Goal: Task Accomplishment & Management: Manage account settings

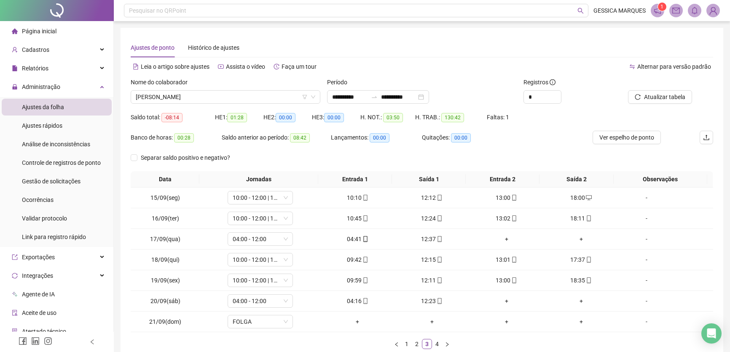
scroll to position [49, 0]
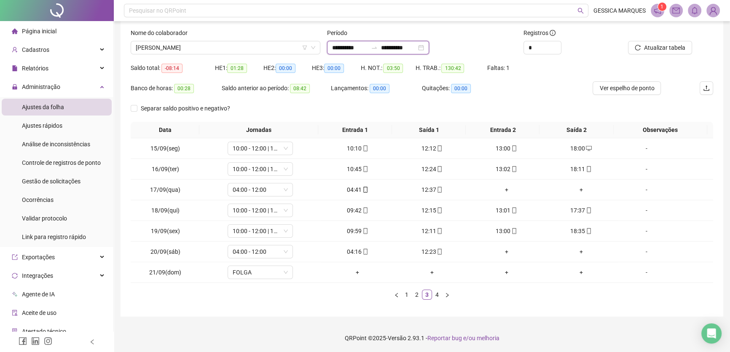
click at [368, 46] on input "**********" at bounding box center [349, 47] width 35 height 9
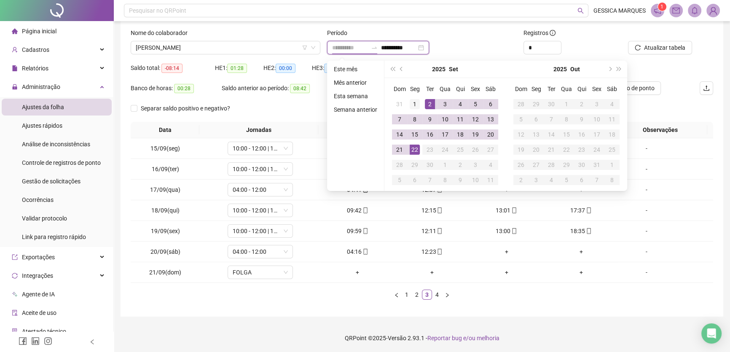
type input "**********"
click at [415, 102] on div "1" at bounding box center [415, 104] width 10 height 10
type input "**********"
click at [489, 131] on div "20" at bounding box center [491, 134] width 10 height 10
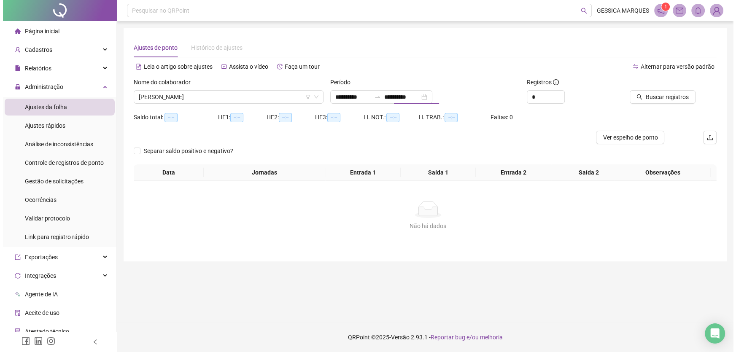
scroll to position [0, 0]
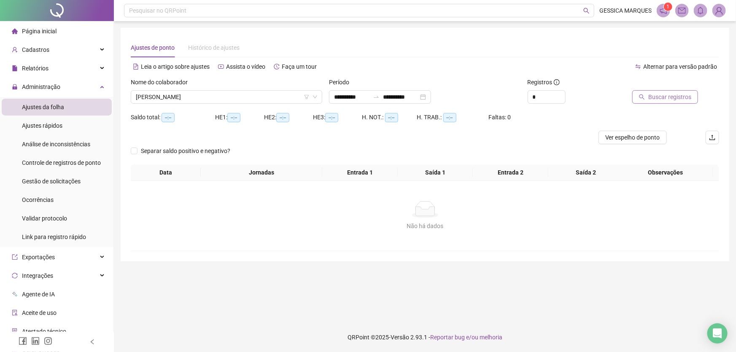
click at [676, 100] on span "Buscar registros" at bounding box center [669, 96] width 43 height 9
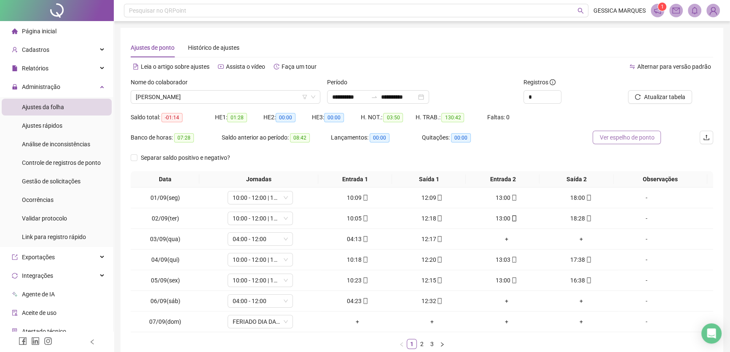
click at [629, 136] on span "Ver espelho de ponto" at bounding box center [627, 137] width 55 height 9
click at [58, 30] on li "Página inicial" at bounding box center [57, 31] width 110 height 17
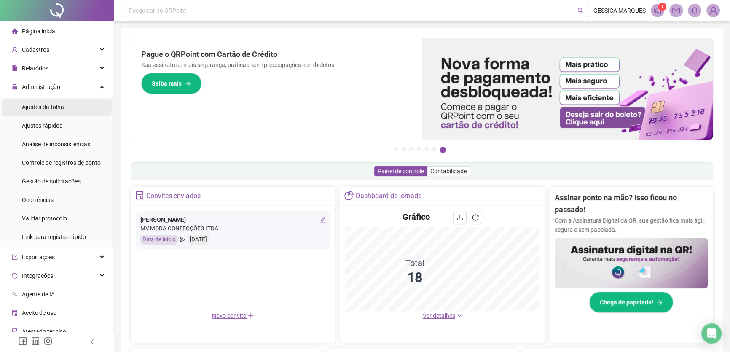
click at [69, 106] on li "Ajustes da folha" at bounding box center [57, 107] width 110 height 17
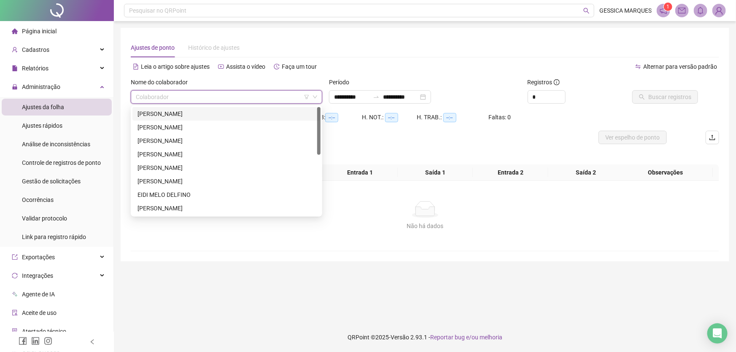
click at [147, 97] on input "search" at bounding box center [223, 97] width 174 height 13
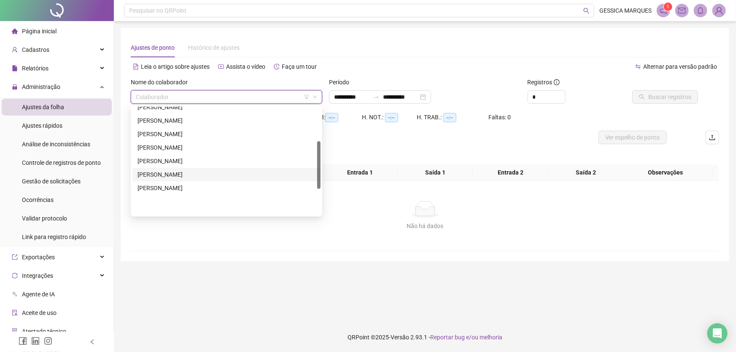
scroll to position [38, 0]
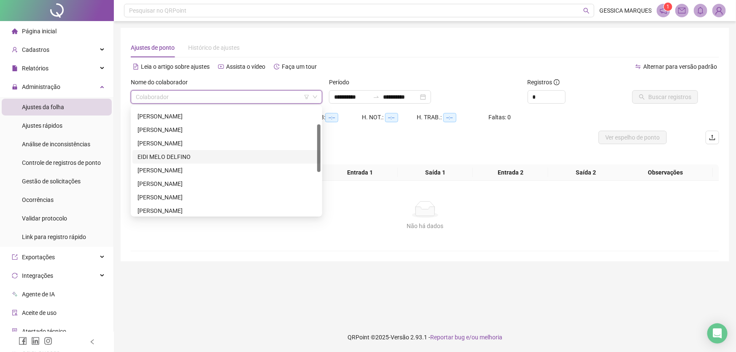
click at [191, 159] on div "EIDI MELO DELFINO" at bounding box center [226, 156] width 178 height 9
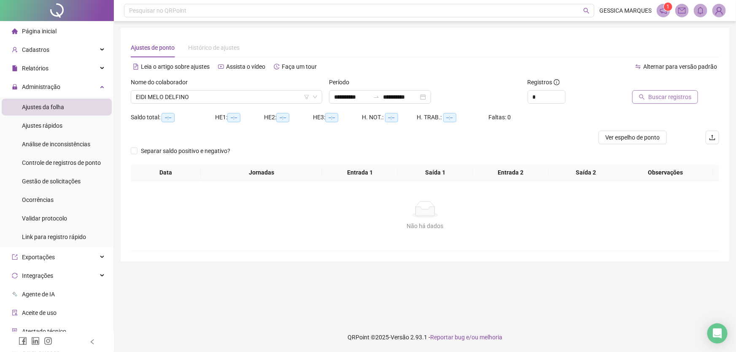
click at [675, 99] on span "Buscar registros" at bounding box center [669, 96] width 43 height 9
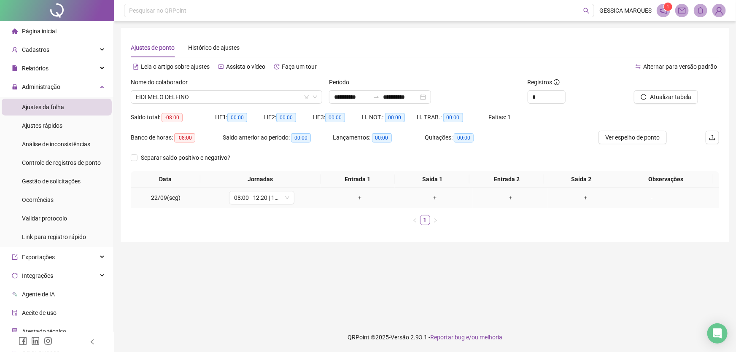
click at [355, 199] on div "+" at bounding box center [360, 197] width 69 height 9
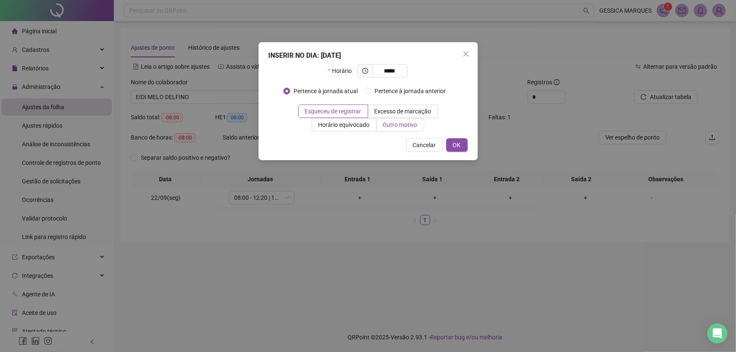
type input "*****"
click at [395, 122] on span "Outro motivo" at bounding box center [400, 124] width 35 height 7
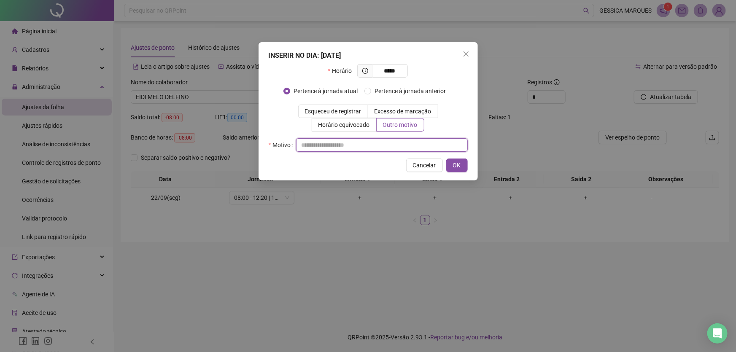
click at [322, 145] on input "text" at bounding box center [382, 144] width 172 height 13
click at [339, 147] on input "**********" at bounding box center [382, 144] width 172 height 13
click at [368, 147] on input "**********" at bounding box center [382, 144] width 172 height 13
type input "**********"
click at [454, 164] on span "OK" at bounding box center [457, 165] width 8 height 9
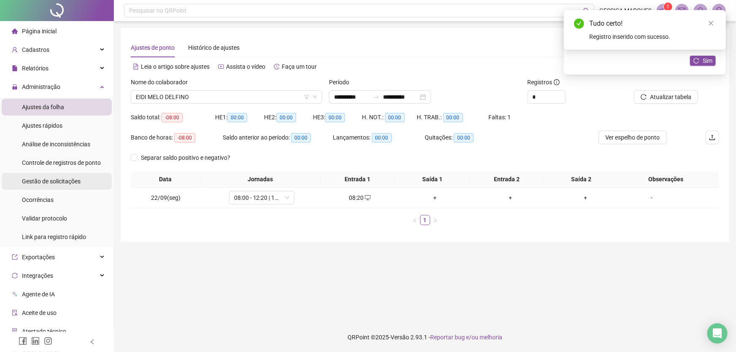
click at [51, 178] on span "Gestão de solicitações" at bounding box center [51, 181] width 59 height 7
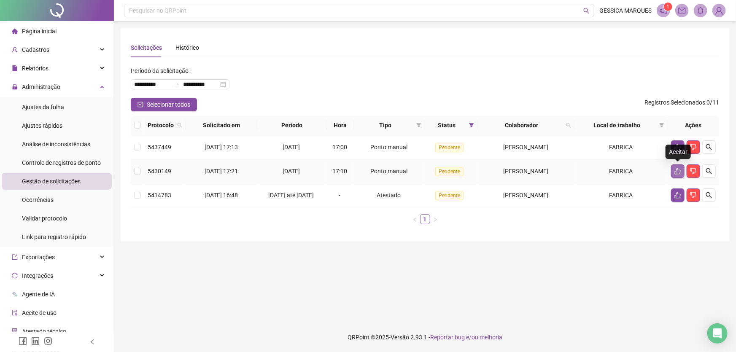
click at [676, 171] on icon "like" at bounding box center [678, 171] width 6 height 6
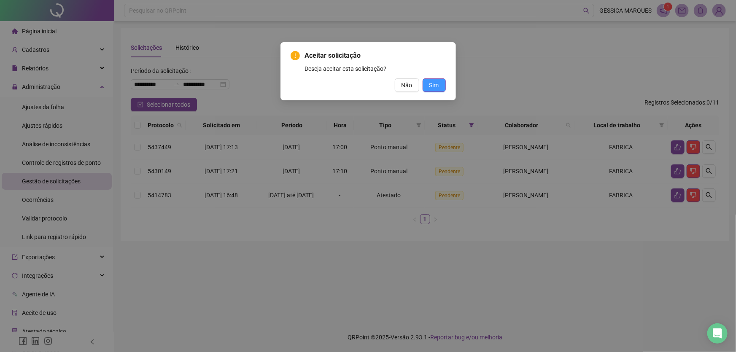
click at [440, 85] on button "Sim" at bounding box center [434, 84] width 23 height 13
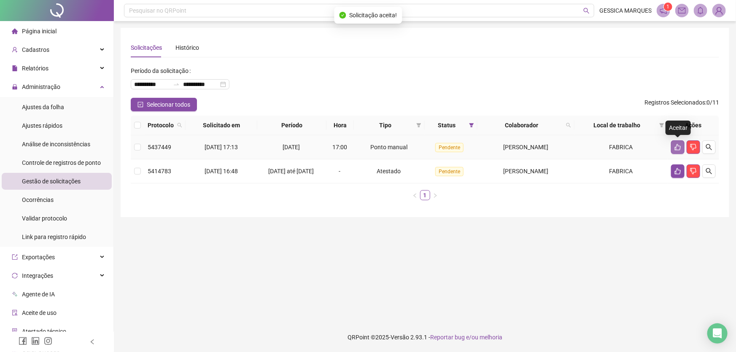
click at [678, 148] on icon "like" at bounding box center [677, 147] width 7 height 7
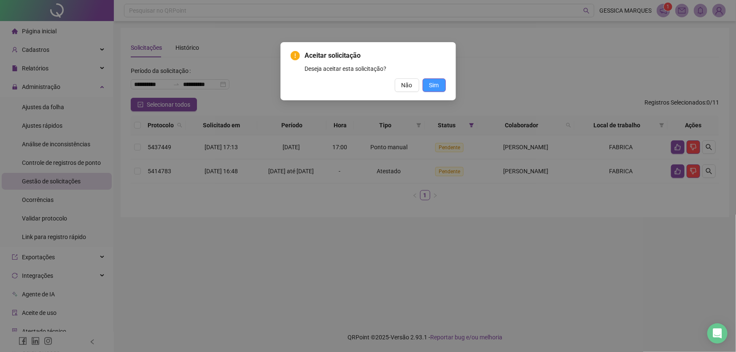
click at [436, 84] on span "Sim" at bounding box center [434, 85] width 10 height 9
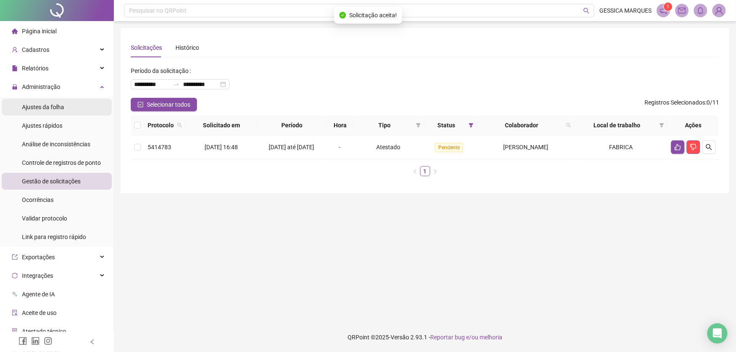
click at [53, 109] on span "Ajustes da folha" at bounding box center [43, 107] width 42 height 7
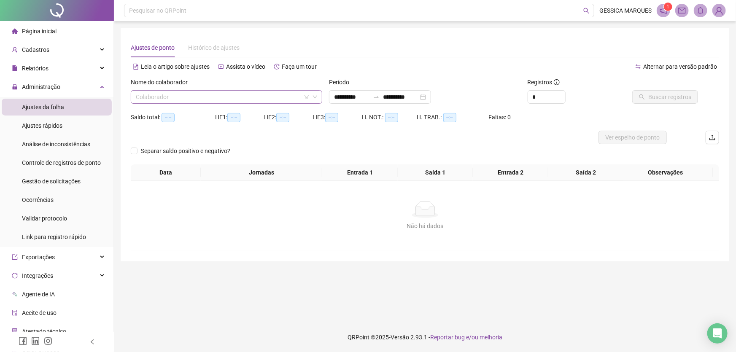
click at [181, 97] on input "search" at bounding box center [223, 97] width 174 height 13
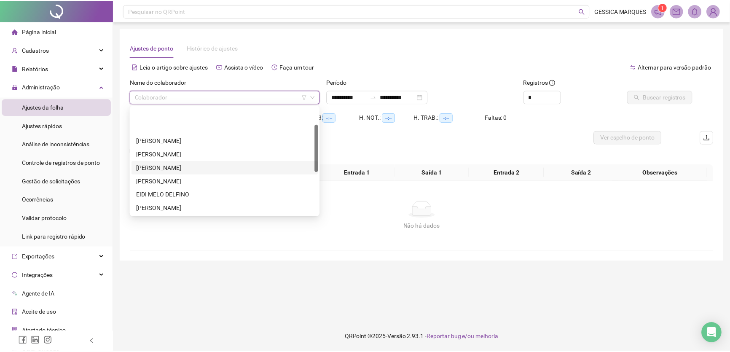
scroll to position [38, 0]
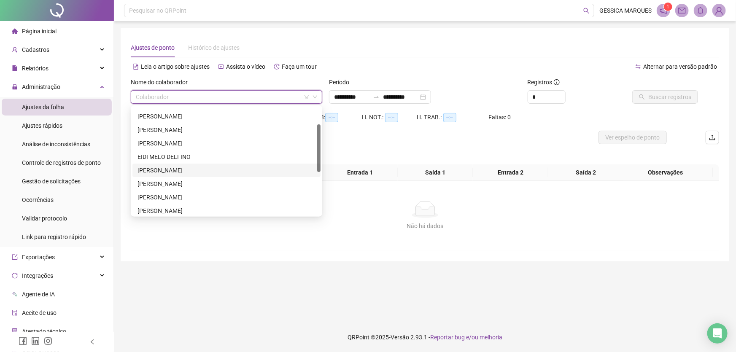
click at [215, 173] on div "[PERSON_NAME]" at bounding box center [226, 170] width 178 height 9
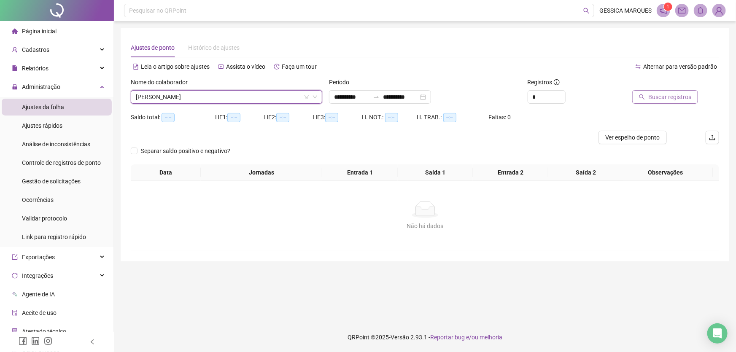
click at [671, 98] on span "Buscar registros" at bounding box center [669, 96] width 43 height 9
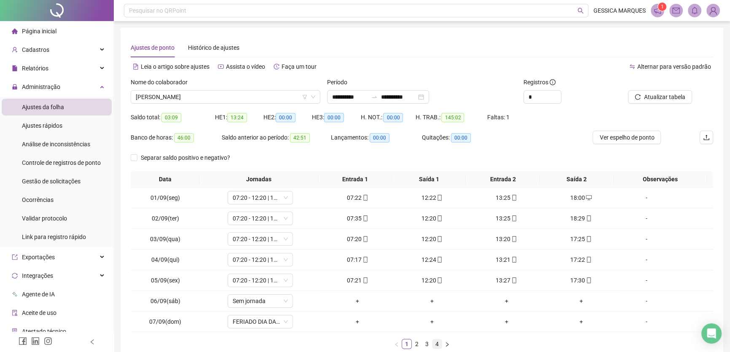
click at [440, 344] on link "4" at bounding box center [437, 343] width 9 height 9
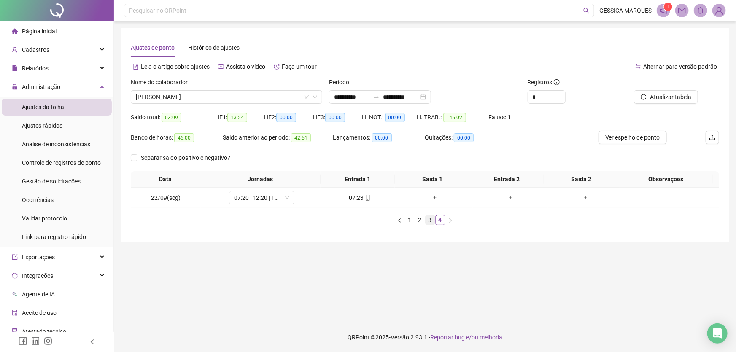
click at [428, 223] on link "3" at bounding box center [429, 219] width 9 height 9
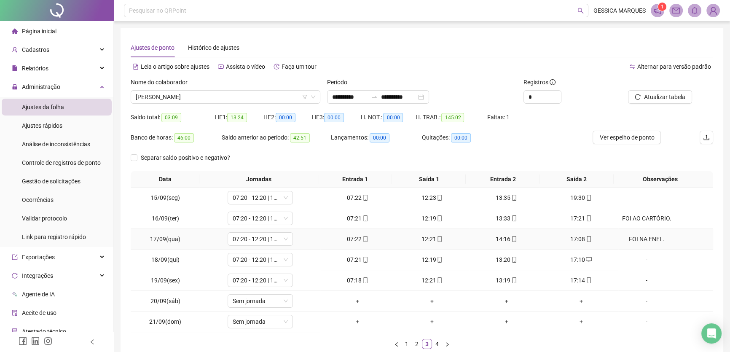
click at [646, 242] on div "FOI NA ENEL." at bounding box center [647, 238] width 50 height 9
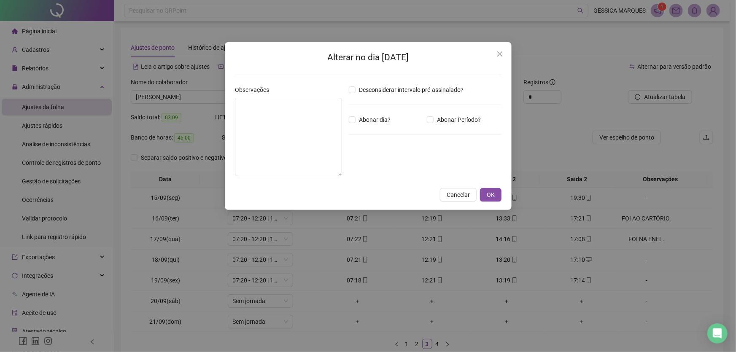
type textarea "**********"
drag, startPoint x: 299, startPoint y: 113, endPoint x: 224, endPoint y: 110, distance: 74.3
click at [225, 110] on div "**********" at bounding box center [368, 126] width 287 height 168
click at [487, 196] on span "OK" at bounding box center [491, 194] width 8 height 9
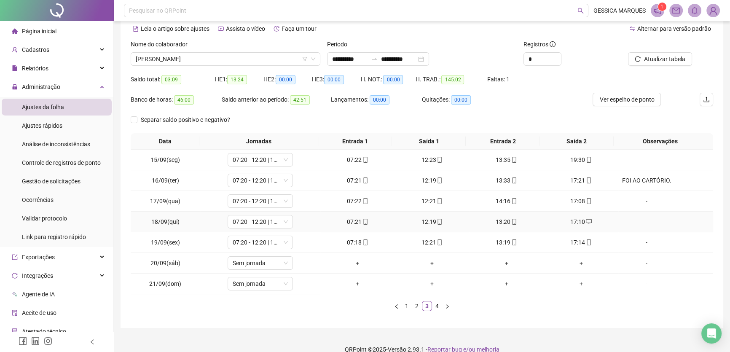
scroll to position [49, 0]
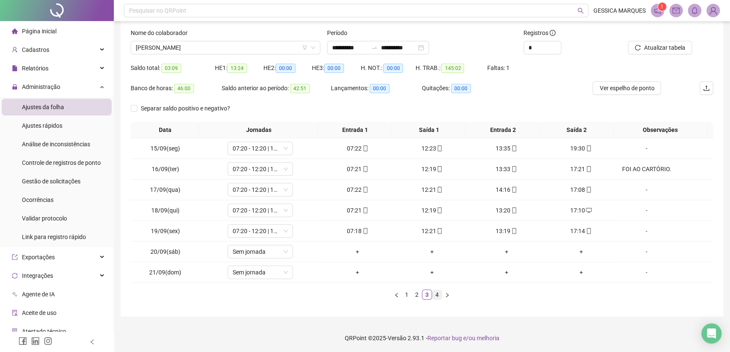
click at [441, 296] on link "4" at bounding box center [437, 294] width 9 height 9
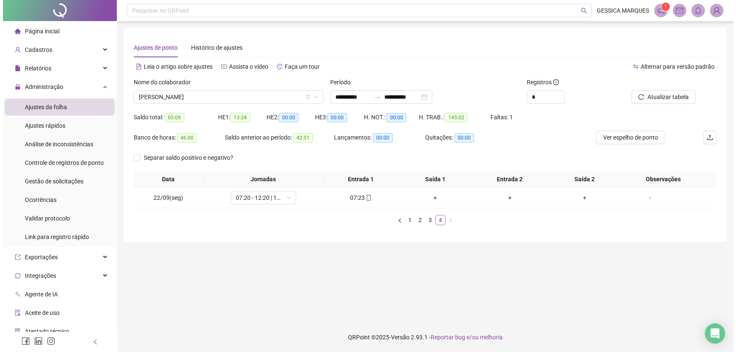
scroll to position [0, 0]
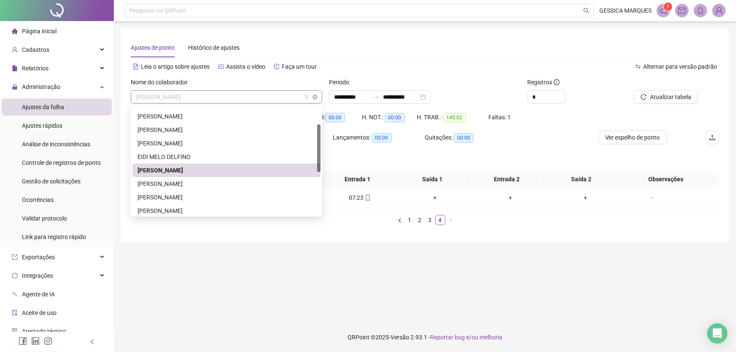
click at [228, 101] on span "[PERSON_NAME]" at bounding box center [226, 97] width 181 height 13
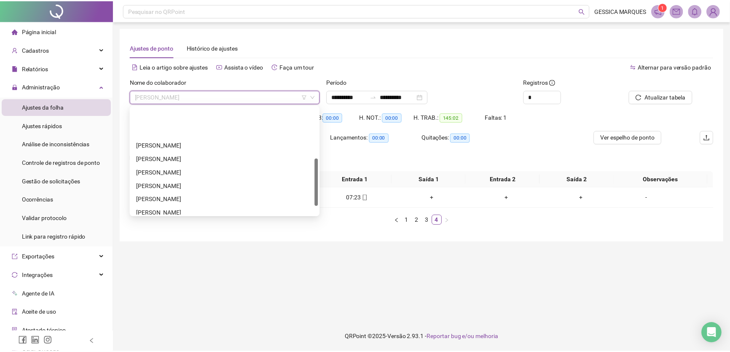
scroll to position [135, 0]
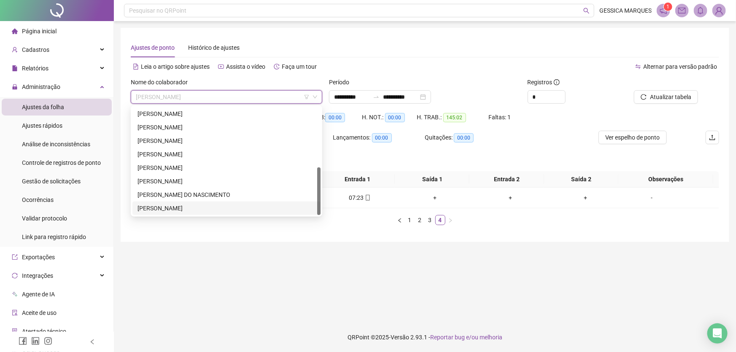
click at [205, 210] on div "[PERSON_NAME]" at bounding box center [226, 208] width 178 height 9
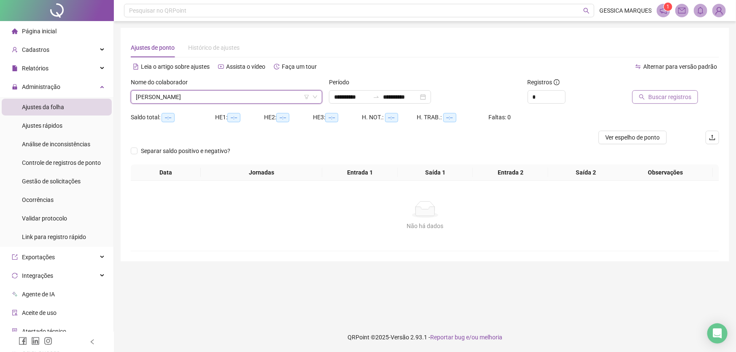
click at [676, 99] on span "Buscar registros" at bounding box center [669, 96] width 43 height 9
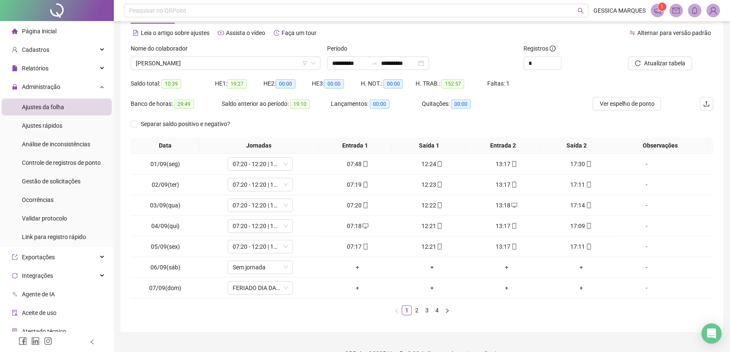
scroll to position [49, 0]
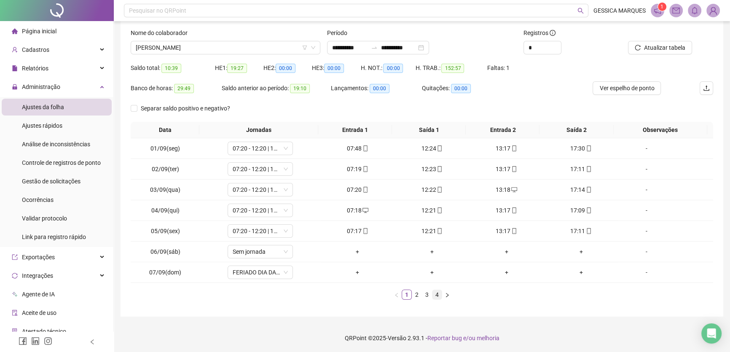
click at [438, 293] on link "4" at bounding box center [437, 294] width 9 height 9
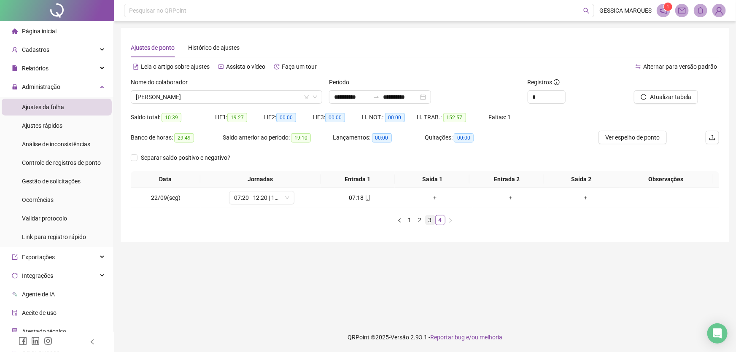
click at [430, 221] on link "3" at bounding box center [429, 219] width 9 height 9
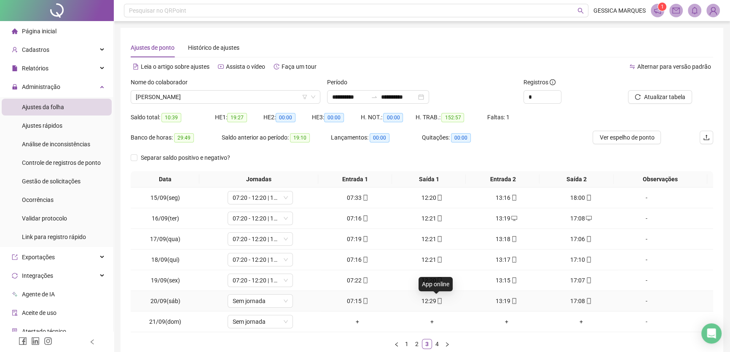
click at [437, 299] on icon "mobile" at bounding box center [440, 301] width 6 height 6
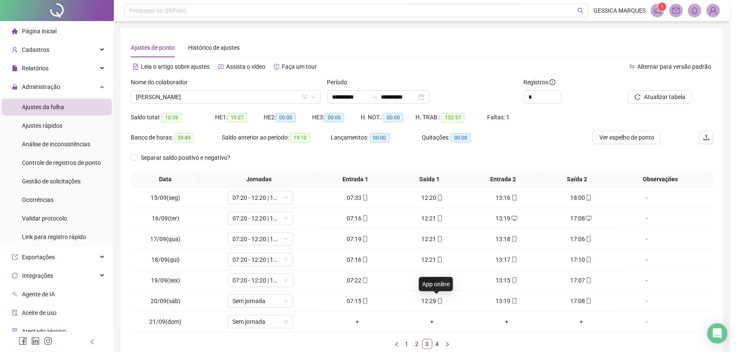
type input "**********"
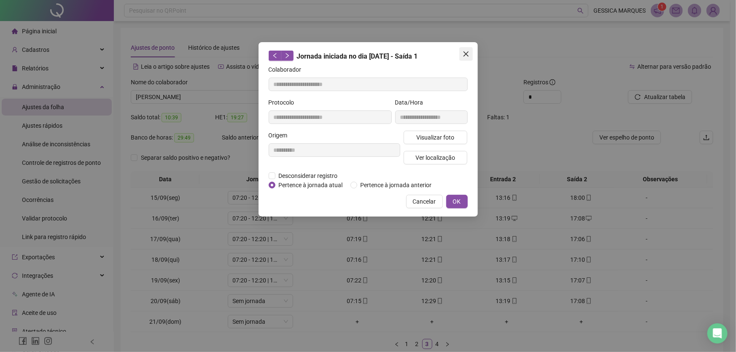
click at [466, 54] on icon "close" at bounding box center [465, 53] width 5 height 5
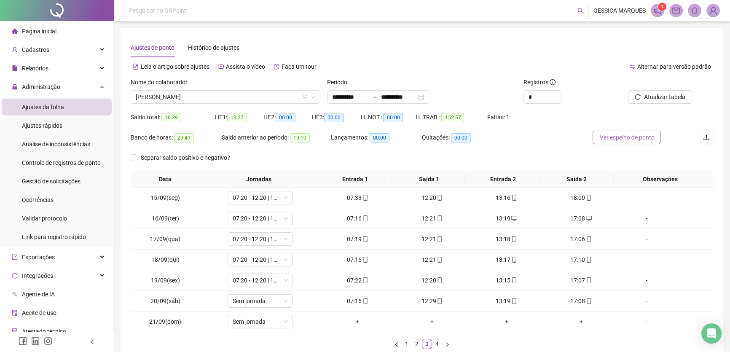
click at [620, 142] on button "Ver espelho de ponto" at bounding box center [627, 137] width 68 height 13
click at [438, 303] on icon "mobile" at bounding box center [440, 301] width 4 height 6
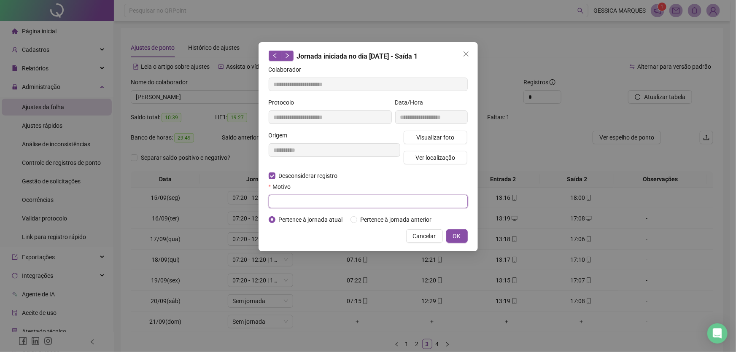
click at [285, 198] on input "text" at bounding box center [368, 201] width 199 height 13
type input "**********"
click at [458, 232] on span "OK" at bounding box center [457, 236] width 8 height 9
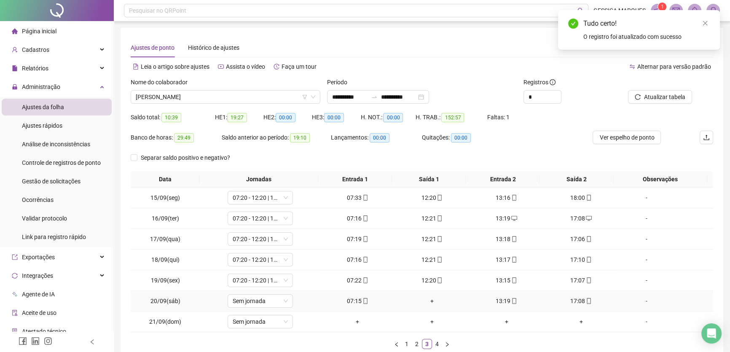
click at [432, 302] on div "+" at bounding box center [432, 300] width 68 height 9
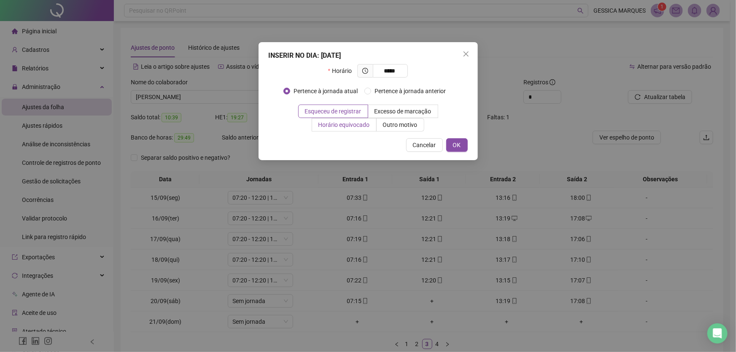
type input "*****"
click at [357, 126] on span "Horário equivocado" at bounding box center [343, 124] width 51 height 7
click at [455, 142] on span "OK" at bounding box center [457, 144] width 8 height 9
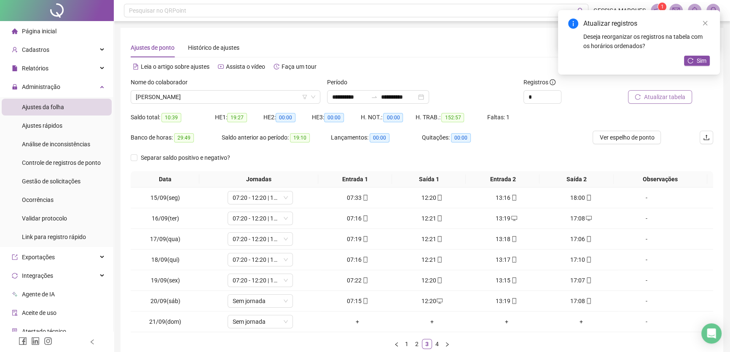
click at [662, 98] on span "Atualizar tabela" at bounding box center [664, 96] width 41 height 9
click at [645, 299] on div "-" at bounding box center [647, 300] width 50 height 9
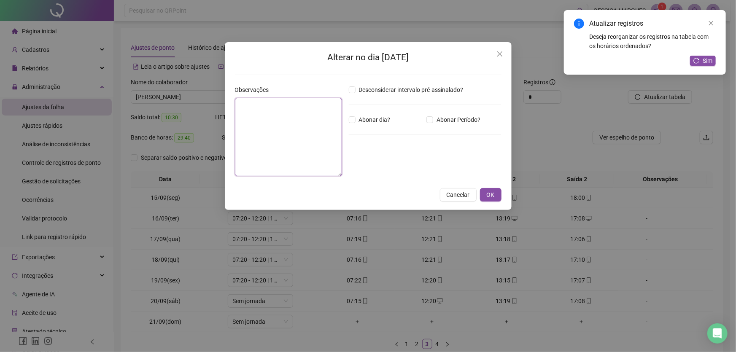
click at [304, 102] on textarea at bounding box center [288, 137] width 107 height 78
type textarea "**********"
click at [490, 198] on span "OK" at bounding box center [491, 194] width 8 height 9
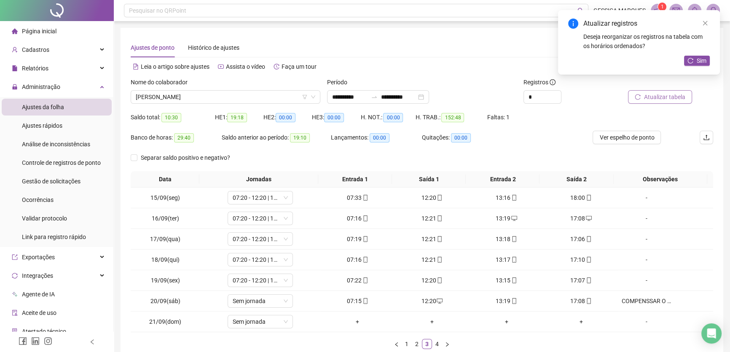
click at [647, 102] on button "Atualizar tabela" at bounding box center [660, 96] width 64 height 13
click at [619, 138] on span "Ver espelho de ponto" at bounding box center [627, 137] width 55 height 9
click at [237, 97] on span "[PERSON_NAME]" at bounding box center [226, 97] width 180 height 13
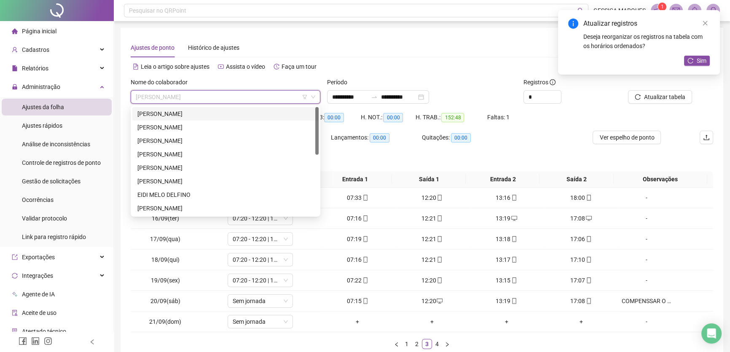
click at [236, 113] on div "[PERSON_NAME]" at bounding box center [225, 113] width 176 height 9
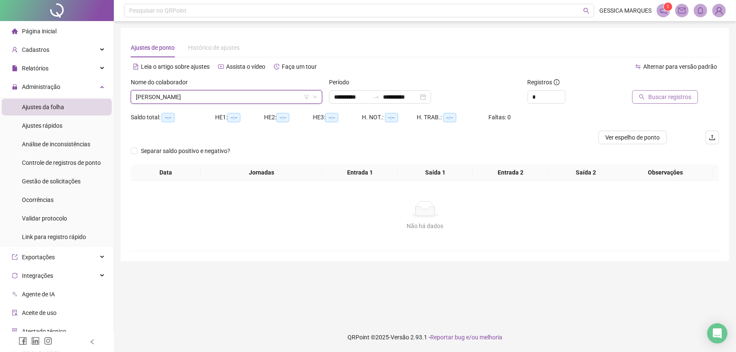
click at [665, 96] on span "Buscar registros" at bounding box center [669, 96] width 43 height 9
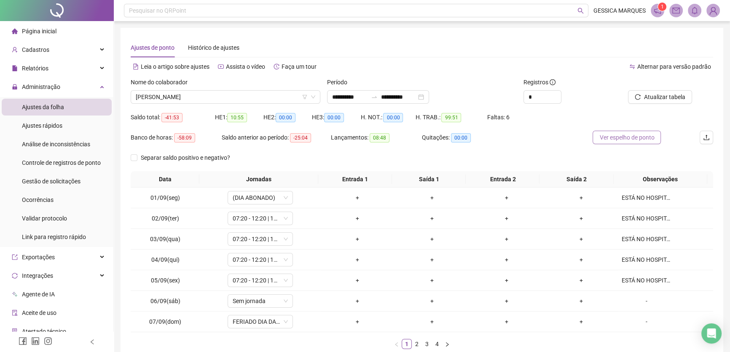
click at [605, 135] on span "Ver espelho de ponto" at bounding box center [627, 137] width 55 height 9
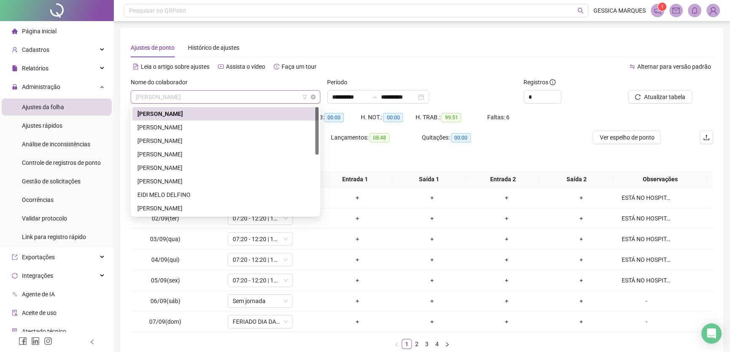
click at [259, 96] on span "[PERSON_NAME]" at bounding box center [226, 97] width 180 height 13
click at [254, 125] on div "[PERSON_NAME]" at bounding box center [225, 127] width 176 height 9
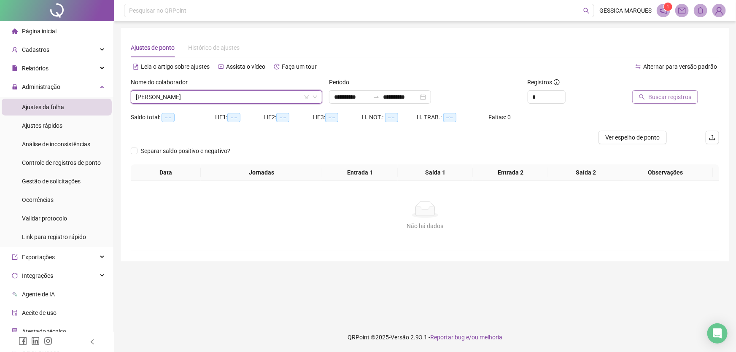
click at [640, 99] on button "Buscar registros" at bounding box center [665, 96] width 66 height 13
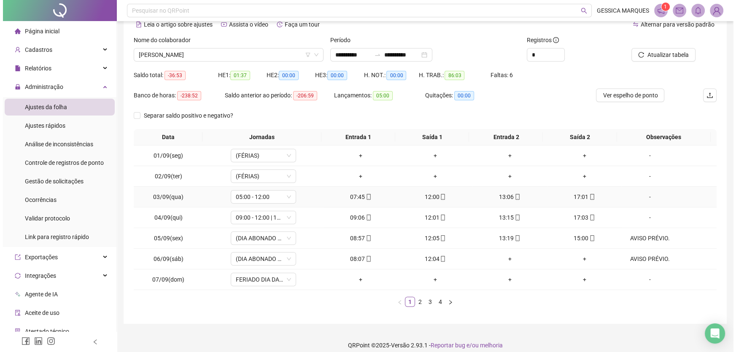
scroll to position [49, 0]
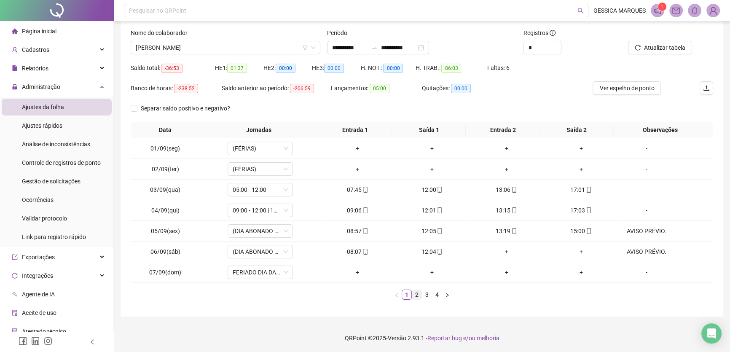
click at [417, 296] on link "2" at bounding box center [416, 294] width 9 height 9
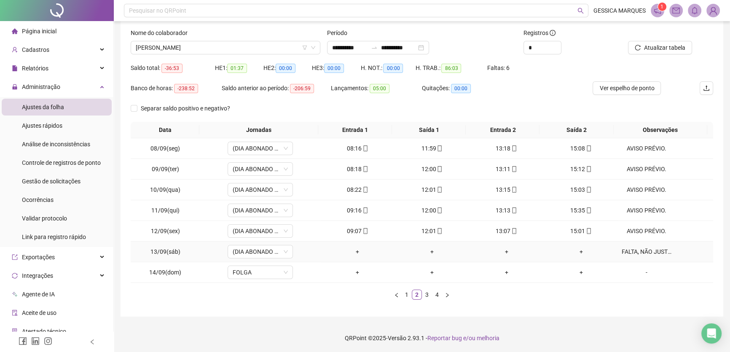
click at [648, 254] on div "FALTA, NÃO JUSTIFICADA - AVISO PRÉVIO." at bounding box center [647, 251] width 50 height 9
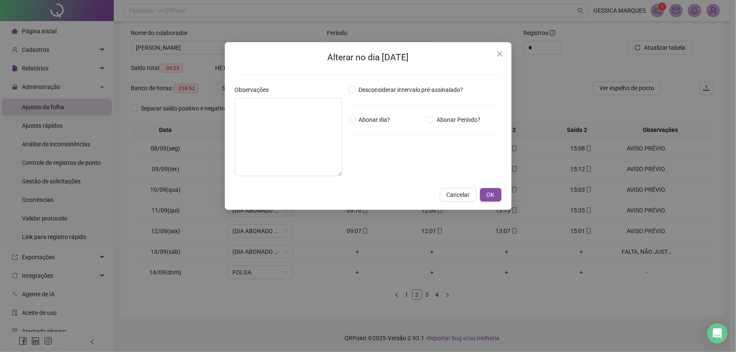
type textarea "**********"
type input "*****"
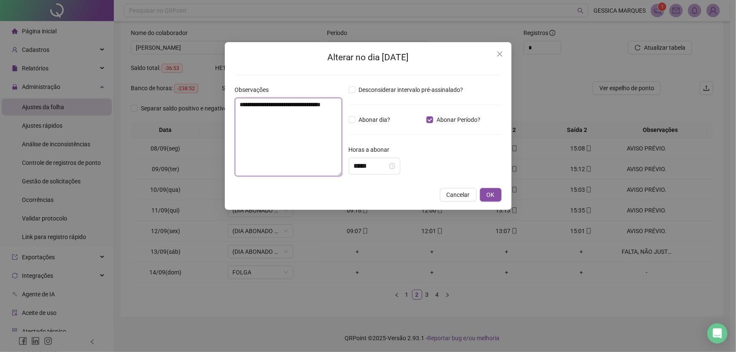
drag, startPoint x: 310, startPoint y: 105, endPoint x: 311, endPoint y: 114, distance: 9.3
click at [311, 114] on textarea "**********" at bounding box center [288, 137] width 107 height 78
drag, startPoint x: 325, startPoint y: 106, endPoint x: 314, endPoint y: 106, distance: 11.4
click at [314, 106] on textarea "**********" at bounding box center [288, 137] width 107 height 78
drag, startPoint x: 310, startPoint y: 106, endPoint x: 331, endPoint y: 127, distance: 28.9
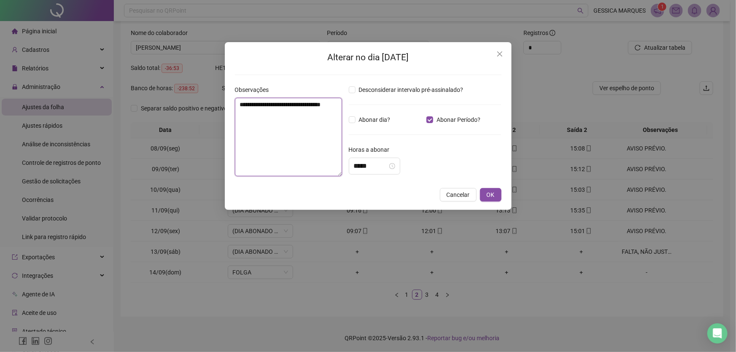
click at [331, 127] on textarea "**********" at bounding box center [288, 137] width 107 height 78
click at [490, 197] on span "OK" at bounding box center [491, 194] width 8 height 9
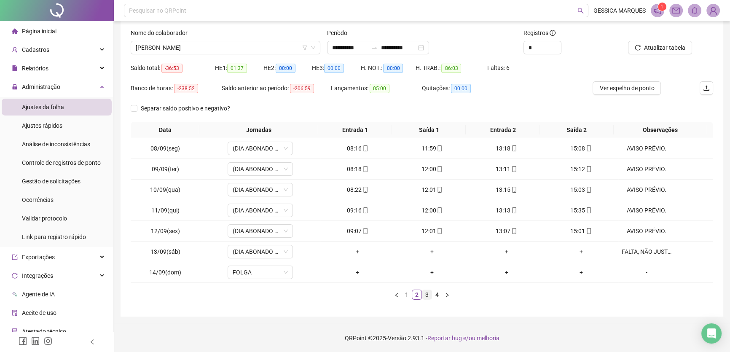
click at [429, 291] on link "3" at bounding box center [427, 294] width 9 height 9
click at [643, 251] on div "-" at bounding box center [647, 251] width 50 height 9
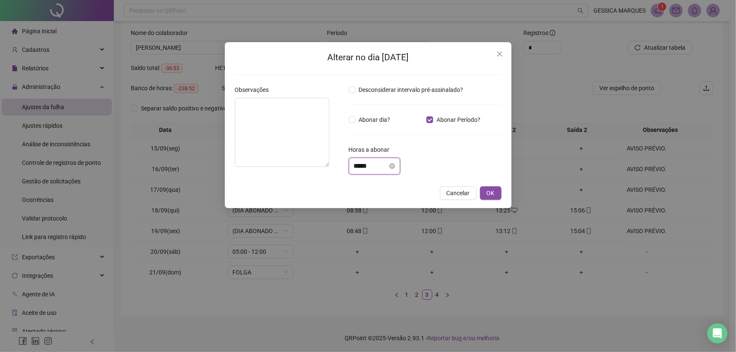
click at [358, 167] on input "*****" at bounding box center [371, 166] width 34 height 10
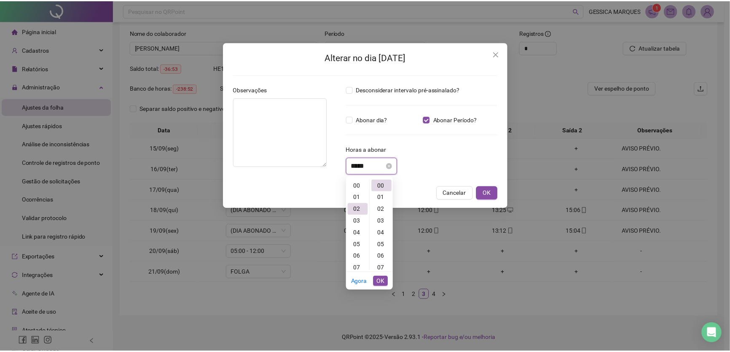
scroll to position [24, 0]
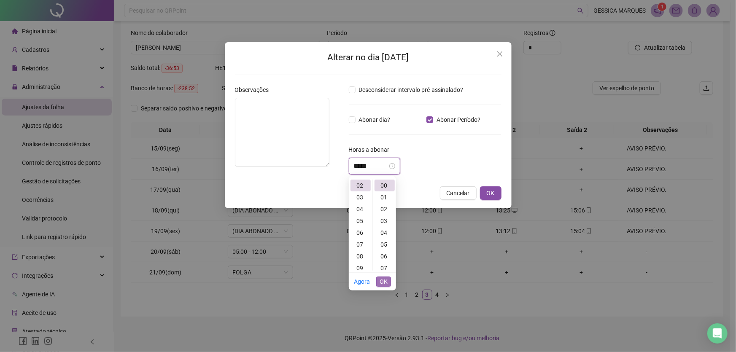
type input "*****"
click at [383, 284] on span "OK" at bounding box center [384, 281] width 8 height 9
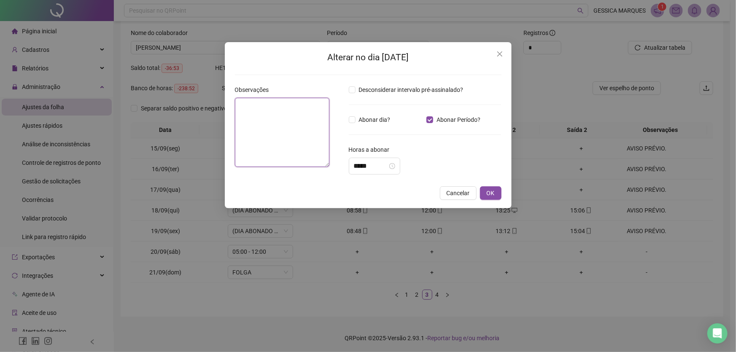
click at [285, 111] on textarea at bounding box center [282, 132] width 94 height 69
paste textarea "**********"
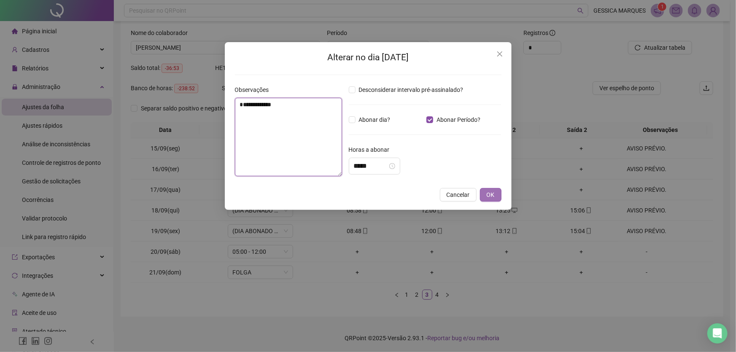
type textarea "**********"
click at [482, 196] on button "OK" at bounding box center [491, 194] width 22 height 13
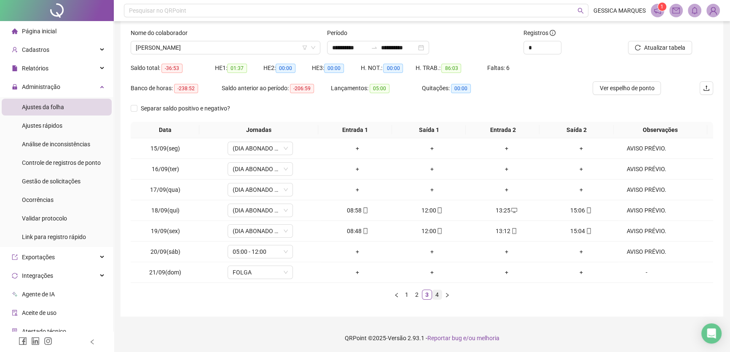
click at [439, 294] on link "4" at bounding box center [437, 294] width 9 height 9
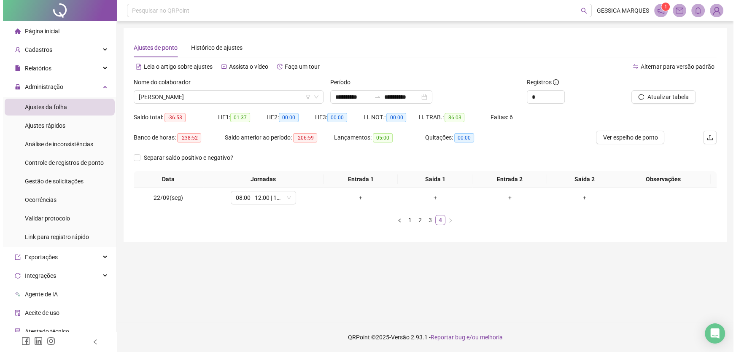
scroll to position [0, 0]
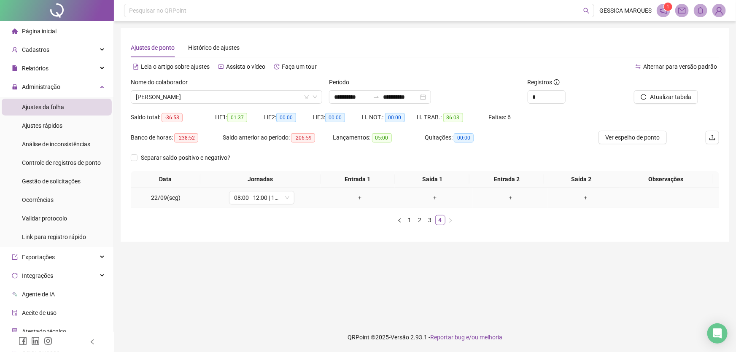
click at [647, 199] on div "-" at bounding box center [652, 197] width 50 height 9
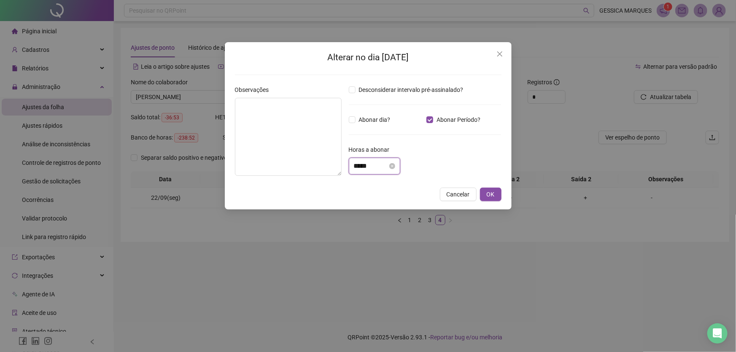
click at [358, 168] on input "*****" at bounding box center [371, 166] width 34 height 10
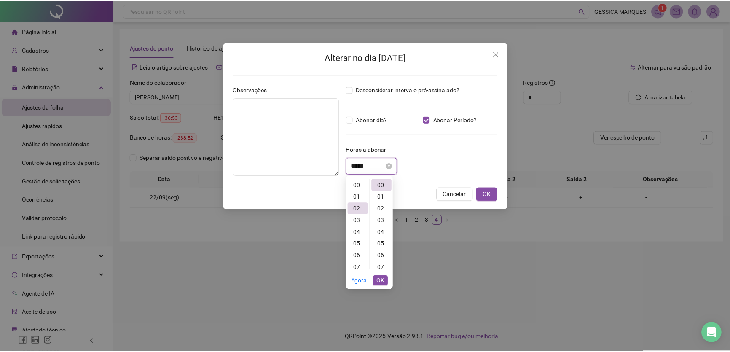
scroll to position [24, 0]
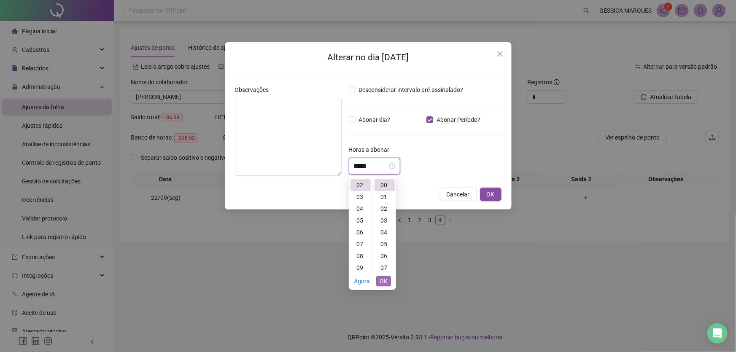
type input "*****"
click at [385, 280] on span "OK" at bounding box center [384, 281] width 8 height 9
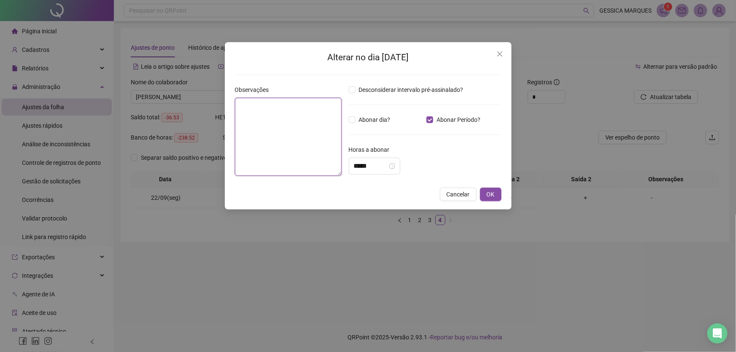
click at [271, 113] on textarea at bounding box center [288, 137] width 107 height 78
paste textarea "**********"
type textarea "**********"
click at [491, 199] on span "OK" at bounding box center [491, 194] width 8 height 9
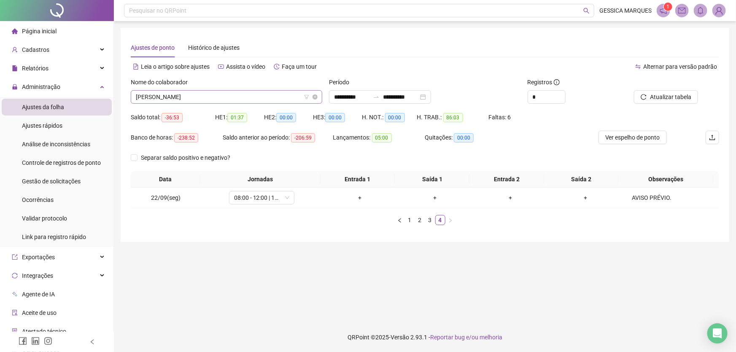
click at [259, 96] on span "[PERSON_NAME]" at bounding box center [226, 97] width 181 height 13
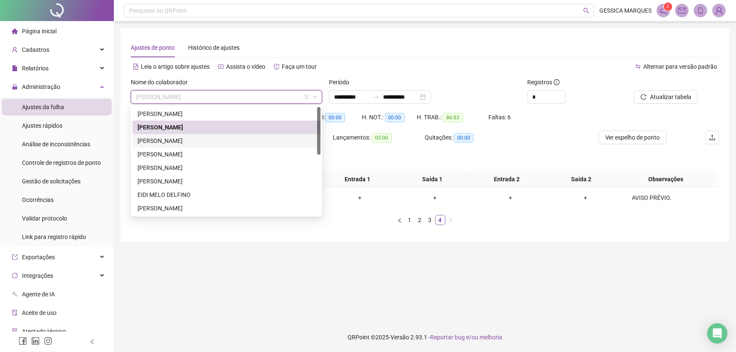
click at [237, 140] on div "[PERSON_NAME]" at bounding box center [226, 140] width 178 height 9
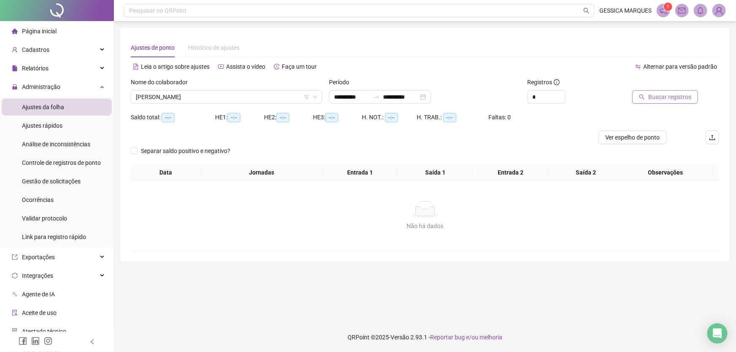
click at [660, 97] on span "Buscar registros" at bounding box center [669, 96] width 43 height 9
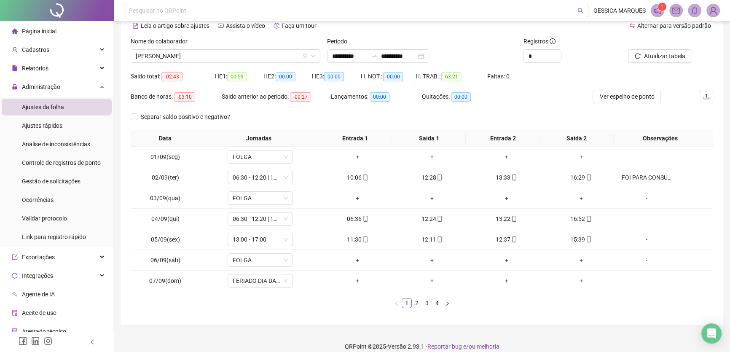
scroll to position [49, 0]
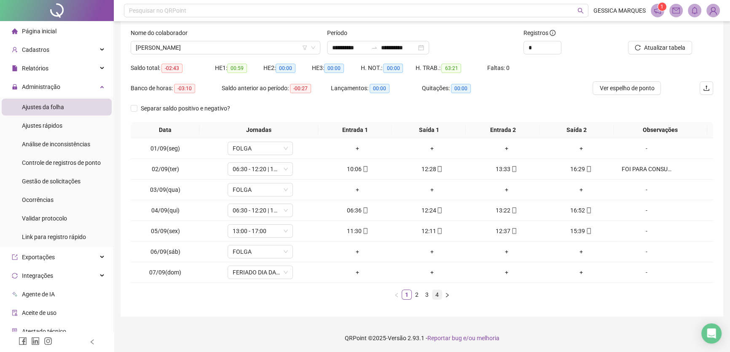
click at [439, 296] on link "4" at bounding box center [437, 294] width 9 height 9
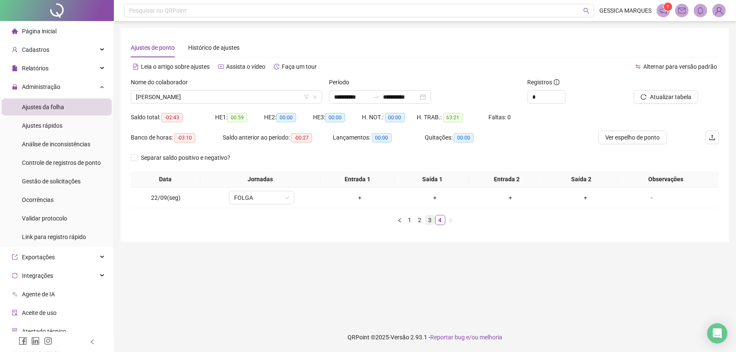
click at [430, 219] on link "3" at bounding box center [429, 219] width 9 height 9
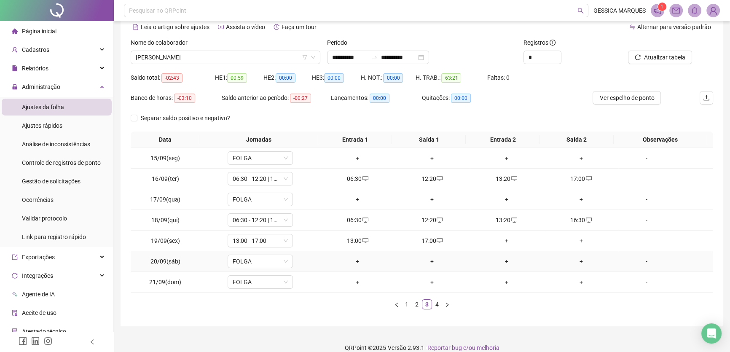
scroll to position [49, 0]
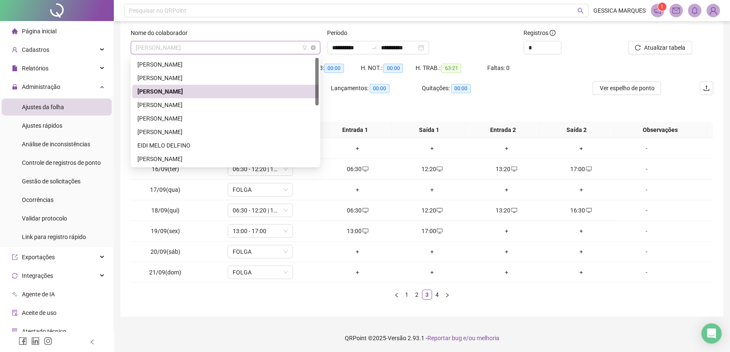
click at [264, 41] on span "[PERSON_NAME]" at bounding box center [226, 47] width 180 height 13
click at [235, 103] on div "[PERSON_NAME]" at bounding box center [225, 104] width 176 height 9
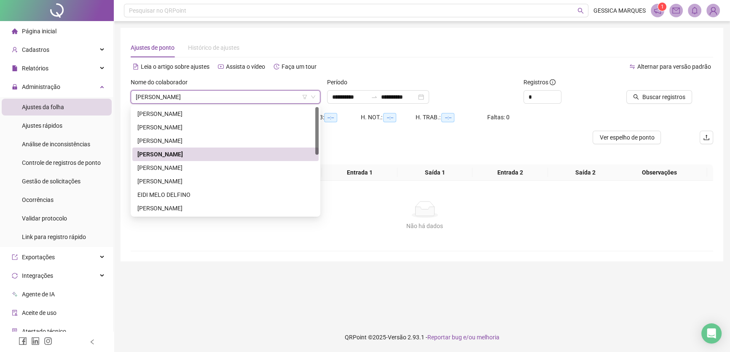
scroll to position [0, 0]
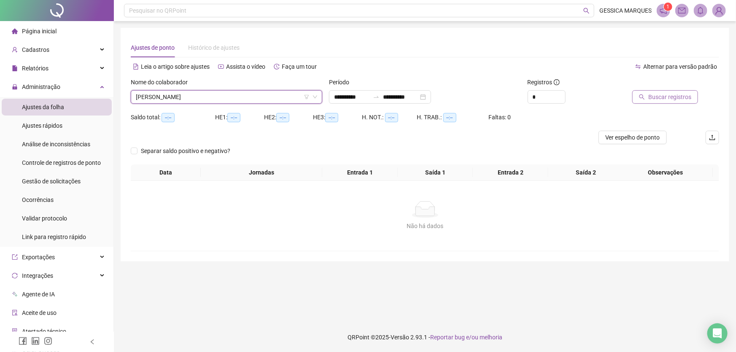
click at [670, 97] on span "Buscar registros" at bounding box center [669, 96] width 43 height 9
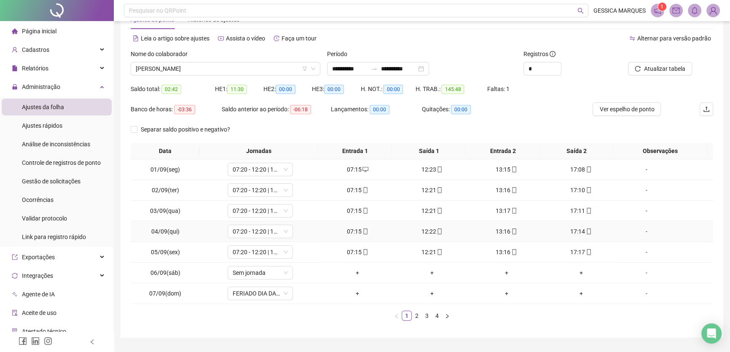
scroll to position [49, 0]
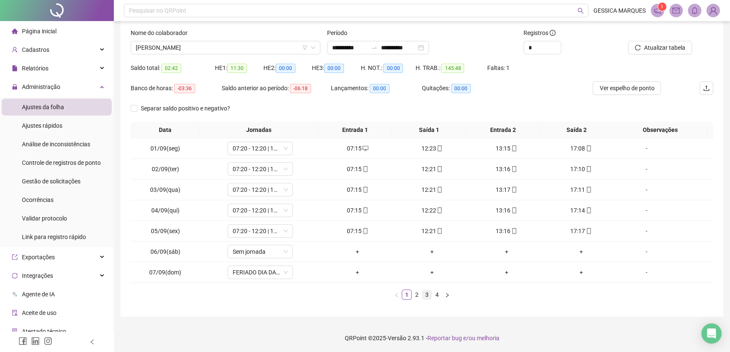
click at [429, 295] on link "3" at bounding box center [427, 294] width 9 height 9
click at [438, 292] on link "4" at bounding box center [437, 294] width 9 height 9
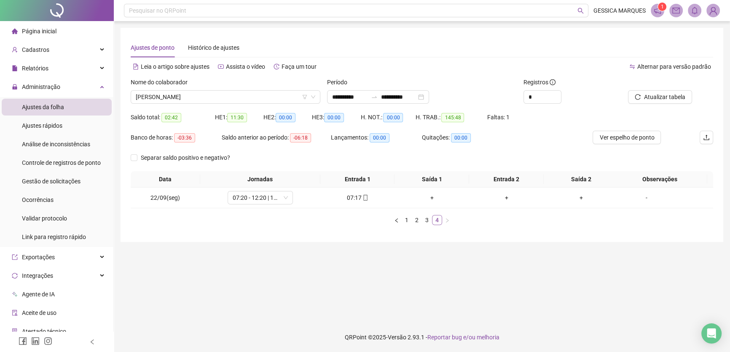
scroll to position [0, 0]
click at [426, 221] on link "3" at bounding box center [429, 219] width 9 height 9
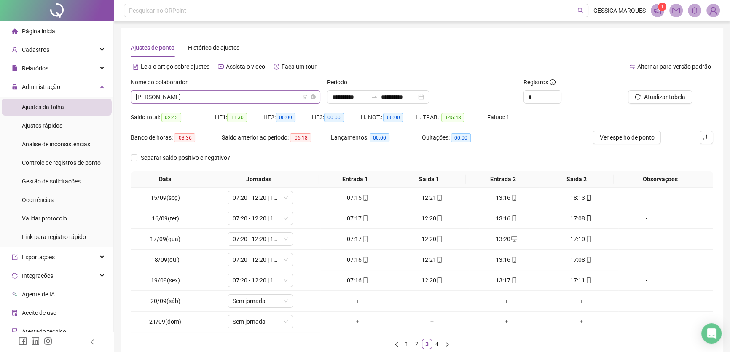
click at [256, 95] on span "[PERSON_NAME]" at bounding box center [226, 97] width 180 height 13
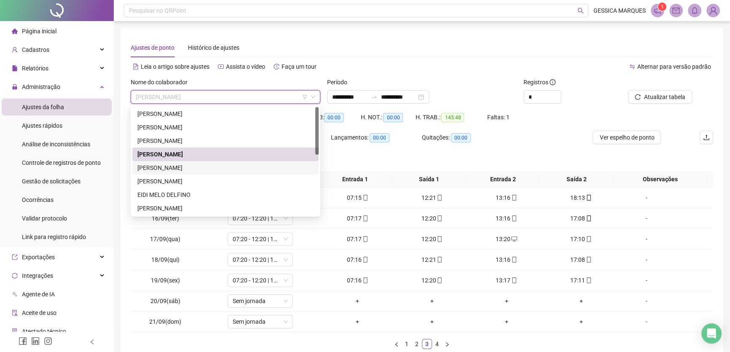
click at [238, 165] on div "[PERSON_NAME]" at bounding box center [225, 167] width 176 height 9
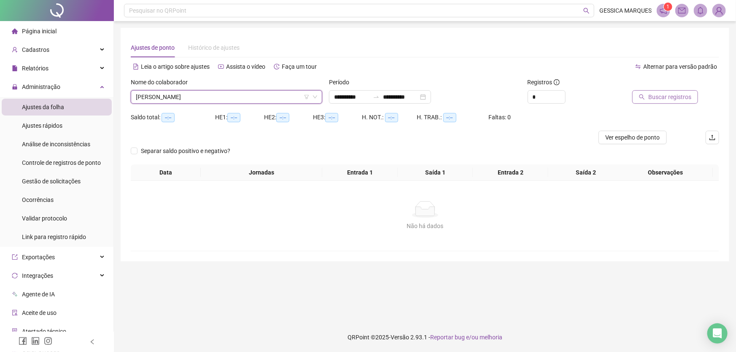
click at [681, 97] on span "Buscar registros" at bounding box center [669, 96] width 43 height 9
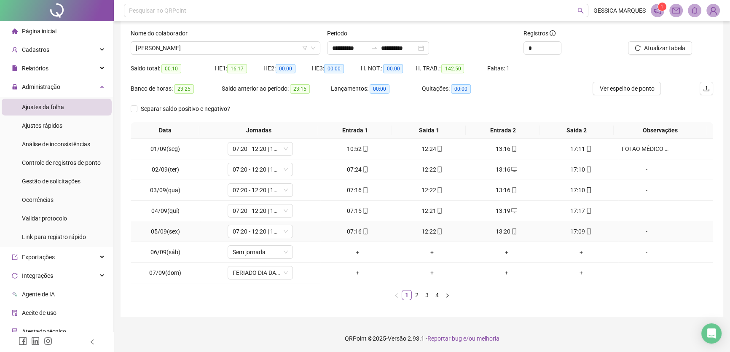
scroll to position [49, 0]
click at [436, 296] on link "4" at bounding box center [437, 294] width 9 height 9
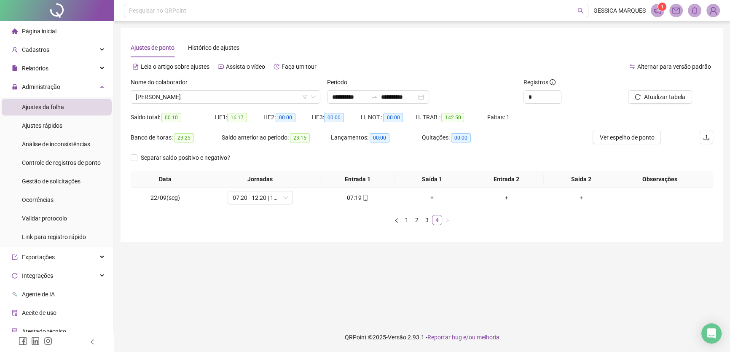
scroll to position [0, 0]
click at [428, 221] on link "3" at bounding box center [429, 219] width 9 height 9
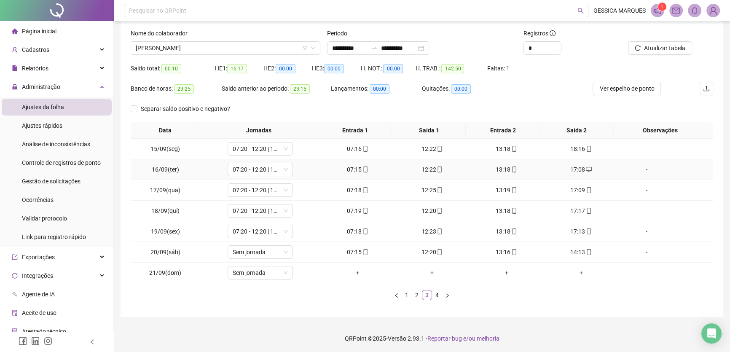
scroll to position [49, 0]
click at [654, 41] on button "Atualizar tabela" at bounding box center [660, 47] width 64 height 13
click at [252, 45] on span "[PERSON_NAME]" at bounding box center [226, 47] width 180 height 13
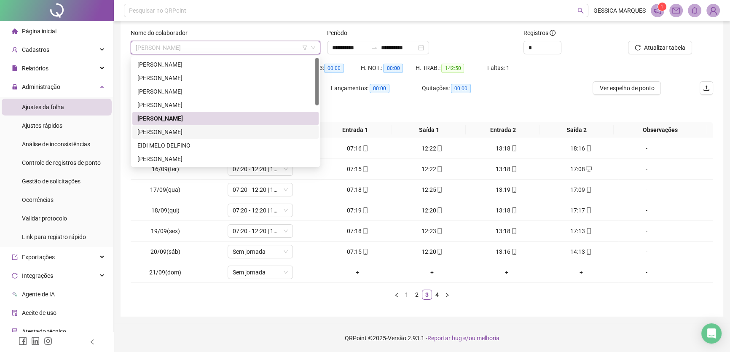
click at [236, 131] on div "[PERSON_NAME]" at bounding box center [225, 131] width 176 height 9
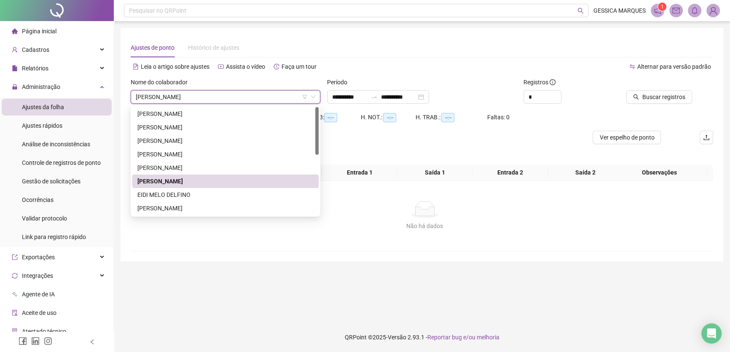
scroll to position [0, 0]
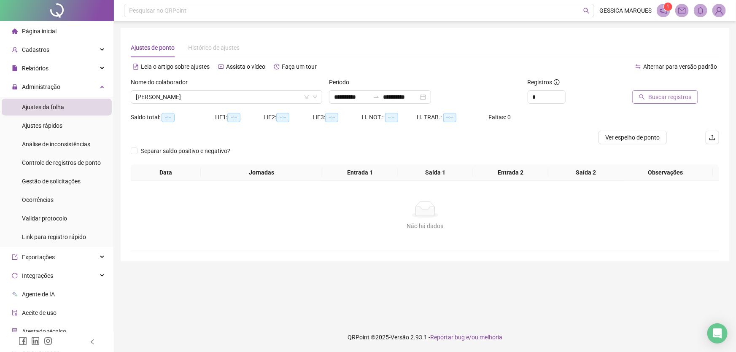
click at [663, 97] on span "Buscar registros" at bounding box center [669, 96] width 43 height 9
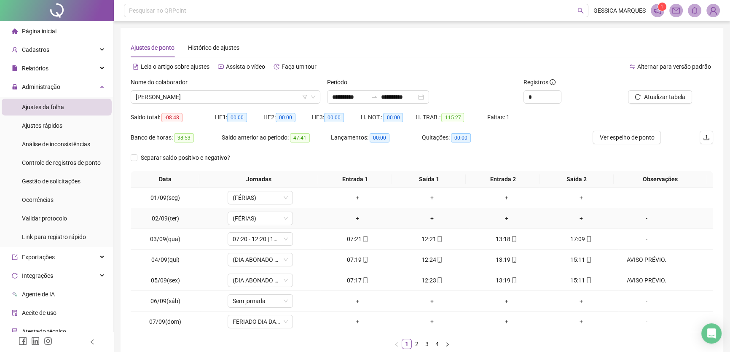
scroll to position [49, 0]
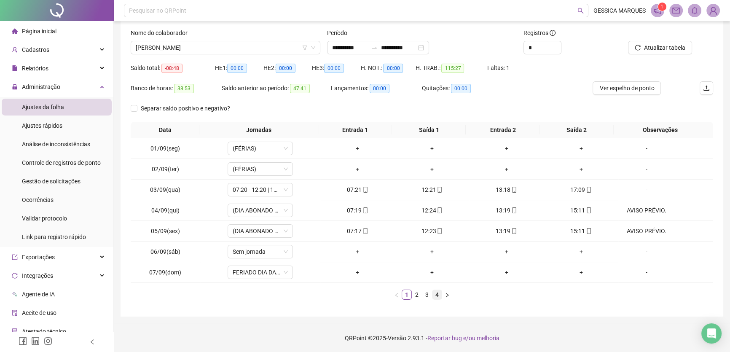
click at [437, 296] on link "4" at bounding box center [437, 294] width 9 height 9
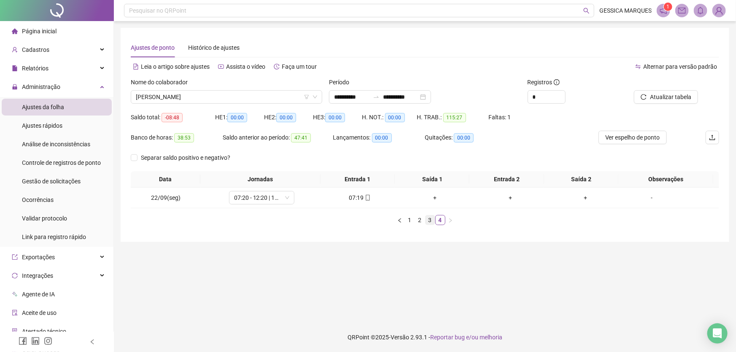
click at [429, 220] on link "3" at bounding box center [429, 219] width 9 height 9
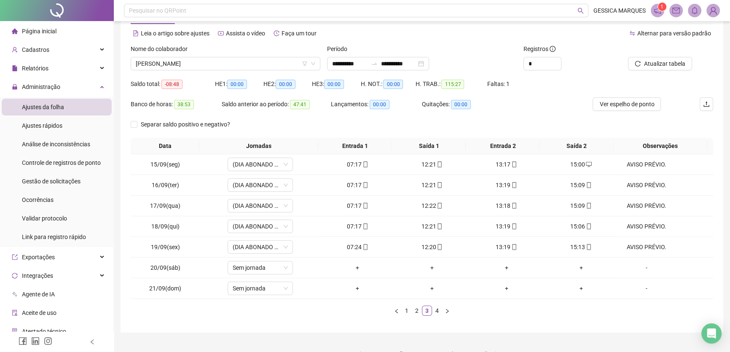
scroll to position [49, 0]
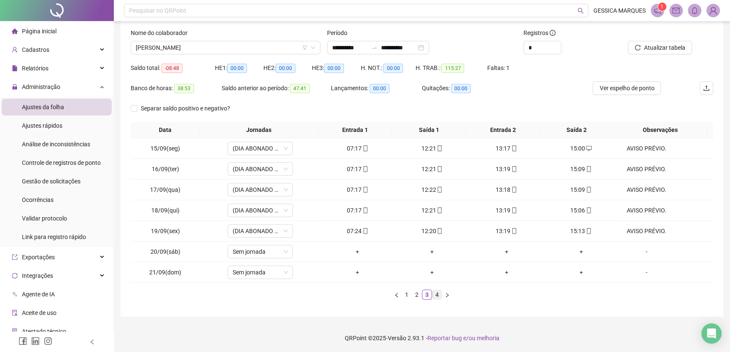
click at [438, 293] on link "4" at bounding box center [437, 294] width 9 height 9
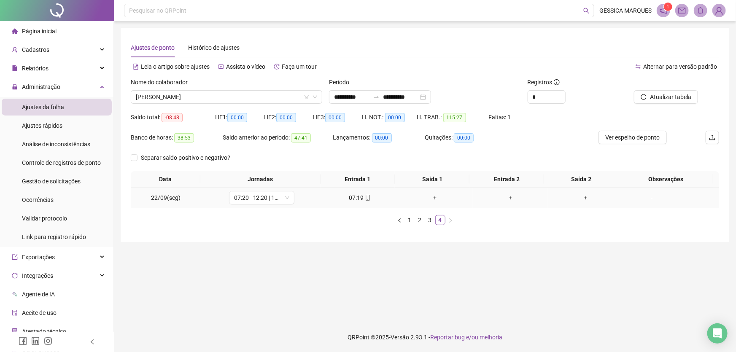
click at [650, 199] on div "-" at bounding box center [652, 197] width 50 height 9
type input "*****"
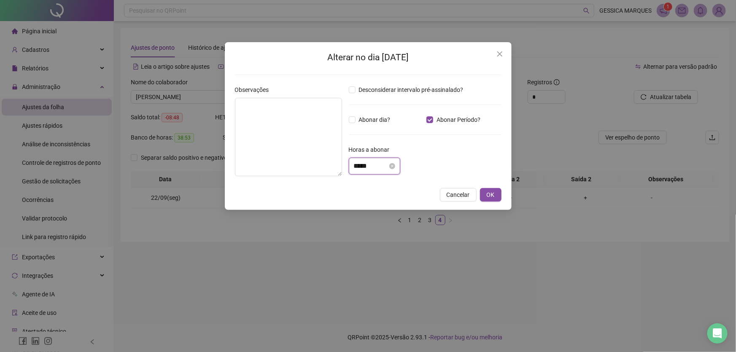
click at [358, 167] on input "*****" at bounding box center [371, 166] width 34 height 10
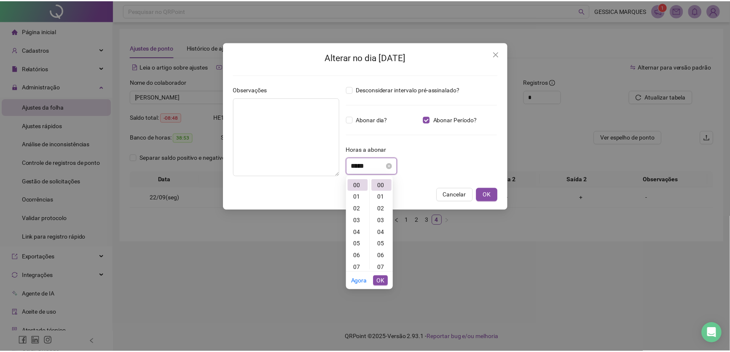
scroll to position [24, 0]
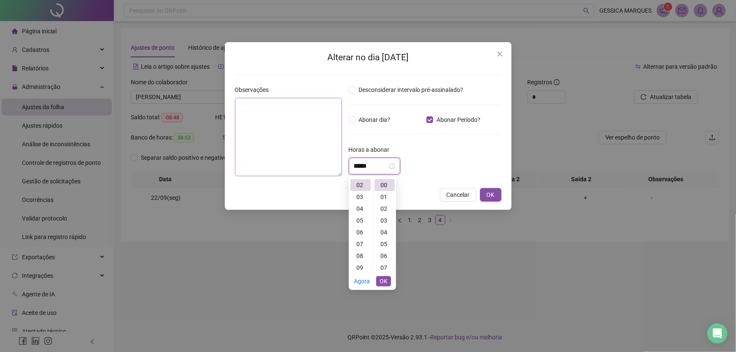
type input "*****"
click at [291, 137] on textarea at bounding box center [288, 137] width 107 height 78
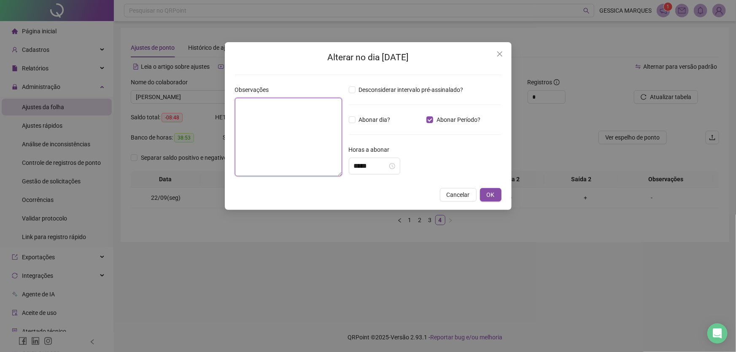
paste textarea "**********"
type textarea "**********"
click at [492, 191] on span "OK" at bounding box center [491, 194] width 8 height 9
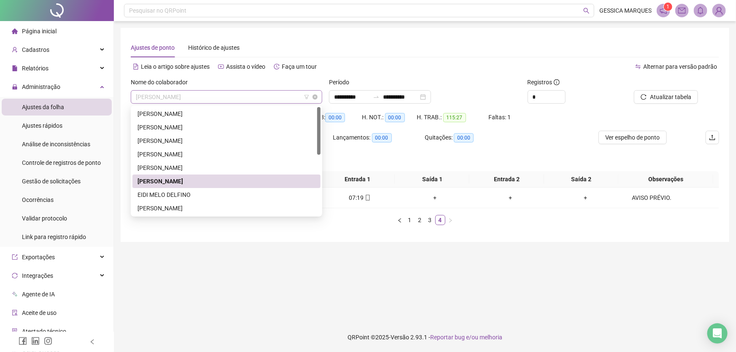
click at [239, 92] on span "[PERSON_NAME]" at bounding box center [226, 97] width 181 height 13
click at [232, 209] on div "[PERSON_NAME]" at bounding box center [226, 208] width 178 height 9
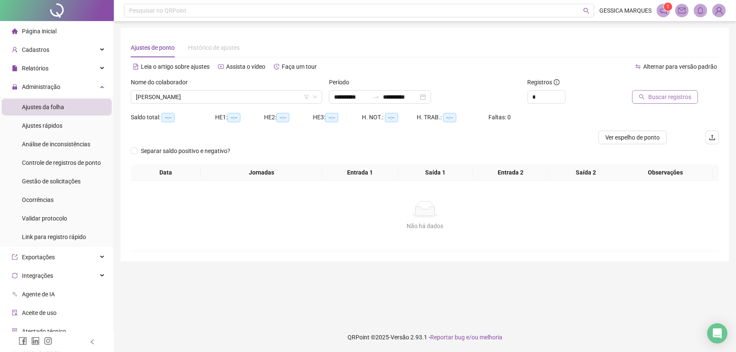
click at [667, 95] on span "Buscar registros" at bounding box center [669, 96] width 43 height 9
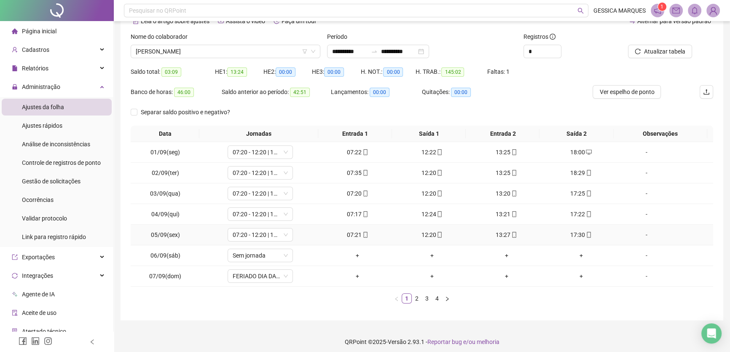
scroll to position [49, 0]
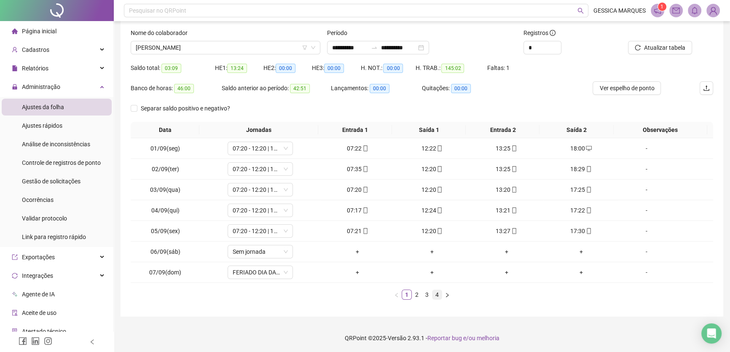
click at [439, 295] on link "4" at bounding box center [437, 294] width 9 height 9
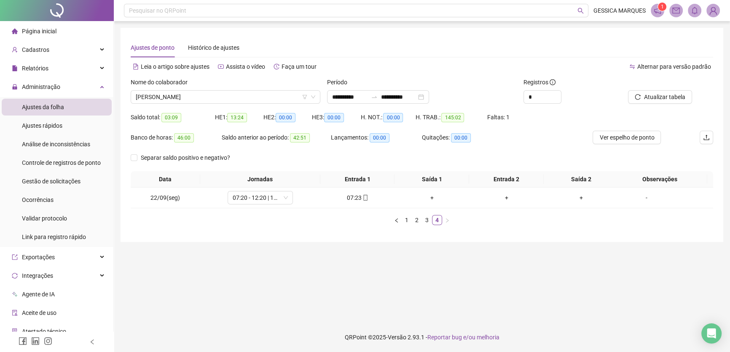
scroll to position [0, 0]
click at [431, 219] on link "3" at bounding box center [429, 219] width 9 height 9
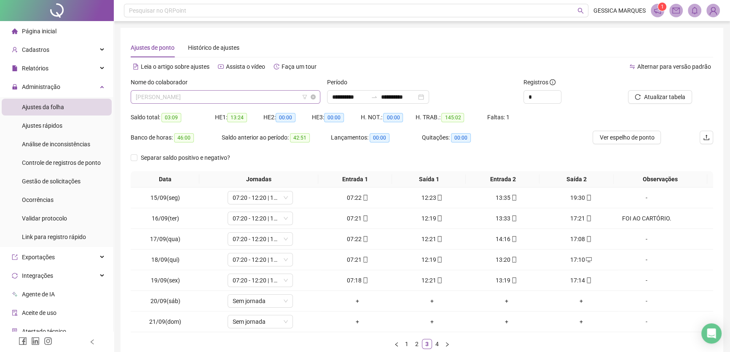
click at [237, 96] on span "[PERSON_NAME]" at bounding box center [226, 97] width 180 height 13
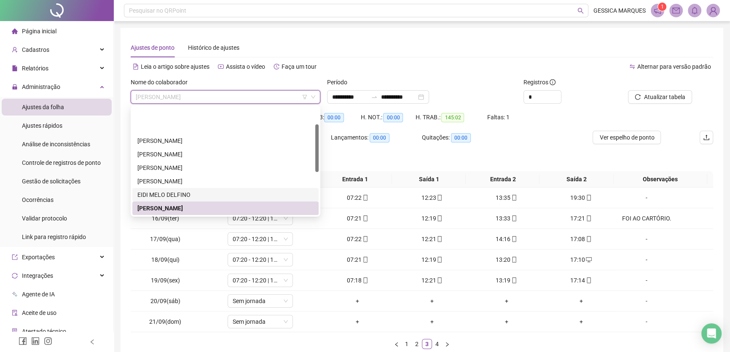
scroll to position [76, 0]
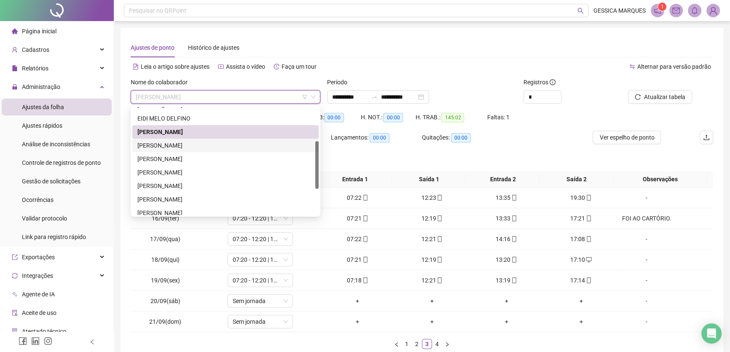
click at [250, 145] on div "[PERSON_NAME]" at bounding box center [225, 145] width 176 height 9
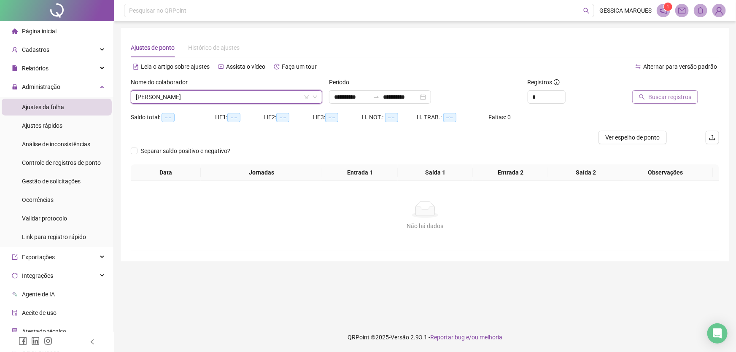
drag, startPoint x: 659, startPoint y: 85, endPoint x: 658, endPoint y: 97, distance: 12.3
click at [658, 93] on div "Buscar registros" at bounding box center [662, 91] width 71 height 26
click at [658, 97] on span "Buscar registros" at bounding box center [669, 96] width 43 height 9
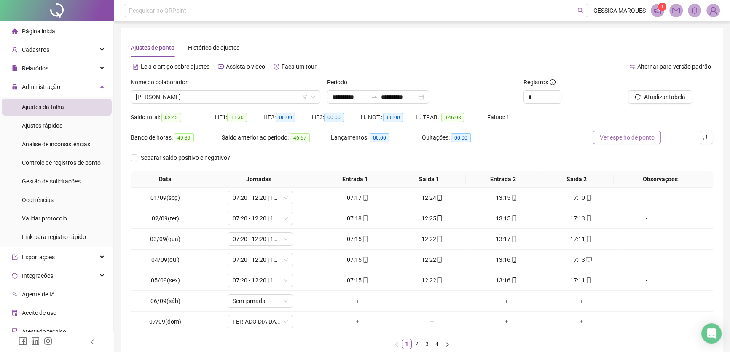
click at [625, 140] on span "Ver espelho de ponto" at bounding box center [627, 137] width 55 height 9
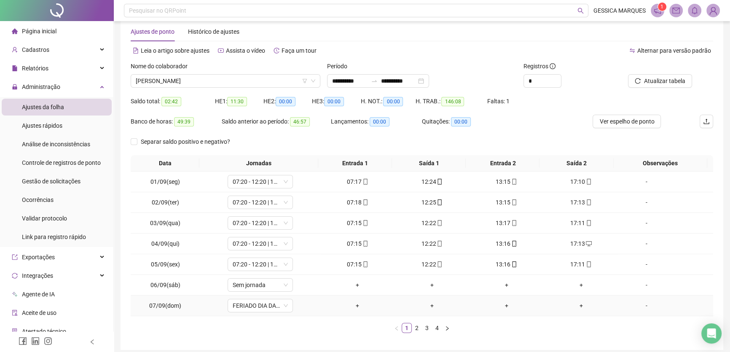
scroll to position [49, 0]
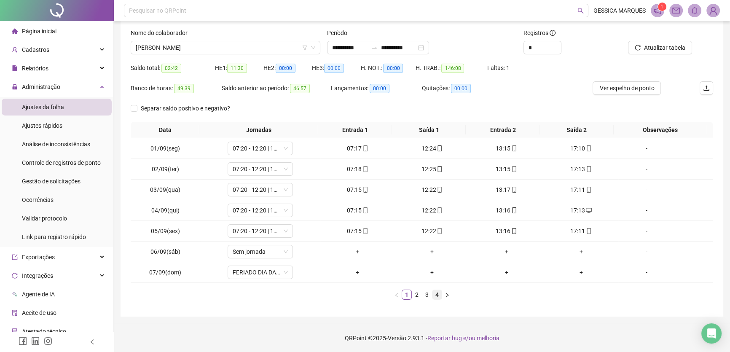
click at [437, 296] on link "4" at bounding box center [437, 294] width 9 height 9
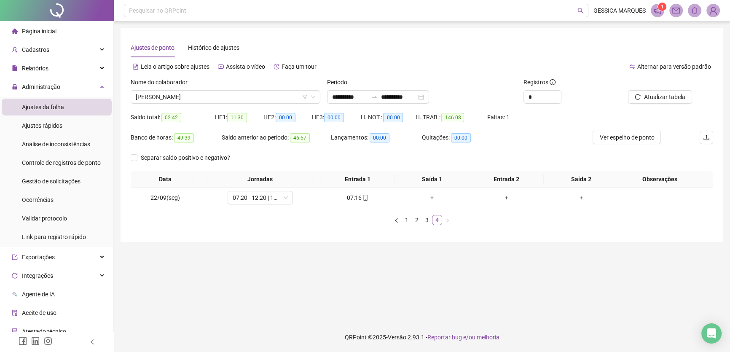
scroll to position [0, 0]
click at [428, 223] on link "3" at bounding box center [429, 219] width 9 height 9
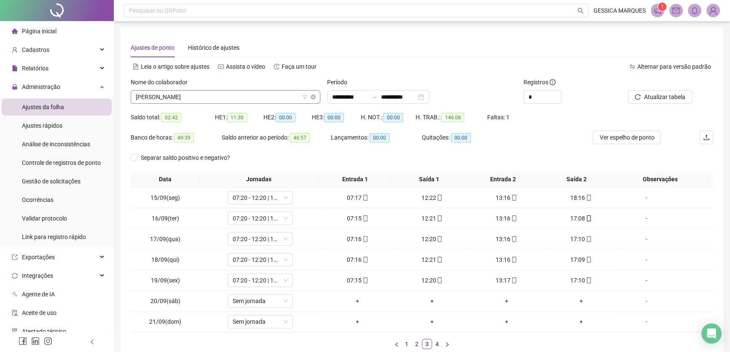
click at [280, 100] on span "[PERSON_NAME]" at bounding box center [226, 97] width 180 height 13
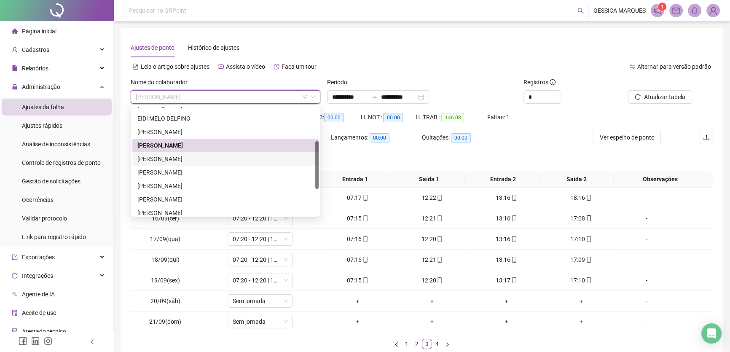
click at [223, 159] on div "[PERSON_NAME]" at bounding box center [225, 158] width 176 height 9
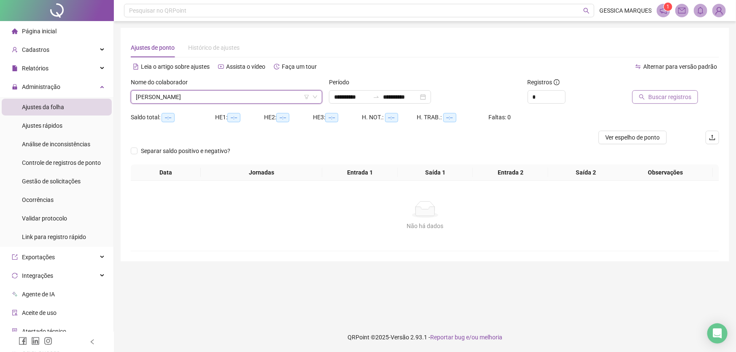
click at [662, 95] on span "Buscar registros" at bounding box center [669, 96] width 43 height 9
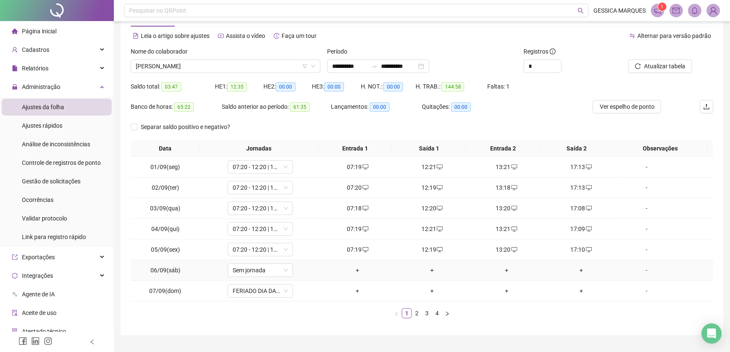
scroll to position [49, 0]
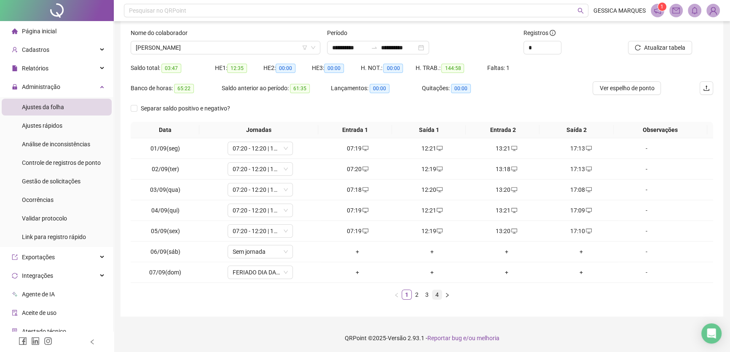
click at [439, 291] on link "4" at bounding box center [437, 294] width 9 height 9
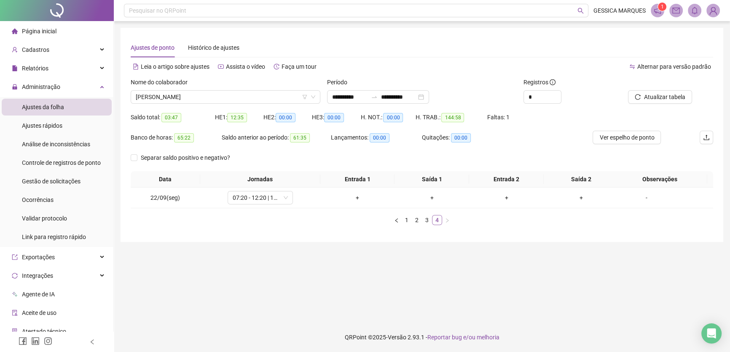
scroll to position [0, 0]
click at [430, 220] on link "3" at bounding box center [429, 219] width 9 height 9
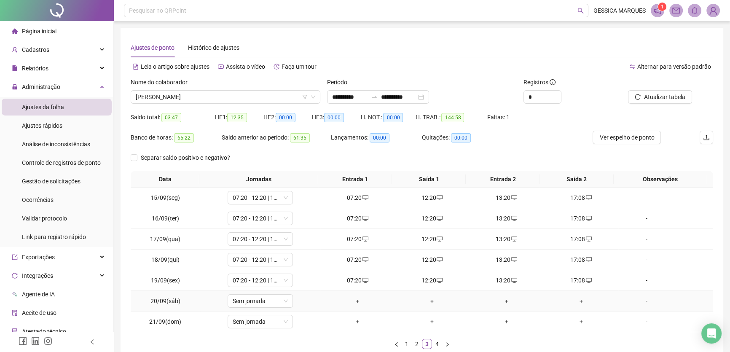
click at [354, 298] on div "+" at bounding box center [358, 300] width 68 height 9
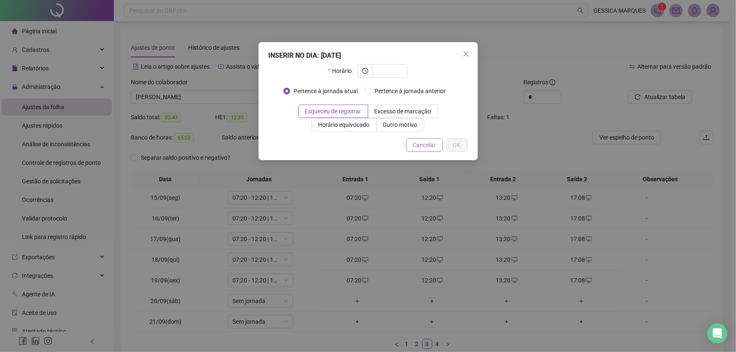
click at [433, 146] on span "Cancelar" at bounding box center [424, 144] width 23 height 9
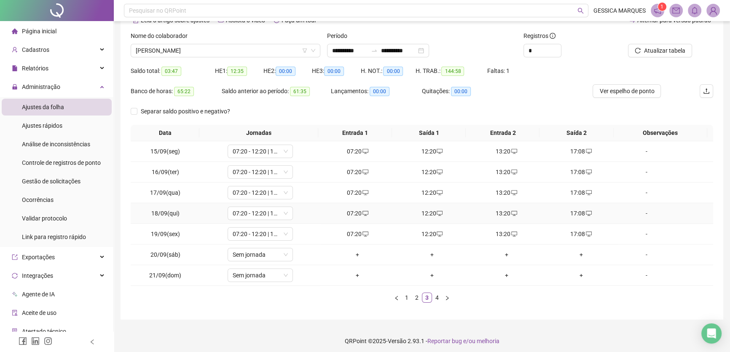
scroll to position [49, 0]
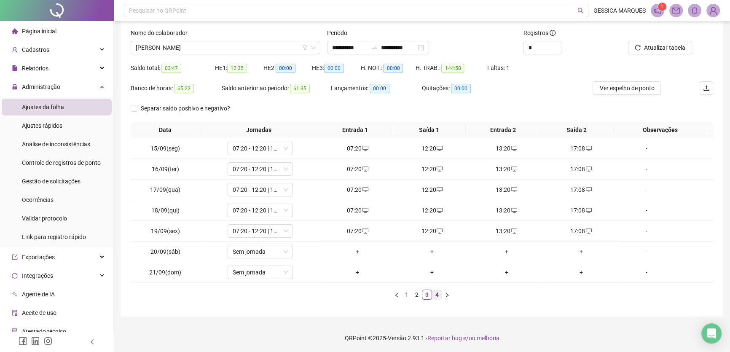
click at [438, 294] on link "4" at bounding box center [437, 294] width 9 height 9
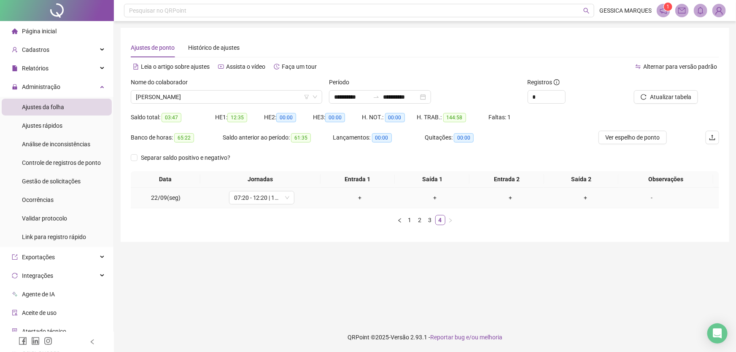
click at [355, 198] on div "+" at bounding box center [360, 197] width 69 height 9
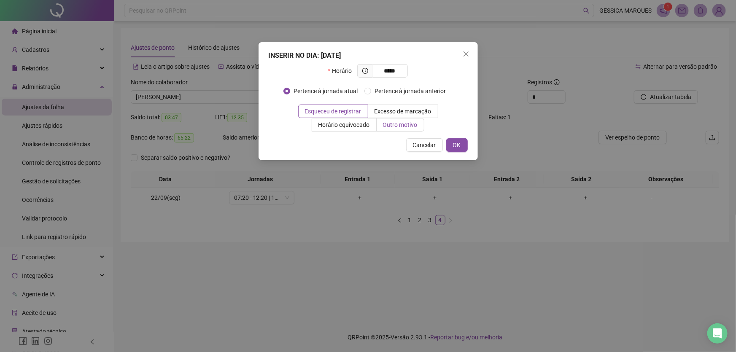
type input "*****"
click at [401, 123] on span "Outro motivo" at bounding box center [400, 124] width 35 height 7
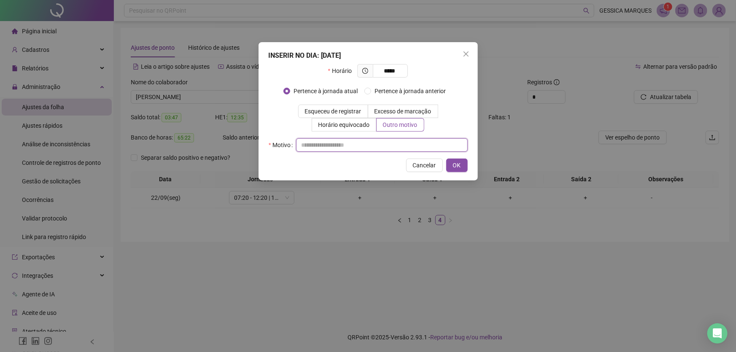
click at [316, 142] on input "text" at bounding box center [382, 144] width 172 height 13
type input "**********"
click at [455, 164] on span "OK" at bounding box center [457, 165] width 8 height 9
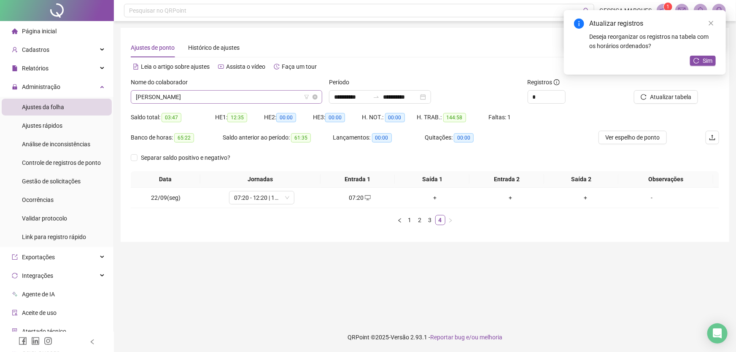
click at [284, 100] on span "[PERSON_NAME]" at bounding box center [226, 97] width 181 height 13
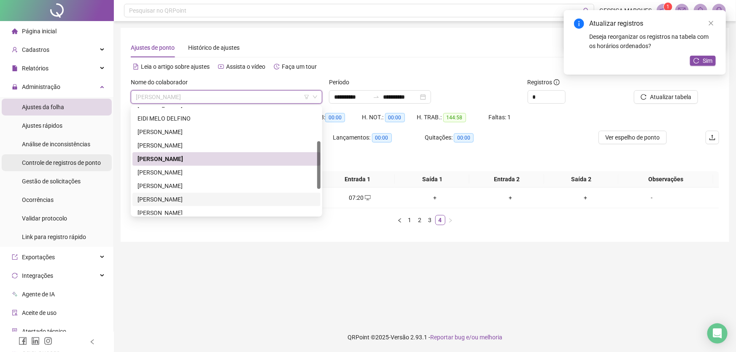
click at [46, 163] on span "Controle de registros de ponto" at bounding box center [61, 162] width 79 height 7
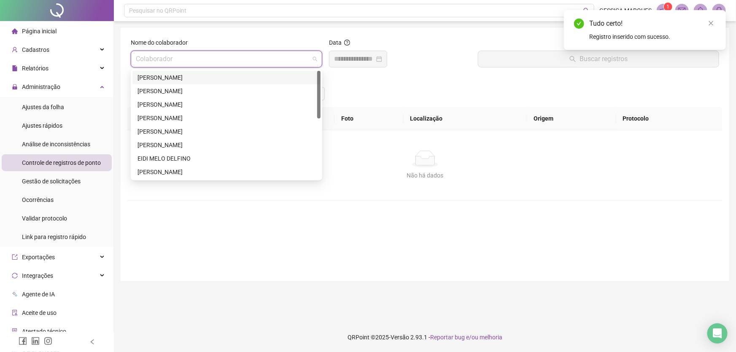
click at [212, 54] on input "search" at bounding box center [223, 59] width 174 height 16
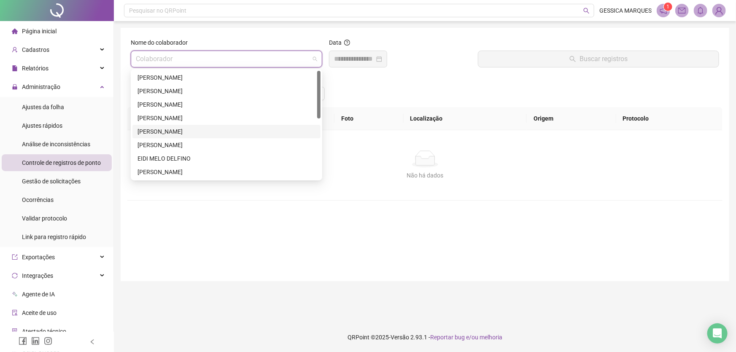
click at [215, 127] on div "[PERSON_NAME]" at bounding box center [226, 131] width 178 height 9
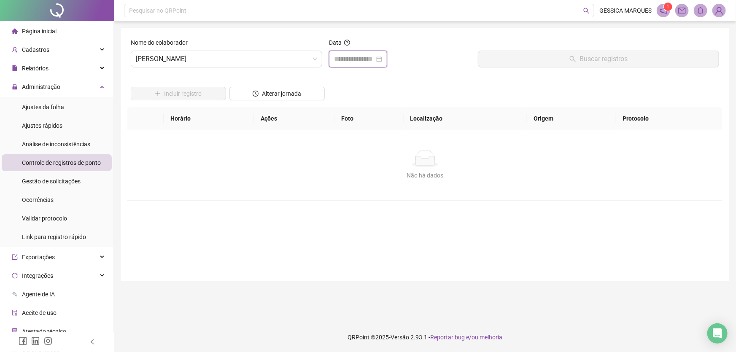
click at [374, 56] on input at bounding box center [354, 59] width 40 height 10
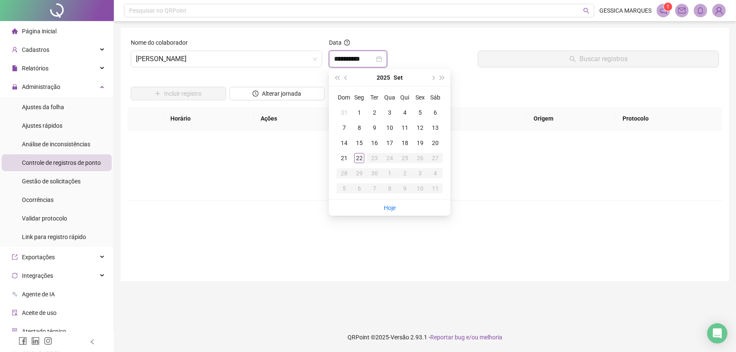
type input "**********"
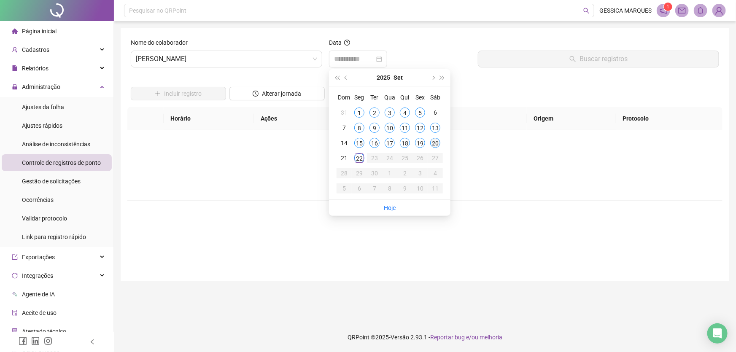
click at [439, 145] on div "20" at bounding box center [435, 143] width 10 height 10
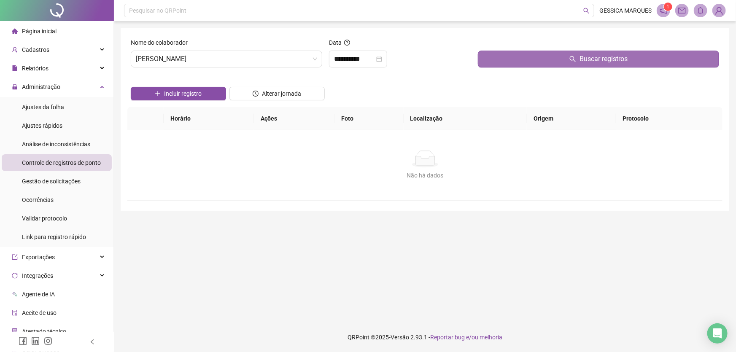
click at [587, 58] on span "Buscar registros" at bounding box center [603, 59] width 48 height 10
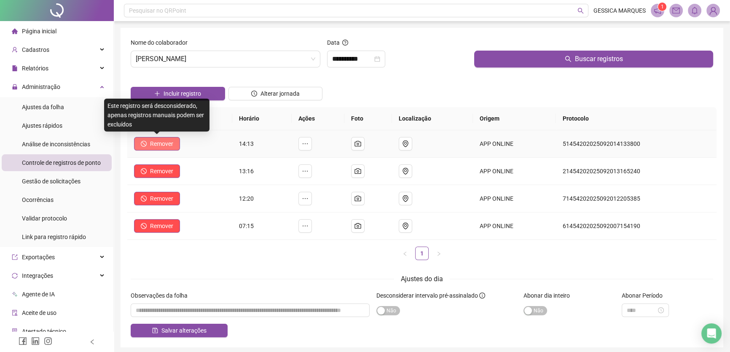
click at [156, 144] on span "Remover" at bounding box center [161, 143] width 23 height 9
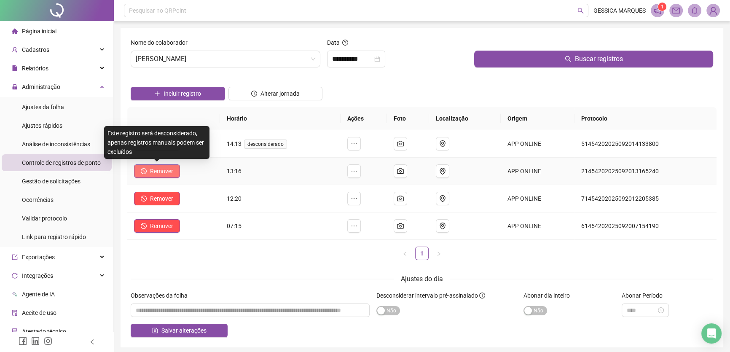
click at [154, 170] on span "Remover" at bounding box center [161, 171] width 23 height 9
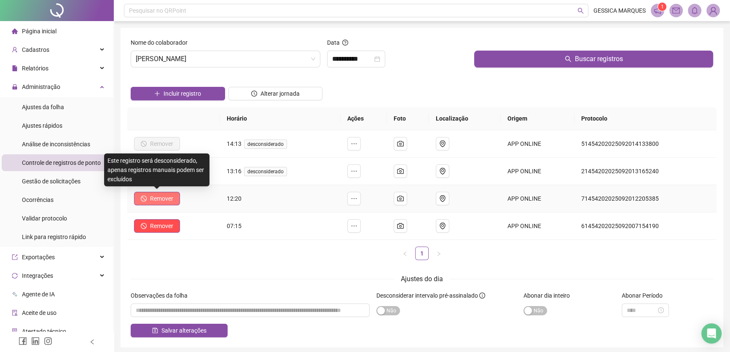
click at [153, 198] on span "Remover" at bounding box center [161, 198] width 23 height 9
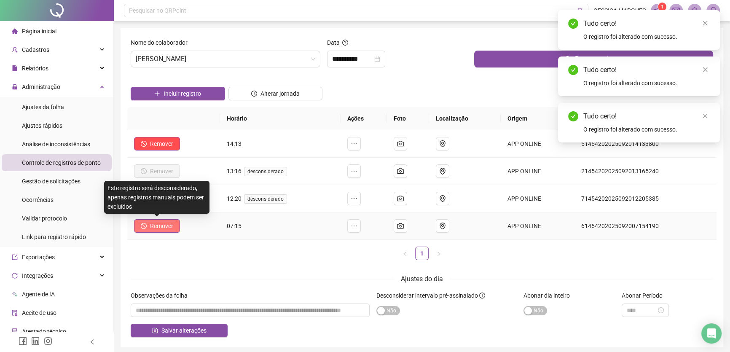
click at [158, 226] on span "Remover" at bounding box center [161, 225] width 23 height 9
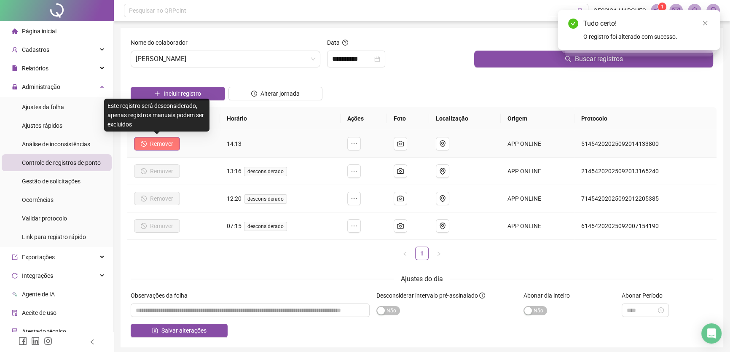
click at [161, 146] on span "Remover" at bounding box center [161, 143] width 23 height 9
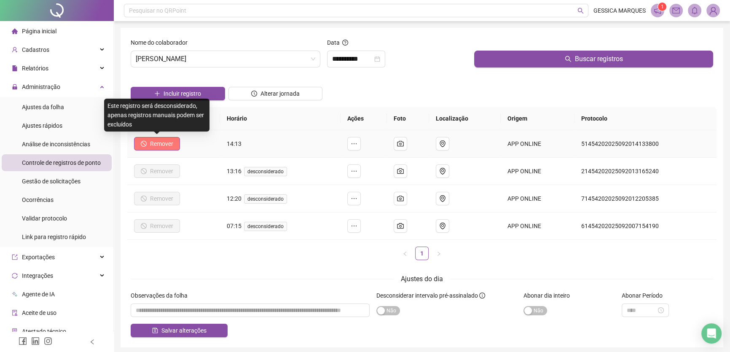
click at [153, 146] on span "Remover" at bounding box center [161, 143] width 23 height 9
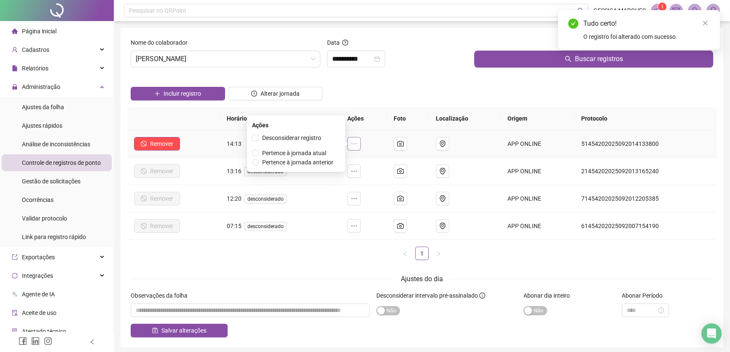
click at [355, 147] on icon "ellipsis" at bounding box center [354, 143] width 7 height 7
click at [272, 136] on span "Desconsiderar registro" at bounding box center [291, 138] width 59 height 7
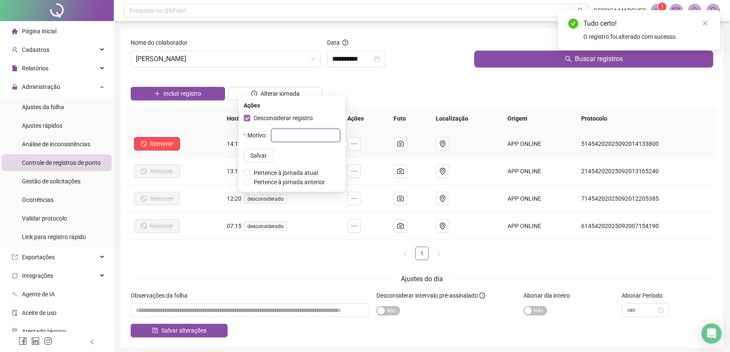
click at [272, 136] on input "text" at bounding box center [305, 135] width 69 height 13
type input "*"
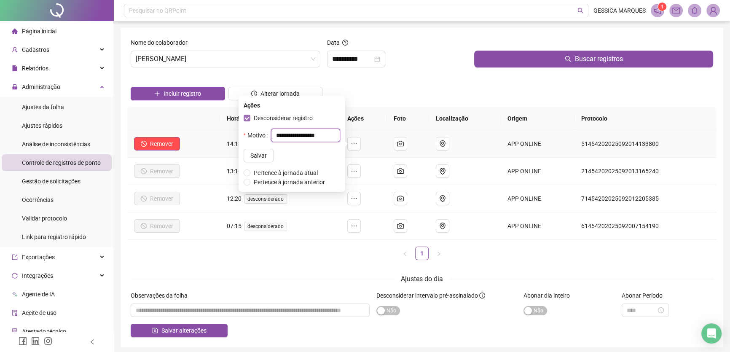
type input "**********"
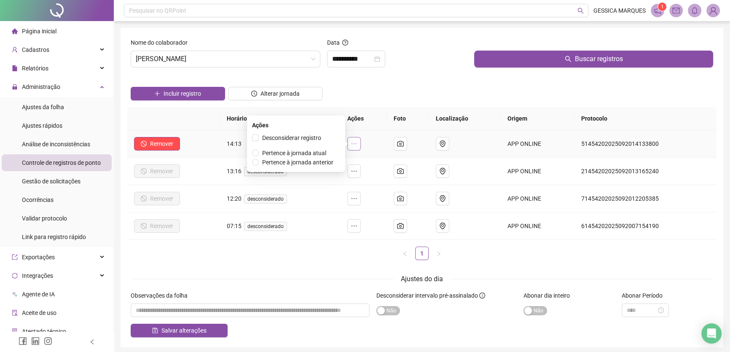
click at [351, 143] on button "button" at bounding box center [353, 143] width 13 height 13
click at [294, 137] on span "Desconsiderar registro" at bounding box center [291, 138] width 59 height 7
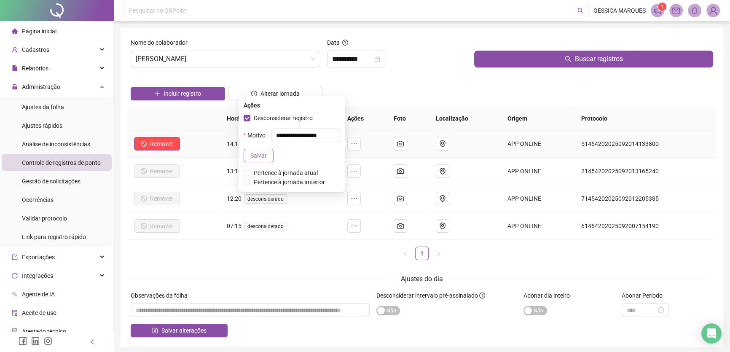
click at [250, 152] on span "Salvar" at bounding box center [258, 155] width 16 height 9
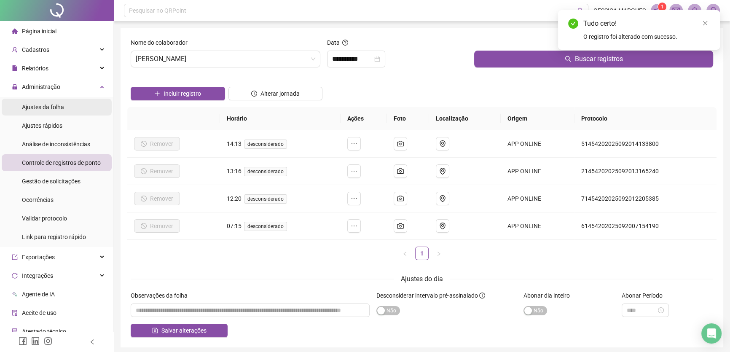
click at [48, 105] on span "Ajustes da folha" at bounding box center [43, 107] width 42 height 7
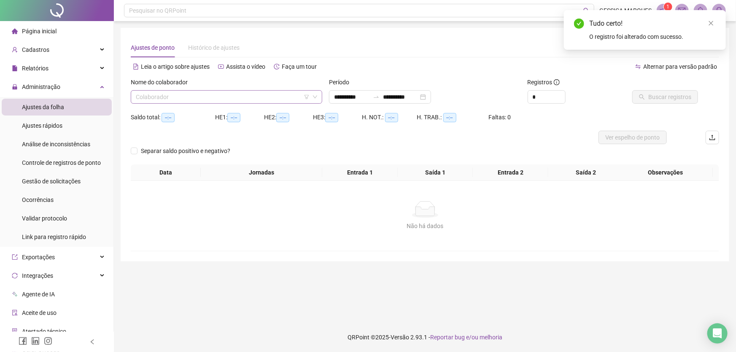
click at [210, 94] on input "search" at bounding box center [223, 97] width 174 height 13
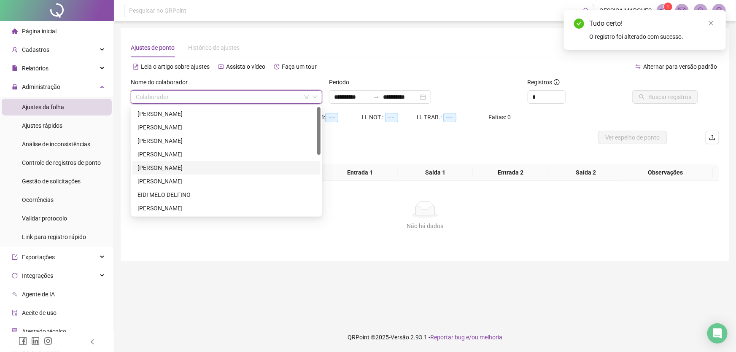
click at [205, 166] on div "[PERSON_NAME]" at bounding box center [226, 167] width 178 height 9
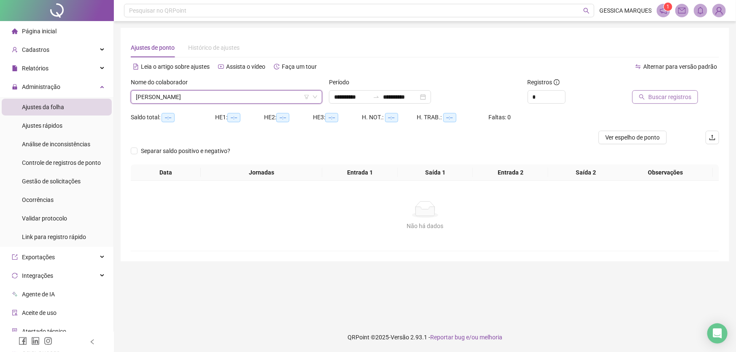
click at [656, 97] on span "Buscar registros" at bounding box center [669, 96] width 43 height 9
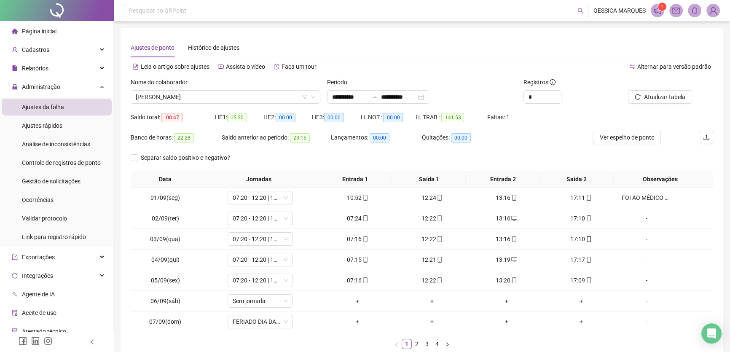
scroll to position [49, 0]
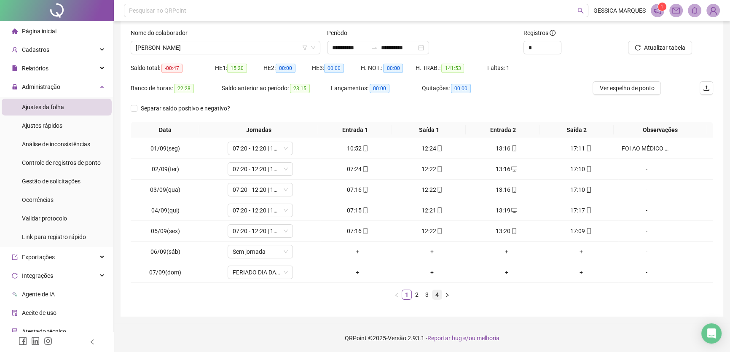
click at [436, 293] on link "4" at bounding box center [437, 294] width 9 height 9
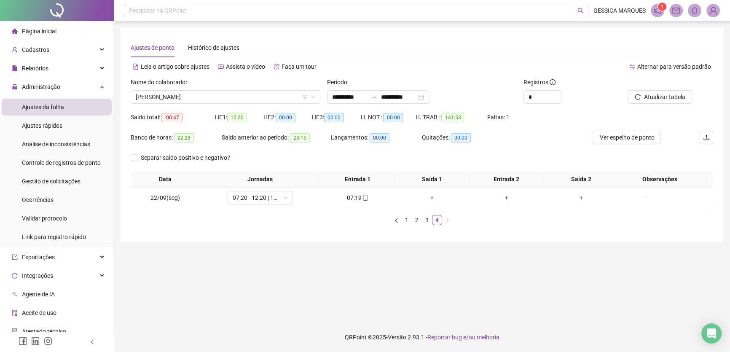
scroll to position [0, 0]
click at [429, 219] on link "3" at bounding box center [429, 219] width 9 height 9
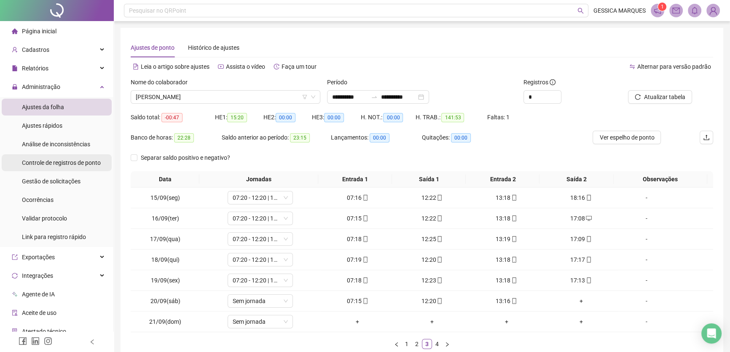
click at [79, 160] on span "Controle de registros de ponto" at bounding box center [61, 162] width 79 height 7
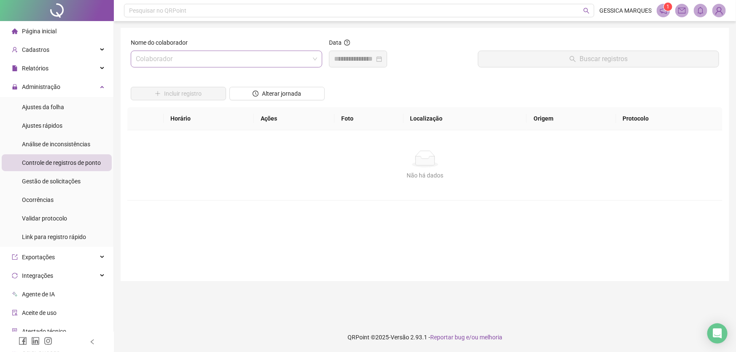
click at [210, 60] on input "search" at bounding box center [223, 59] width 174 height 16
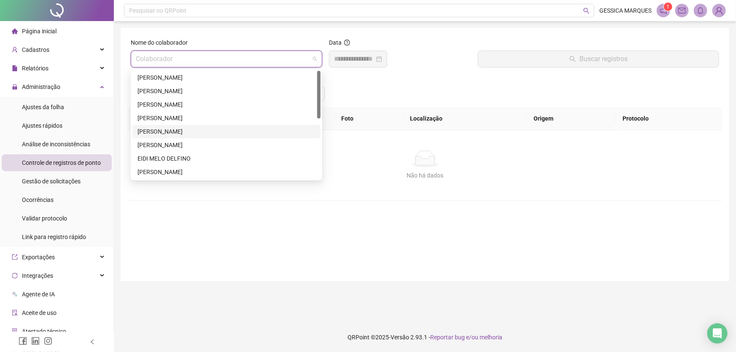
click at [210, 135] on div "[PERSON_NAME]" at bounding box center [226, 131] width 178 height 9
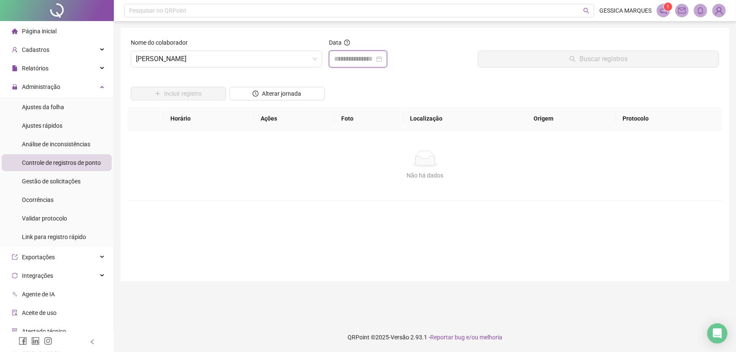
click at [365, 62] on input at bounding box center [354, 59] width 40 height 10
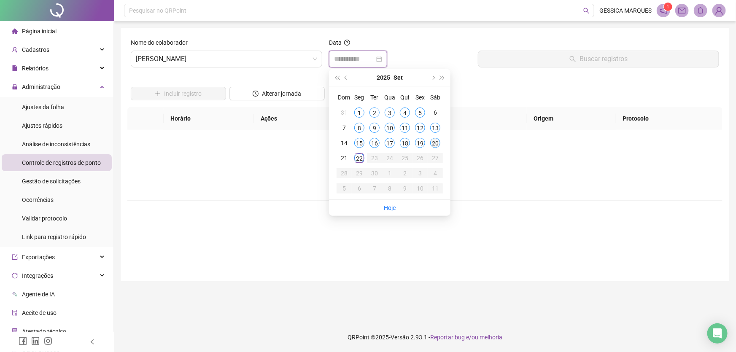
type input "**********"
click at [437, 142] on div "20" at bounding box center [435, 143] width 10 height 10
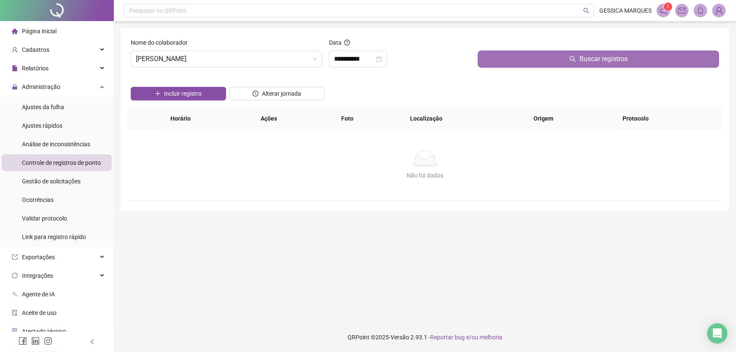
click at [567, 62] on button "Buscar registros" at bounding box center [598, 59] width 241 height 17
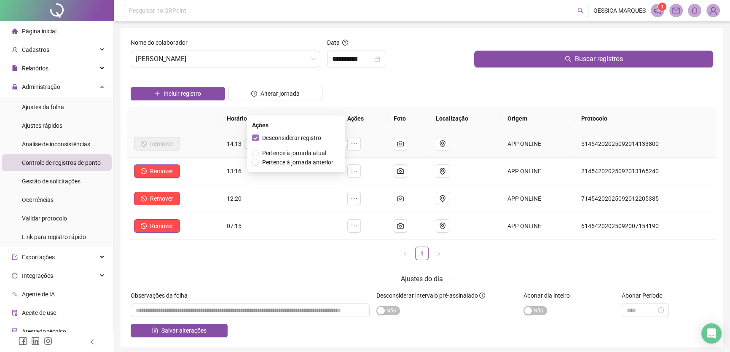
click at [304, 137] on span "Desconsiderar registro" at bounding box center [291, 138] width 59 height 7
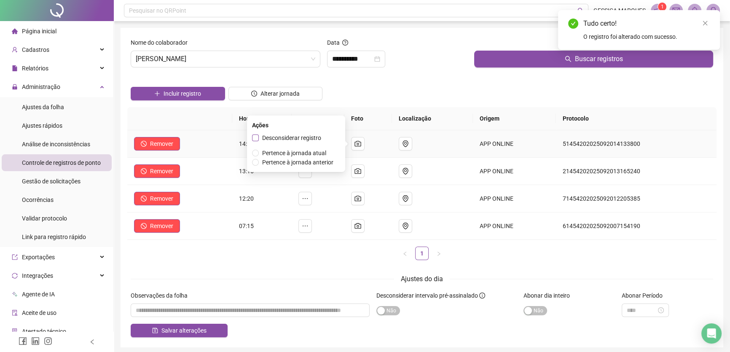
click at [304, 137] on span "Desconsiderar registro" at bounding box center [291, 138] width 59 height 7
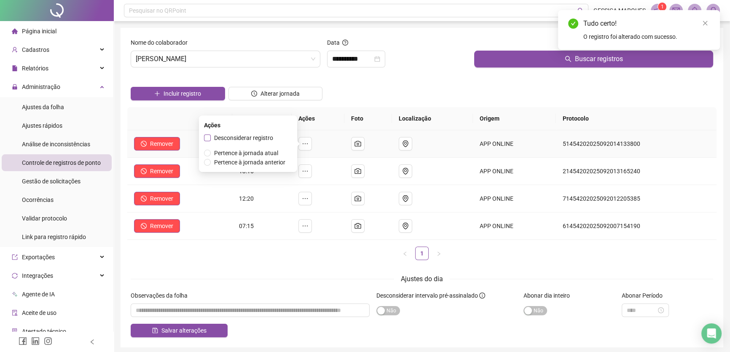
click at [212, 137] on span "Desconsiderar registro" at bounding box center [244, 137] width 66 height 9
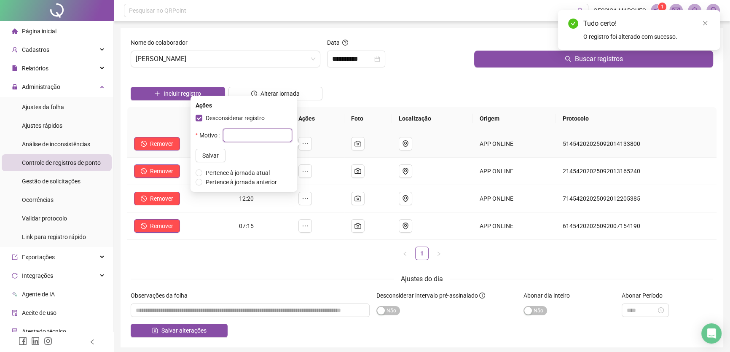
click at [232, 134] on input "text" at bounding box center [257, 135] width 69 height 13
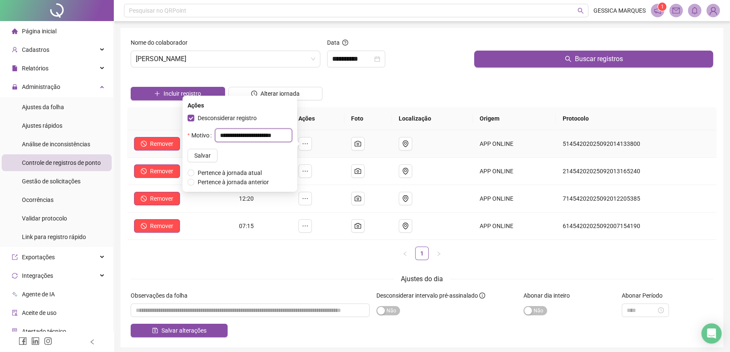
drag, startPoint x: 291, startPoint y: 133, endPoint x: 204, endPoint y: 139, distance: 87.1
click at [204, 139] on div "**********" at bounding box center [240, 135] width 105 height 13
type input "**********"
click at [210, 154] on button "Salvar" at bounding box center [203, 155] width 30 height 13
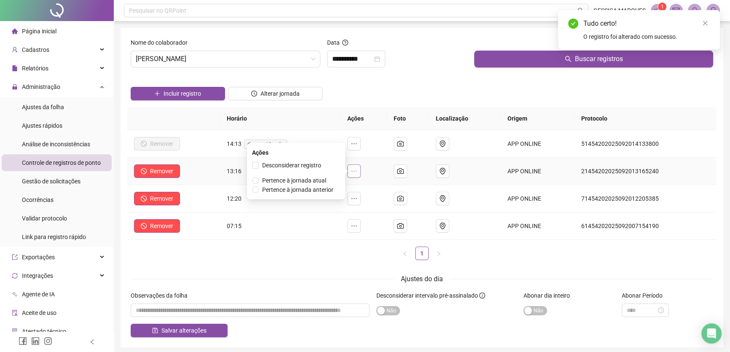
click at [355, 175] on button "button" at bounding box center [353, 170] width 13 height 13
click at [314, 168] on span "Desconsiderar registro" at bounding box center [291, 165] width 59 height 7
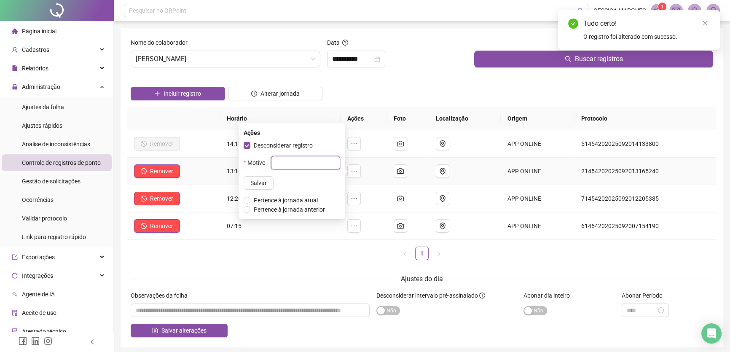
click at [276, 163] on input "text" at bounding box center [305, 162] width 69 height 13
paste input "**********"
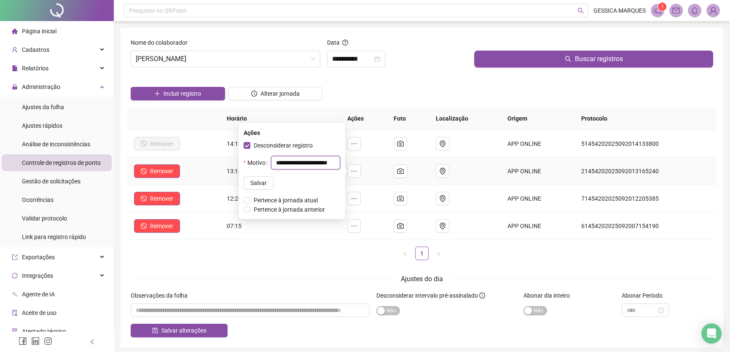
scroll to position [0, 13]
type input "**********"
click at [247, 185] on span "Salvar" at bounding box center [250, 182] width 16 height 9
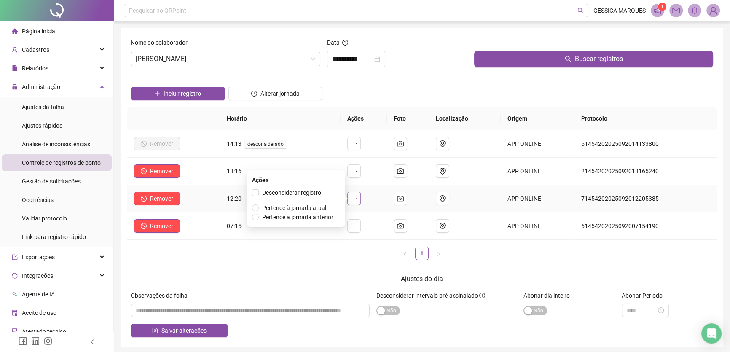
click at [358, 195] on icon "ellipsis" at bounding box center [354, 198] width 7 height 7
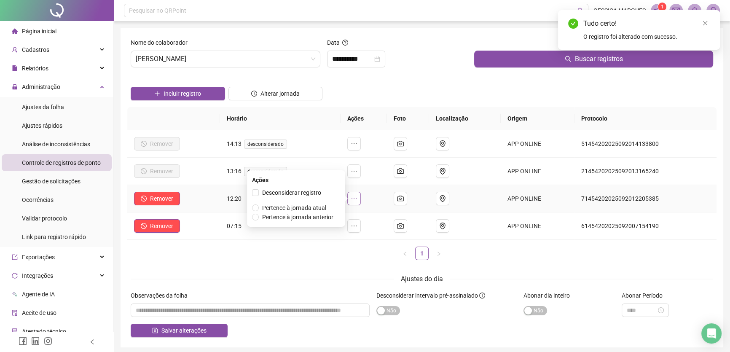
click at [358, 196] on icon "ellipsis" at bounding box center [354, 198] width 7 height 7
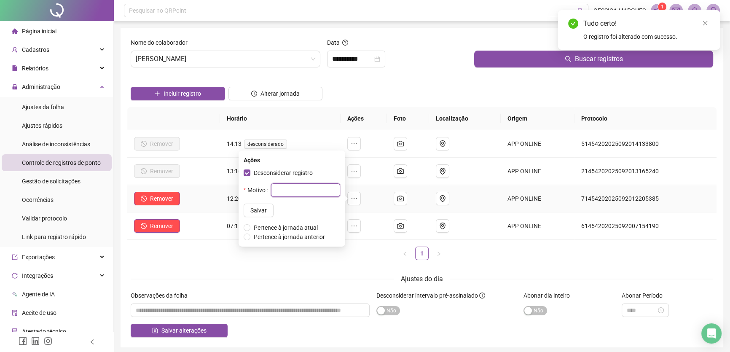
click at [274, 190] on input "text" at bounding box center [305, 189] width 69 height 13
paste input "**********"
type input "**********"
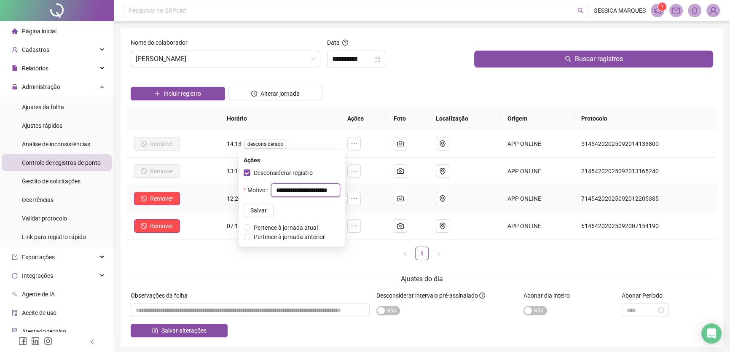
scroll to position [0, 13]
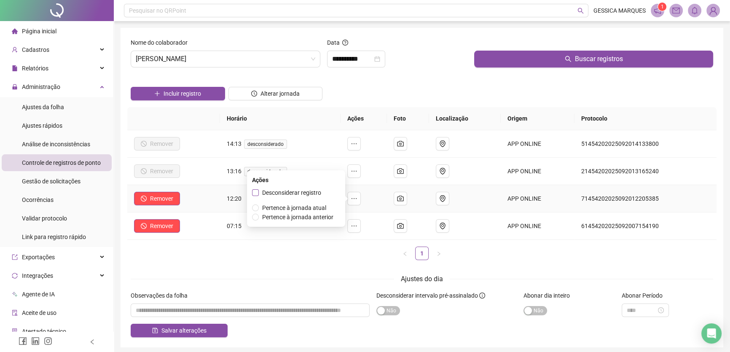
click at [290, 194] on span "Desconsiderar registro" at bounding box center [291, 192] width 59 height 7
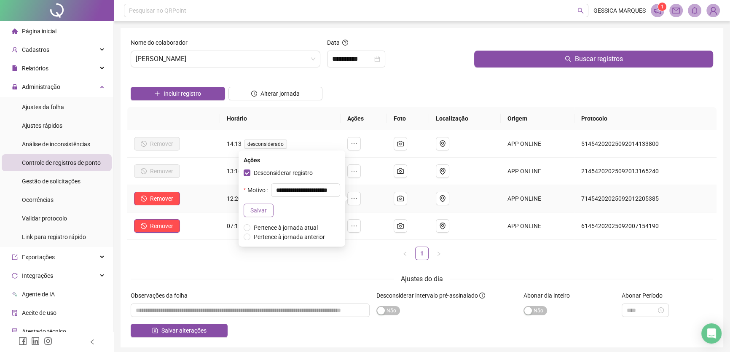
click at [250, 210] on span "Salvar" at bounding box center [258, 210] width 16 height 9
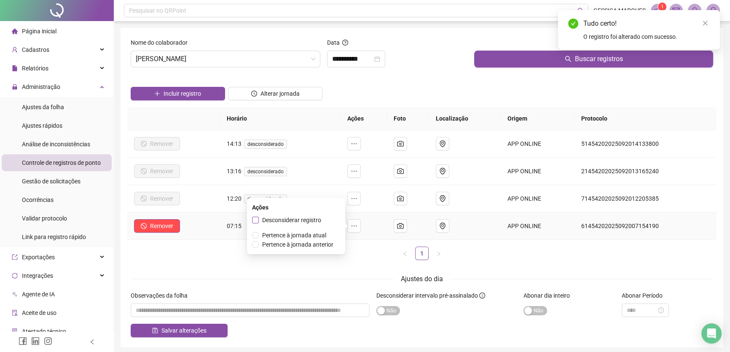
click at [267, 221] on span "Desconsiderar registro" at bounding box center [291, 220] width 59 height 7
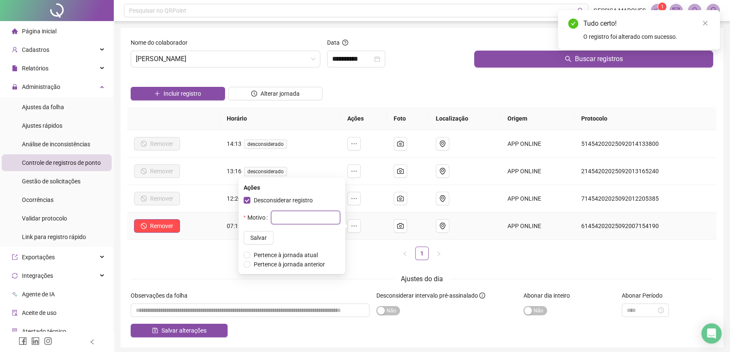
click at [283, 219] on input "text" at bounding box center [305, 217] width 69 height 13
paste input "**********"
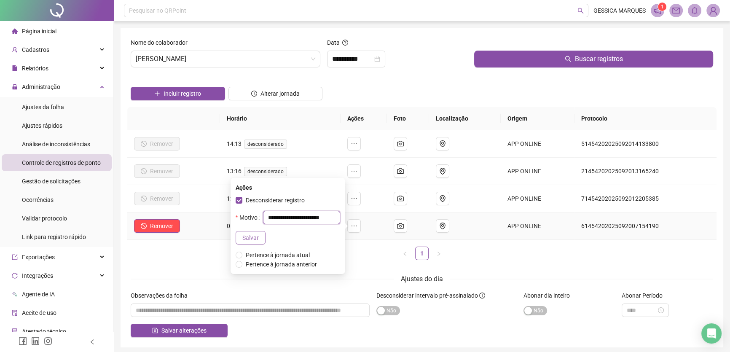
type input "**********"
click at [256, 239] on span "Salvar" at bounding box center [250, 237] width 16 height 9
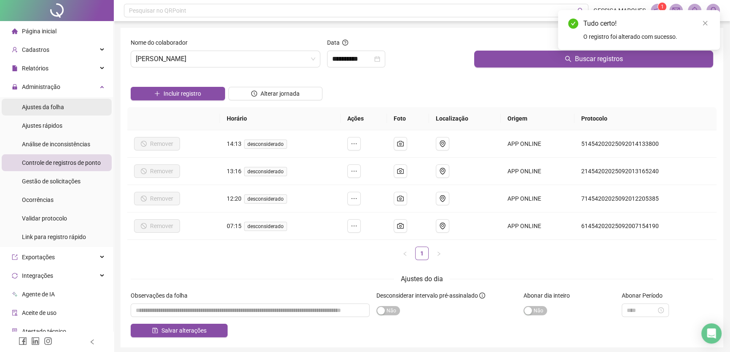
click at [53, 105] on span "Ajustes da folha" at bounding box center [43, 107] width 42 height 7
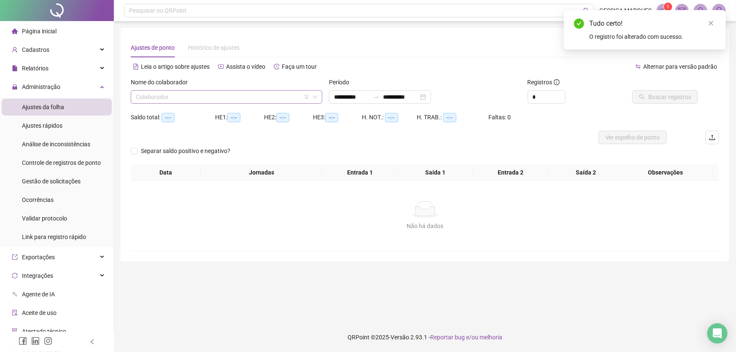
click at [164, 97] on input "search" at bounding box center [223, 97] width 174 height 13
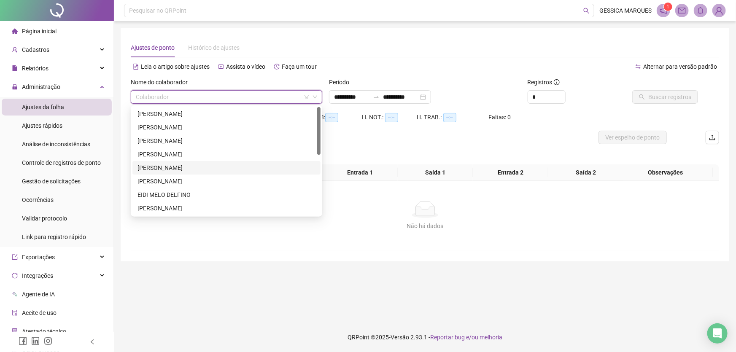
click at [180, 170] on div "[PERSON_NAME]" at bounding box center [226, 167] width 178 height 9
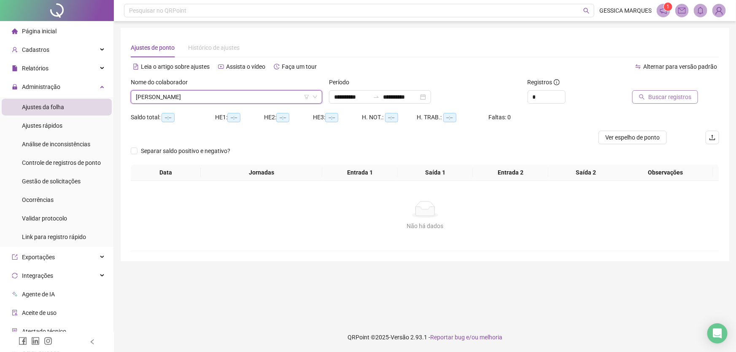
click at [640, 94] on button "Buscar registros" at bounding box center [665, 96] width 66 height 13
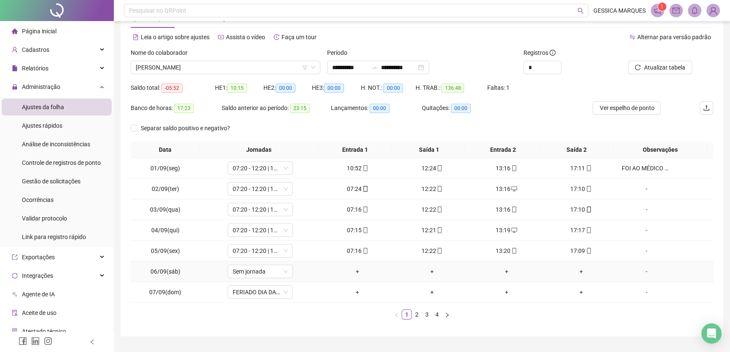
scroll to position [49, 0]
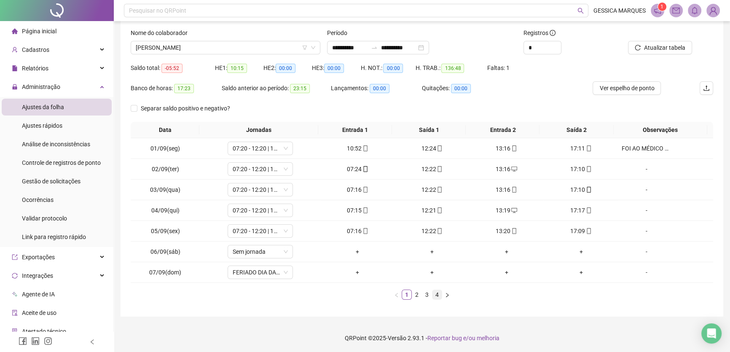
click at [436, 294] on link "4" at bounding box center [437, 294] width 9 height 9
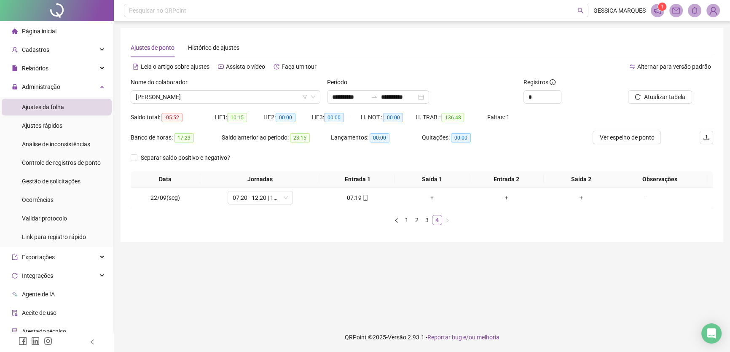
scroll to position [0, 0]
click at [431, 223] on link "3" at bounding box center [429, 219] width 9 height 9
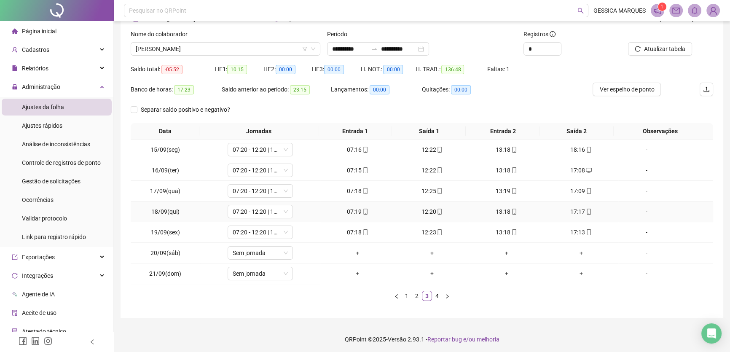
scroll to position [49, 0]
click at [241, 47] on span "[PERSON_NAME]" at bounding box center [226, 47] width 180 height 13
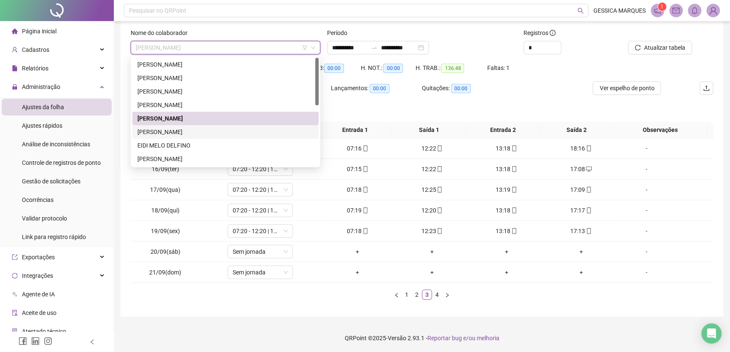
click at [207, 136] on div "[PERSON_NAME]" at bounding box center [225, 131] width 176 height 9
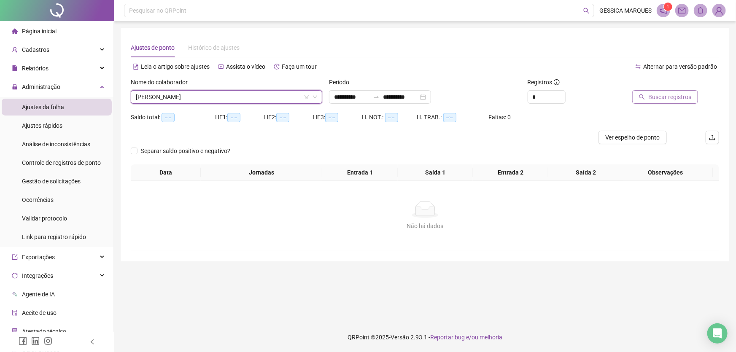
click at [663, 98] on span "Buscar registros" at bounding box center [669, 96] width 43 height 9
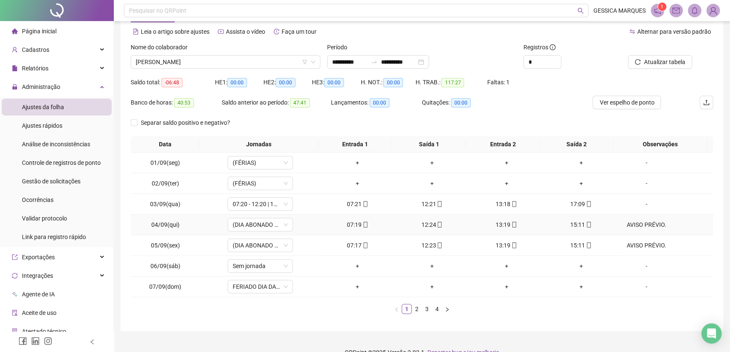
scroll to position [49, 0]
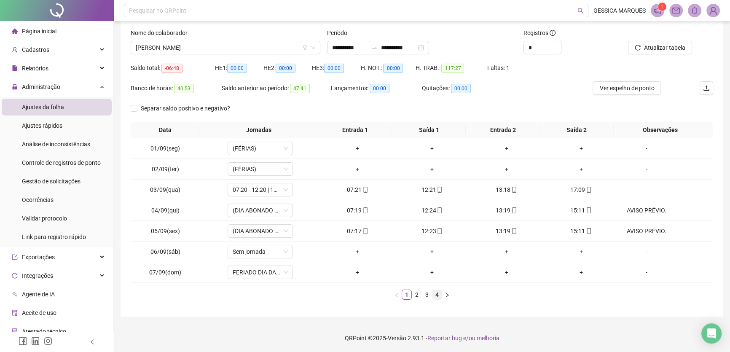
click at [436, 293] on link "4" at bounding box center [437, 294] width 9 height 9
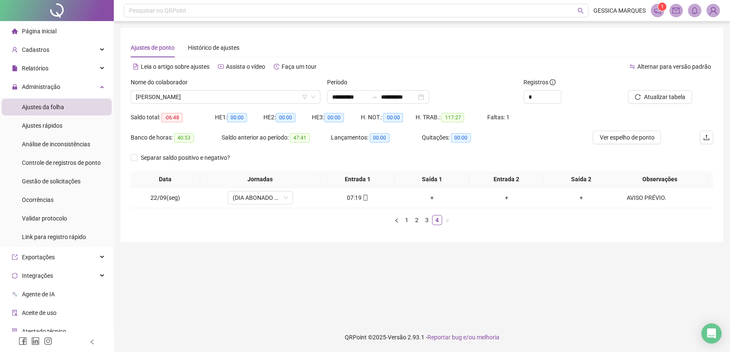
scroll to position [0, 0]
click at [430, 219] on link "3" at bounding box center [429, 219] width 9 height 9
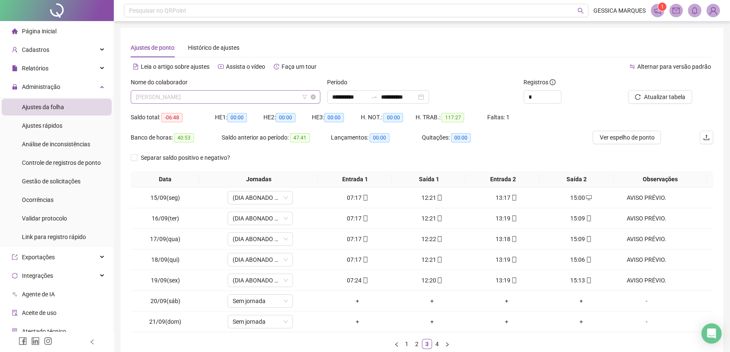
click at [264, 99] on span "[PERSON_NAME]" at bounding box center [226, 97] width 180 height 13
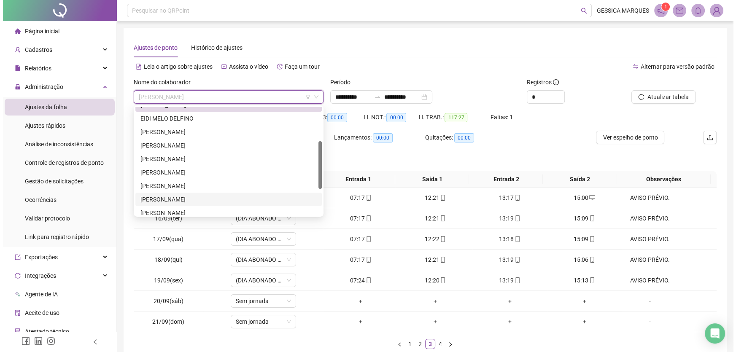
scroll to position [115, 0]
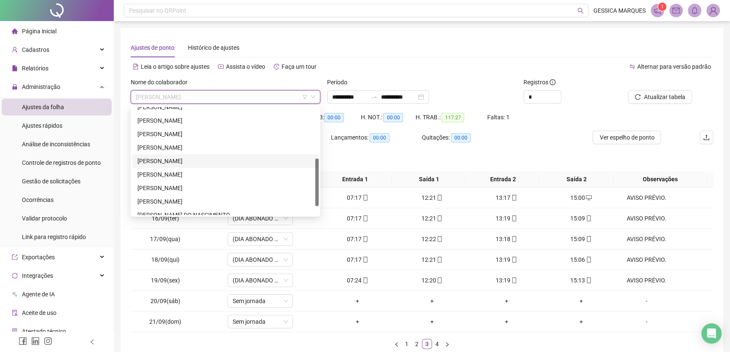
click at [196, 161] on div "[PERSON_NAME]" at bounding box center [225, 160] width 176 height 9
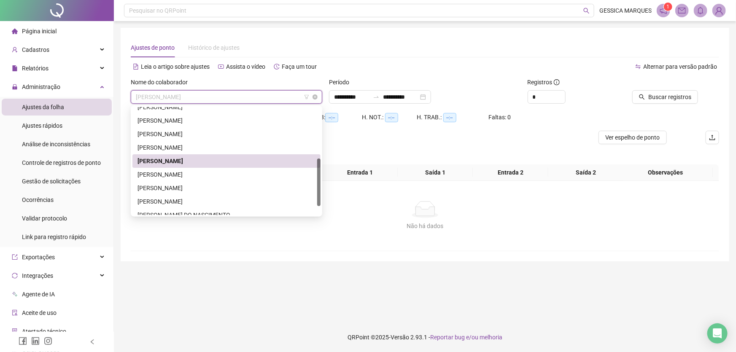
click at [248, 101] on span "[PERSON_NAME]" at bounding box center [226, 97] width 181 height 13
click at [223, 129] on div "[PERSON_NAME]" at bounding box center [226, 133] width 178 height 9
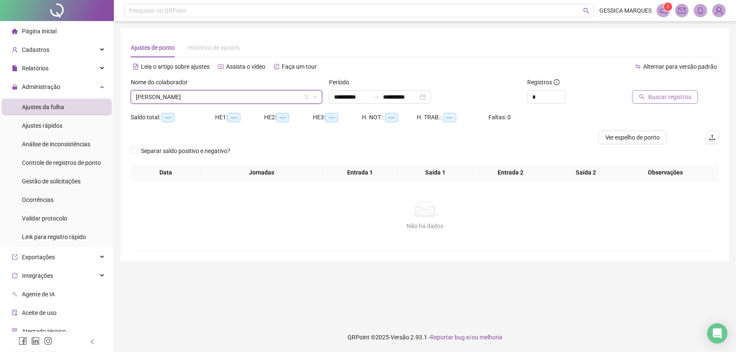
click at [678, 94] on span "Buscar registros" at bounding box center [669, 96] width 43 height 9
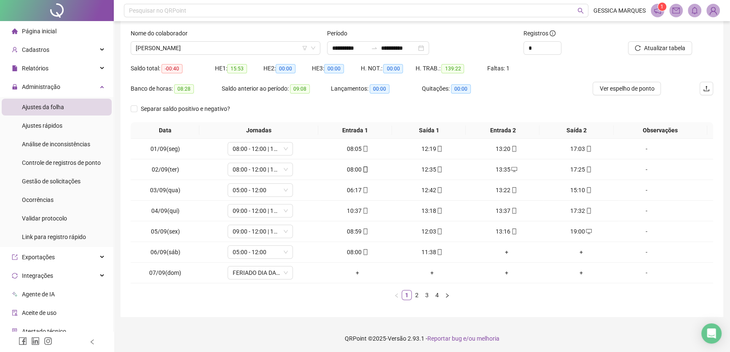
scroll to position [49, 0]
click at [438, 294] on link "4" at bounding box center [437, 294] width 9 height 9
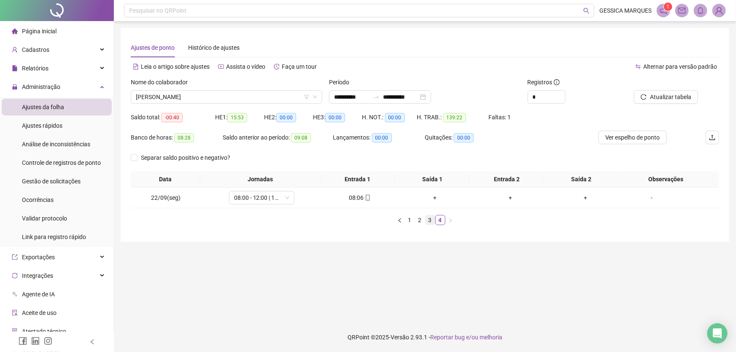
click at [430, 225] on li "3" at bounding box center [430, 220] width 10 height 10
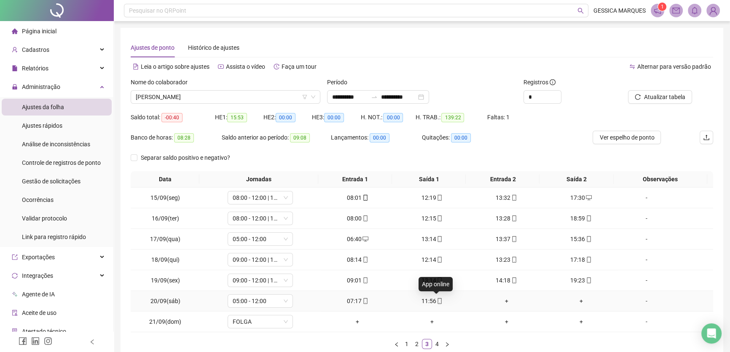
click at [437, 300] on icon "mobile" at bounding box center [440, 301] width 6 height 6
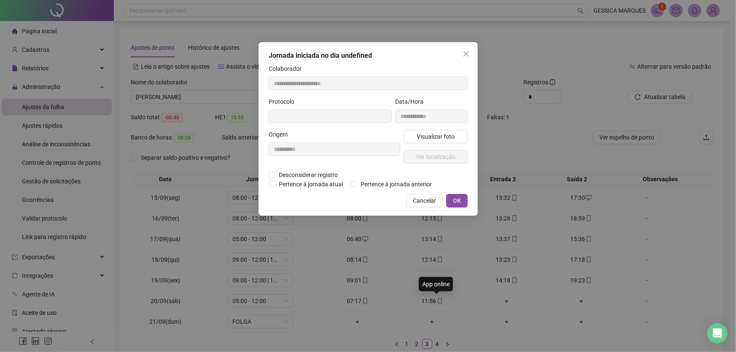
type input "**********"
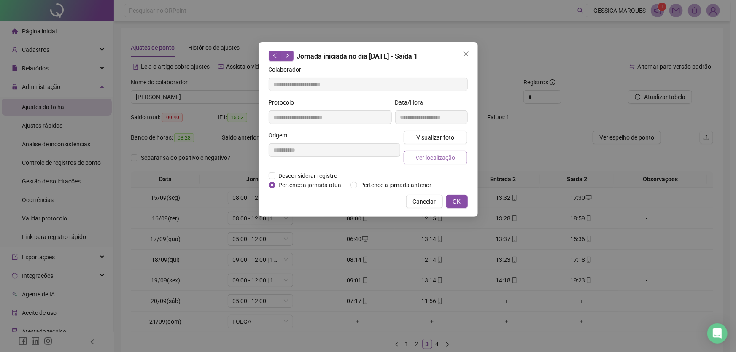
click at [412, 159] on button "Ver localização" at bounding box center [436, 157] width 64 height 13
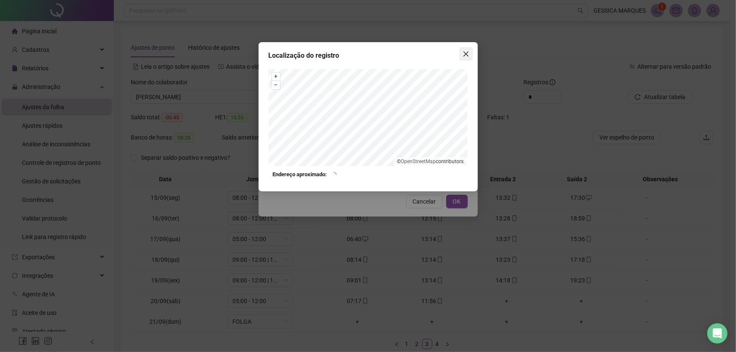
click at [468, 54] on icon "close" at bounding box center [466, 54] width 7 height 7
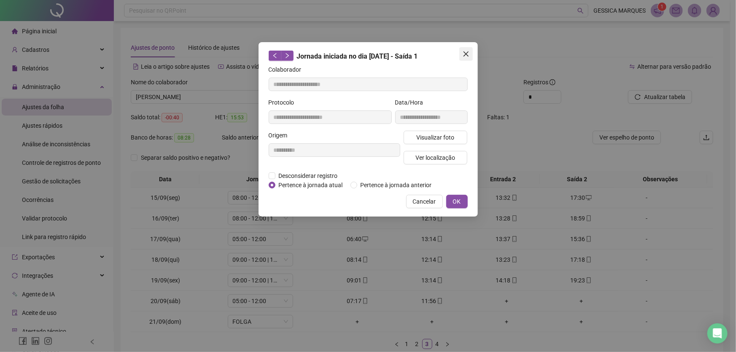
click at [463, 51] on icon "close" at bounding box center [466, 54] width 7 height 7
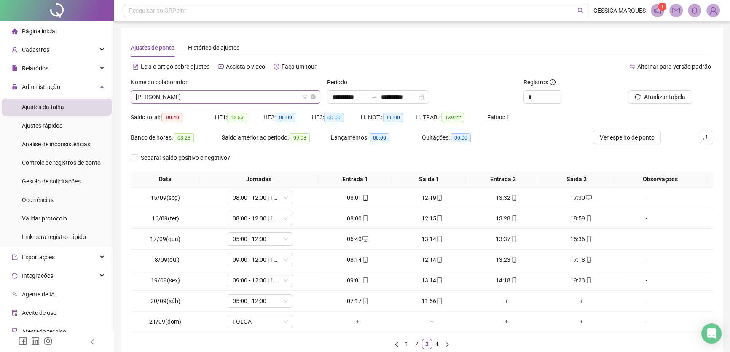
click at [217, 91] on span "[PERSON_NAME]" at bounding box center [226, 97] width 180 height 13
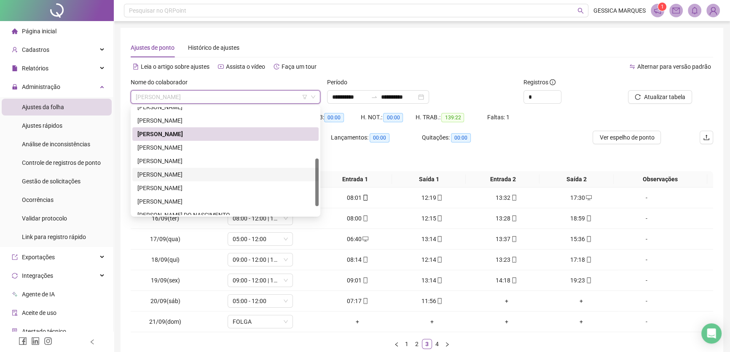
click at [212, 170] on div "[PERSON_NAME]" at bounding box center [225, 174] width 176 height 9
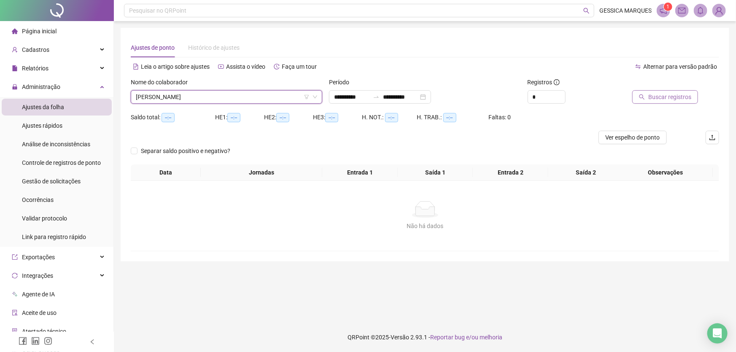
click at [669, 100] on span "Buscar registros" at bounding box center [669, 96] width 43 height 9
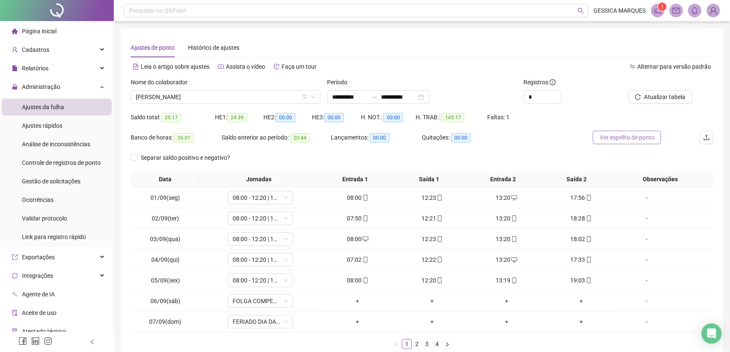
click at [625, 137] on span "Ver espelho de ponto" at bounding box center [627, 137] width 55 height 9
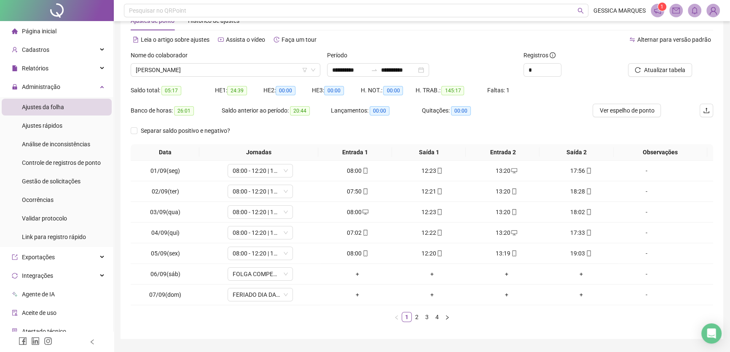
scroll to position [38, 0]
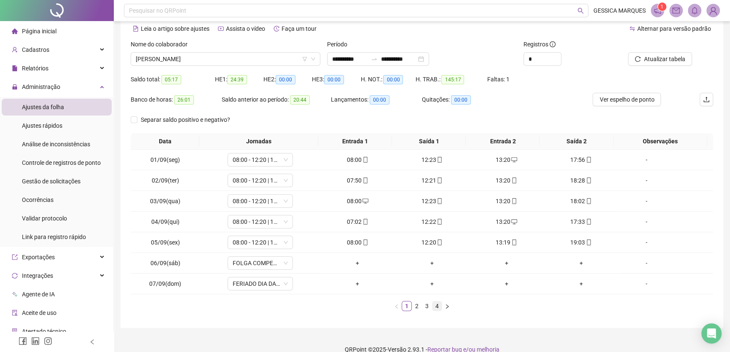
click at [434, 306] on link "4" at bounding box center [437, 306] width 9 height 9
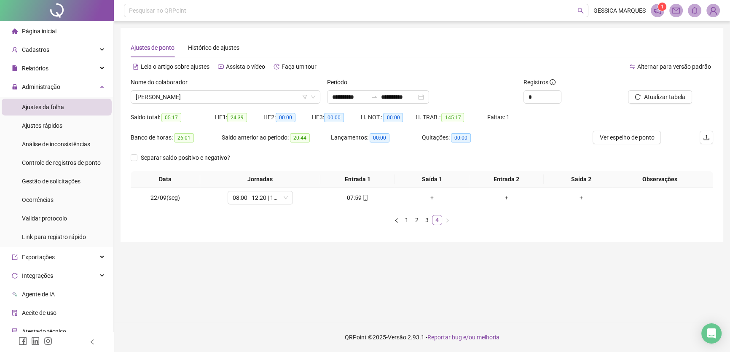
scroll to position [0, 0]
click at [286, 197] on icon "down" at bounding box center [287, 197] width 5 height 5
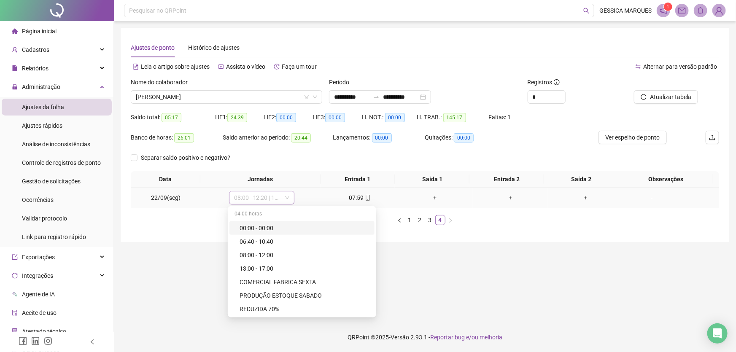
click at [279, 195] on span "08:00 - 12:20 | 13:20 - 17:00" at bounding box center [261, 197] width 55 height 13
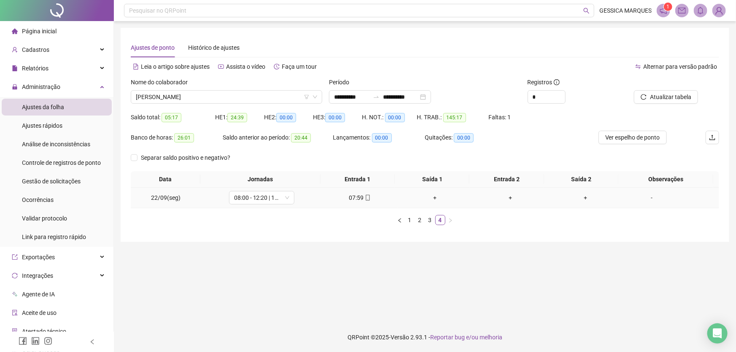
click at [645, 198] on div "-" at bounding box center [652, 197] width 50 height 9
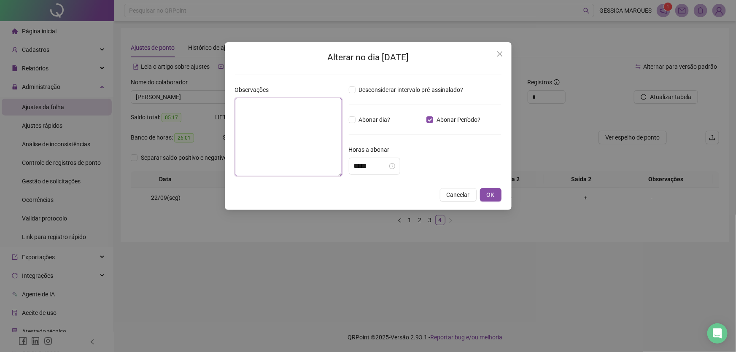
click at [286, 108] on textarea at bounding box center [288, 137] width 107 height 78
type textarea "**********"
click at [489, 191] on span "OK" at bounding box center [491, 194] width 8 height 9
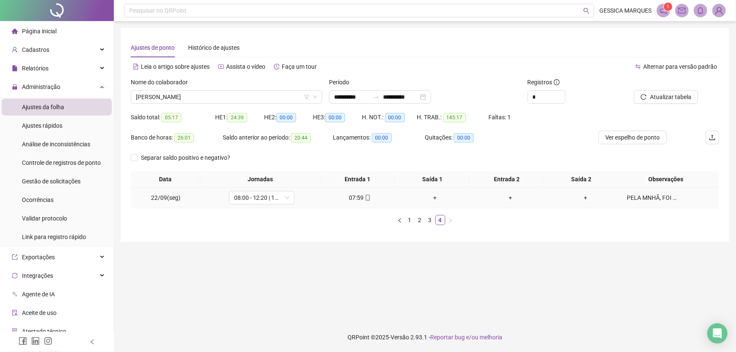
click at [627, 197] on div "PELA MNHÃ, FOI PARA O CURSO." at bounding box center [652, 197] width 50 height 9
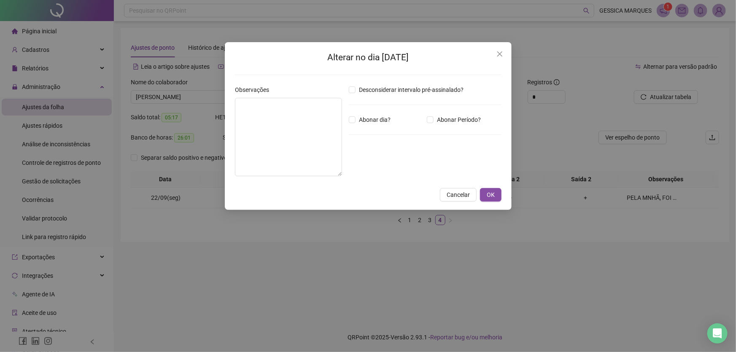
type textarea "**********"
drag, startPoint x: 334, startPoint y: 105, endPoint x: 227, endPoint y: 108, distance: 106.7
click at [227, 108] on div "**********" at bounding box center [368, 126] width 287 height 168
click at [485, 191] on button "OK" at bounding box center [491, 194] width 22 height 13
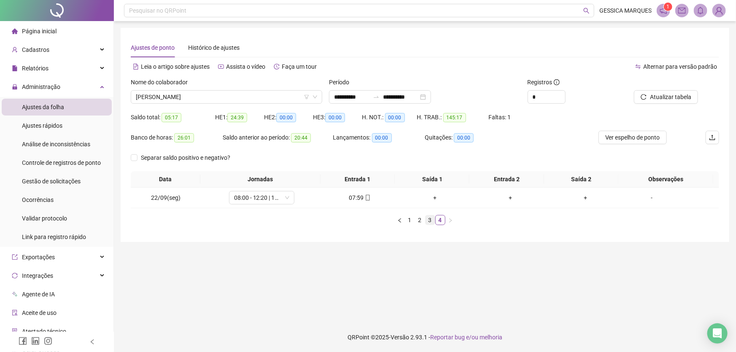
click at [428, 220] on link "3" at bounding box center [429, 219] width 9 height 9
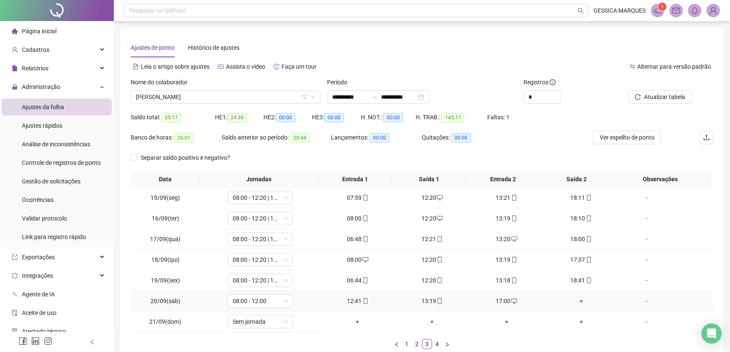
click at [644, 300] on div "-" at bounding box center [647, 300] width 50 height 9
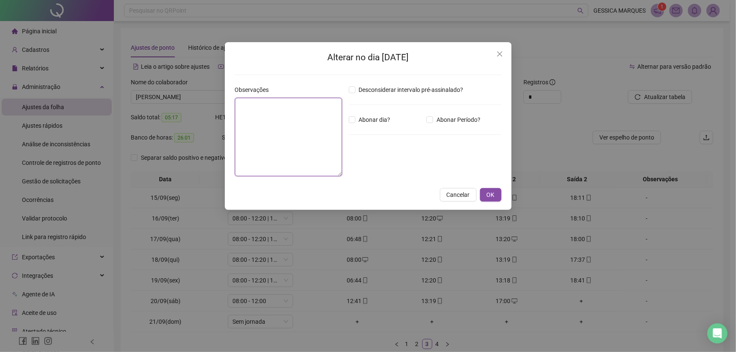
click at [264, 110] on textarea at bounding box center [288, 137] width 107 height 78
paste textarea "**********"
type textarea "**********"
click at [494, 194] on span "OK" at bounding box center [491, 194] width 8 height 9
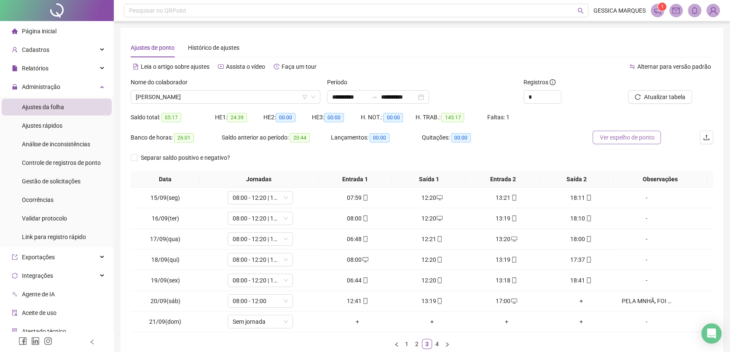
click at [636, 139] on span "Ver espelho de ponto" at bounding box center [627, 137] width 55 height 9
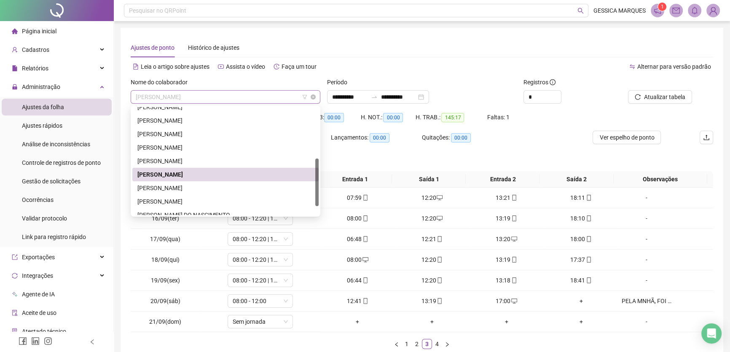
click at [275, 92] on span "[PERSON_NAME]" at bounding box center [226, 97] width 180 height 13
click at [245, 185] on div "[PERSON_NAME]" at bounding box center [225, 187] width 176 height 9
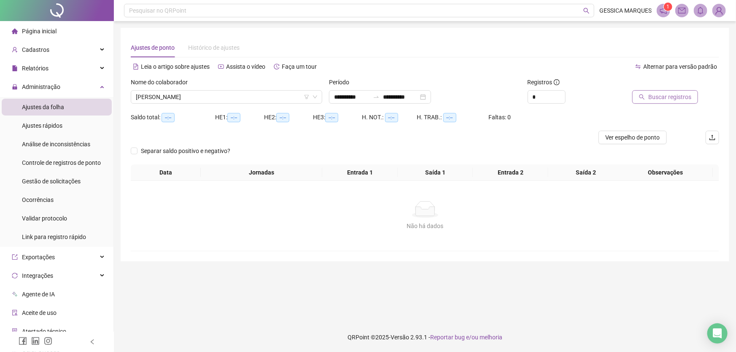
click at [679, 97] on span "Buscar registros" at bounding box center [669, 96] width 43 height 9
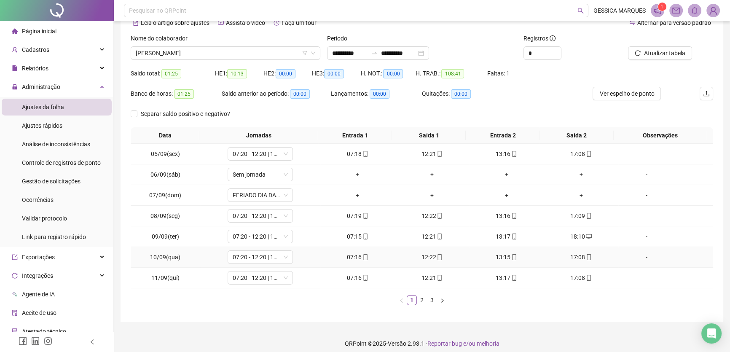
scroll to position [49, 0]
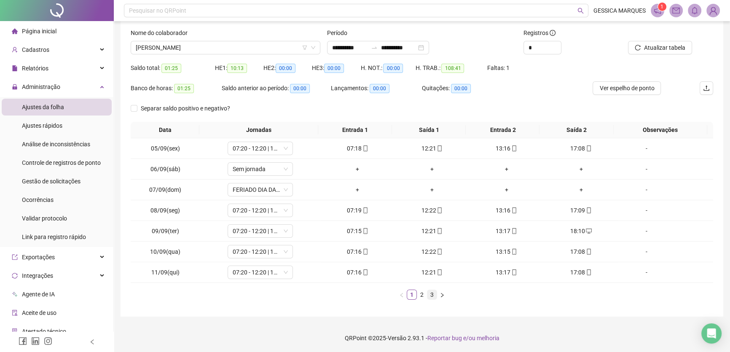
click at [433, 294] on link "3" at bounding box center [432, 294] width 9 height 9
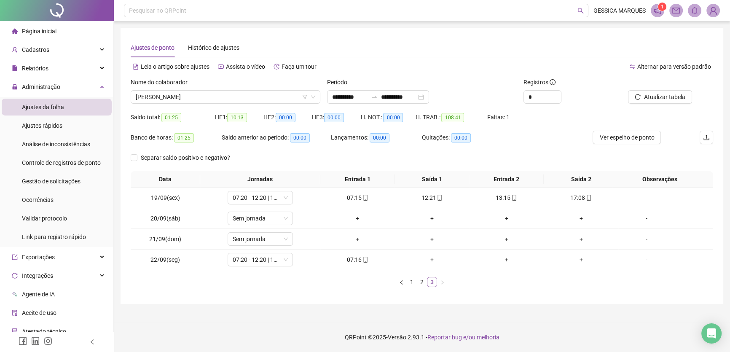
scroll to position [0, 0]
click at [425, 285] on link "2" at bounding box center [424, 281] width 9 height 9
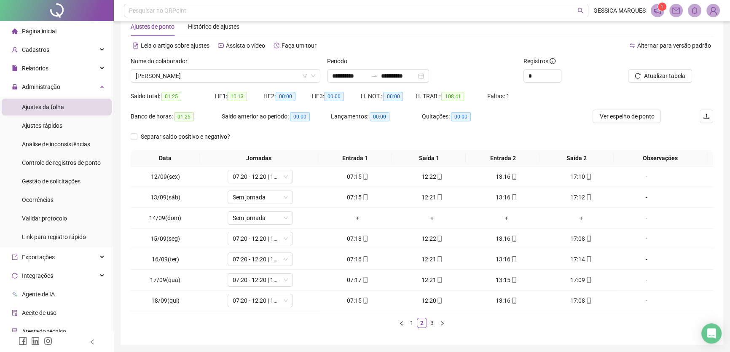
scroll to position [49, 0]
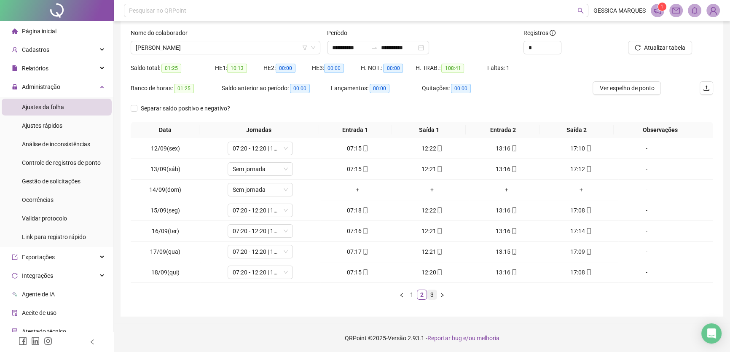
click at [433, 295] on link "3" at bounding box center [432, 294] width 9 height 9
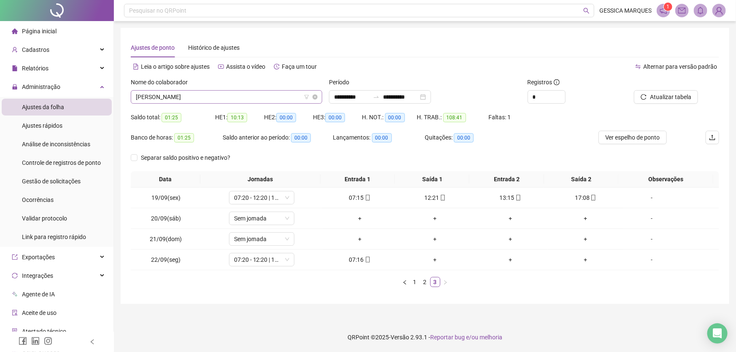
click at [271, 96] on span "[PERSON_NAME]" at bounding box center [226, 97] width 181 height 13
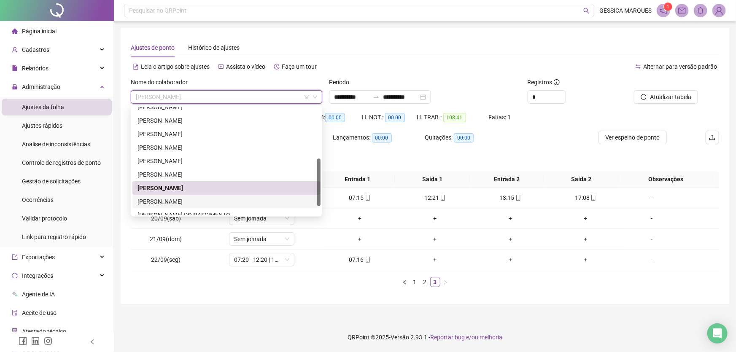
click at [235, 198] on div "[PERSON_NAME]" at bounding box center [226, 201] width 178 height 9
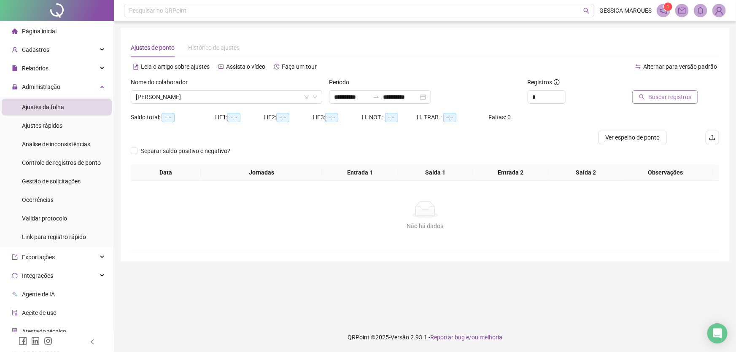
click at [661, 97] on span "Buscar registros" at bounding box center [669, 96] width 43 height 9
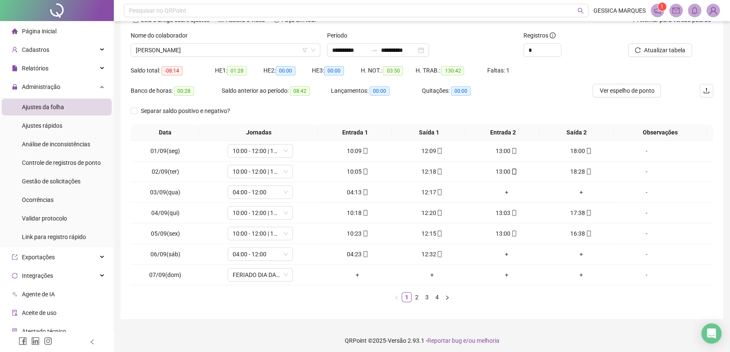
scroll to position [49, 0]
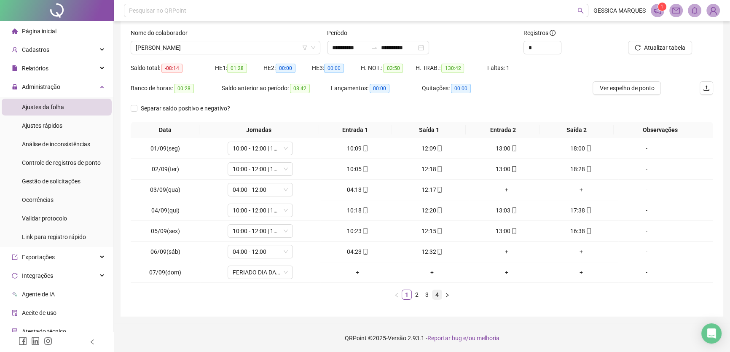
click at [437, 292] on link "4" at bounding box center [437, 294] width 9 height 9
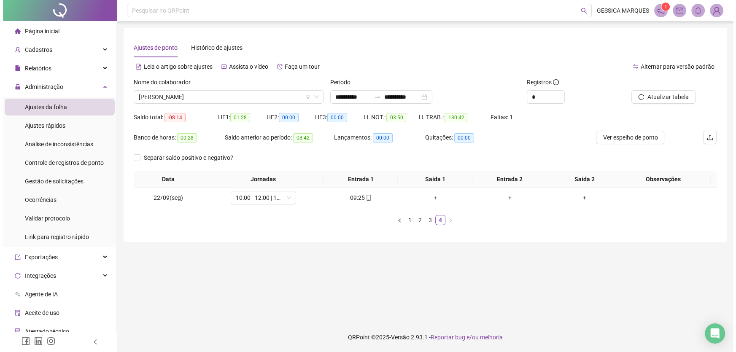
scroll to position [0, 0]
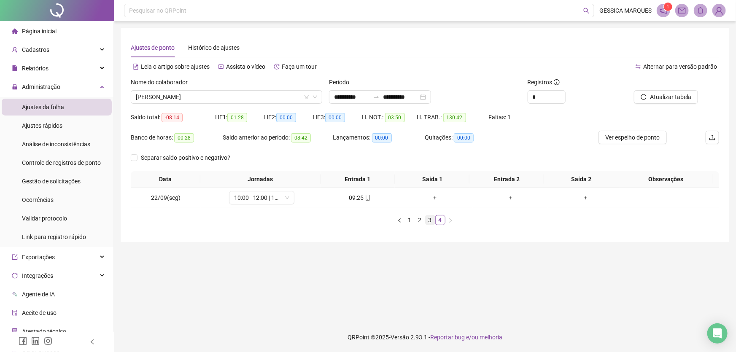
click at [432, 223] on link "3" at bounding box center [429, 219] width 9 height 9
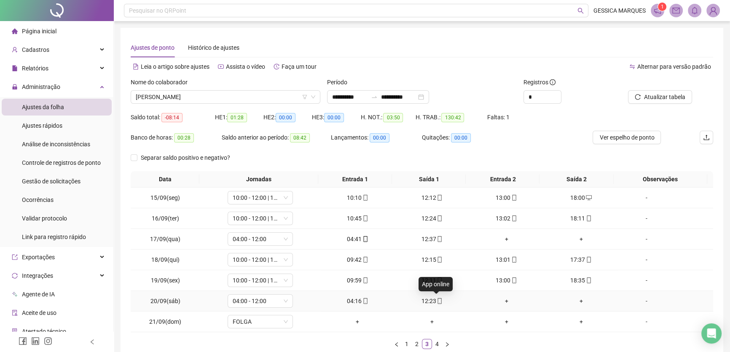
click at [437, 302] on icon "mobile" at bounding box center [440, 301] width 6 height 6
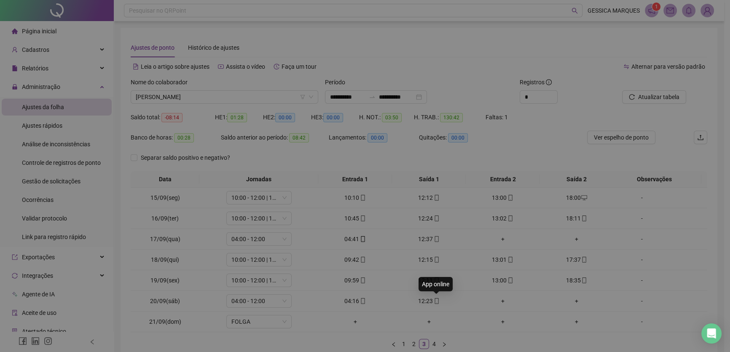
type input "**********"
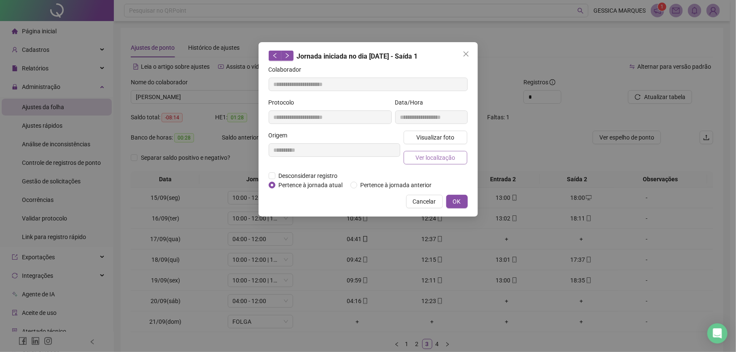
click at [421, 162] on button "Ver localização" at bounding box center [436, 157] width 64 height 13
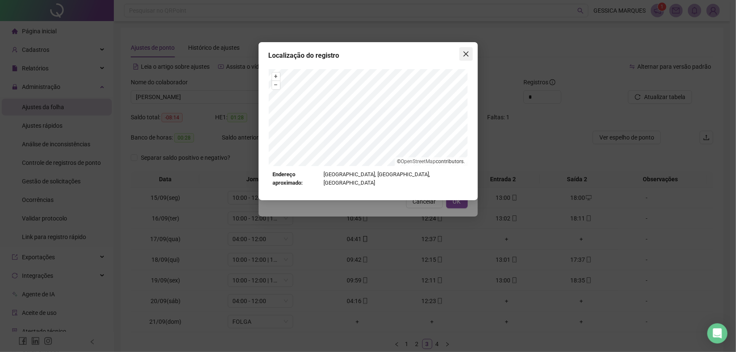
click at [468, 51] on icon "close" at bounding box center [466, 54] width 7 height 7
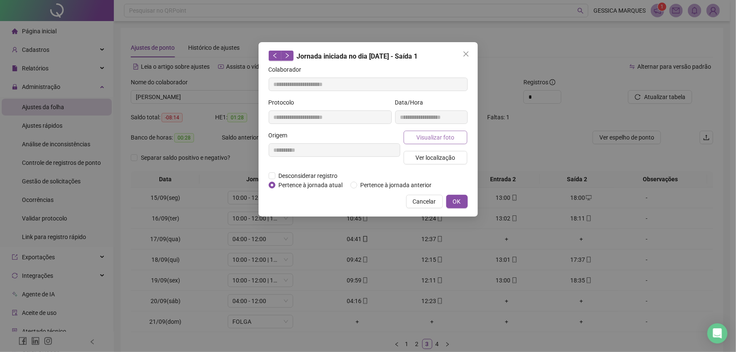
click at [446, 136] on span "Visualizar foto" at bounding box center [435, 137] width 38 height 9
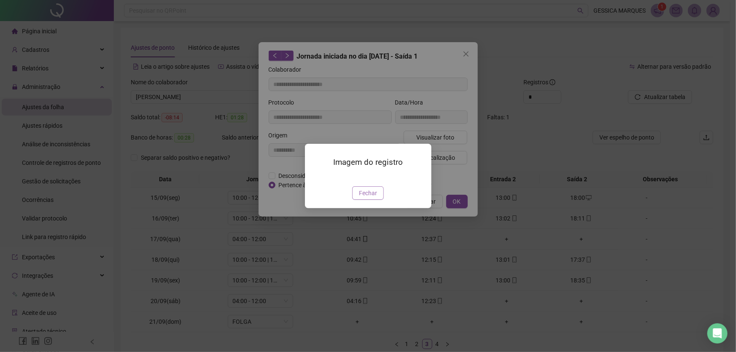
click at [367, 198] on span "Fechar" at bounding box center [368, 192] width 18 height 9
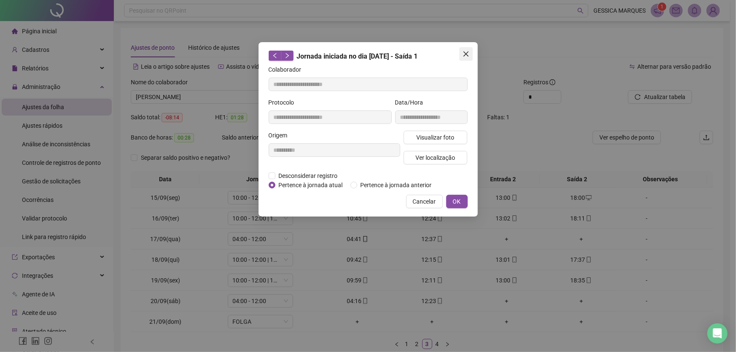
click at [466, 51] on icon "close" at bounding box center [466, 54] width 7 height 7
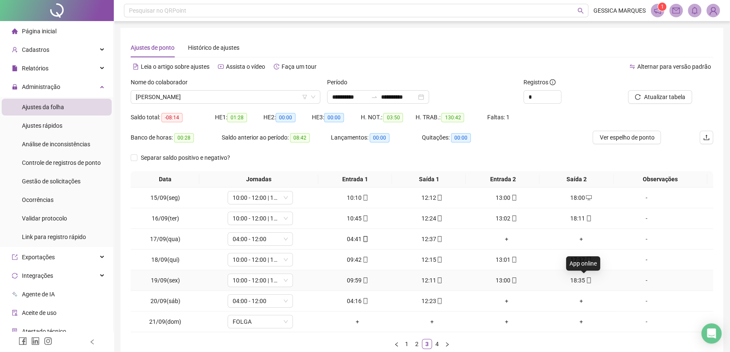
click at [586, 280] on icon "mobile" at bounding box center [589, 280] width 6 height 6
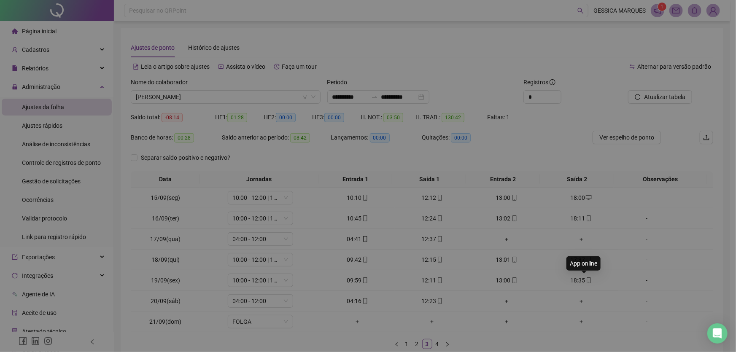
type input "**********"
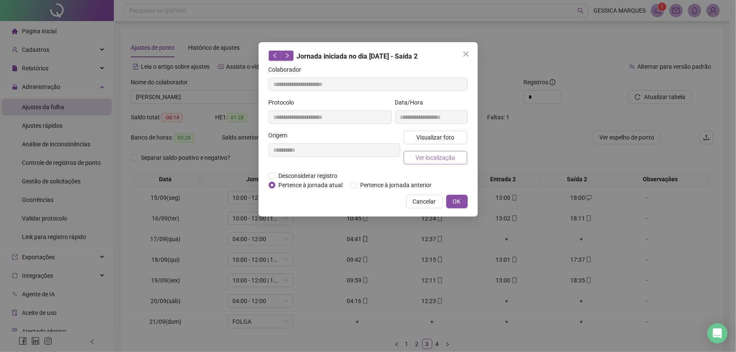
click at [444, 157] on span "Ver localização" at bounding box center [435, 157] width 40 height 9
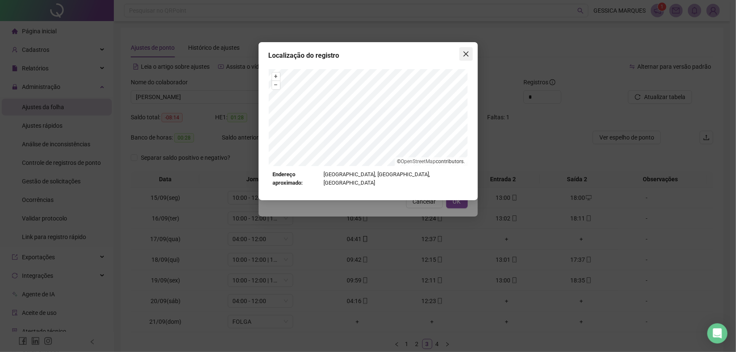
click at [463, 55] on icon "close" at bounding box center [466, 54] width 7 height 7
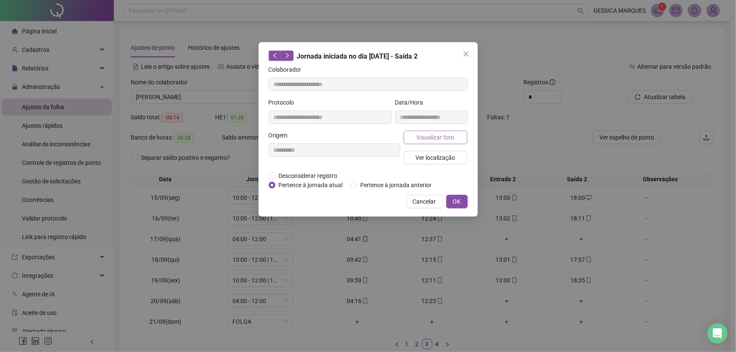
click at [452, 140] on span "Visualizar foto" at bounding box center [435, 137] width 38 height 9
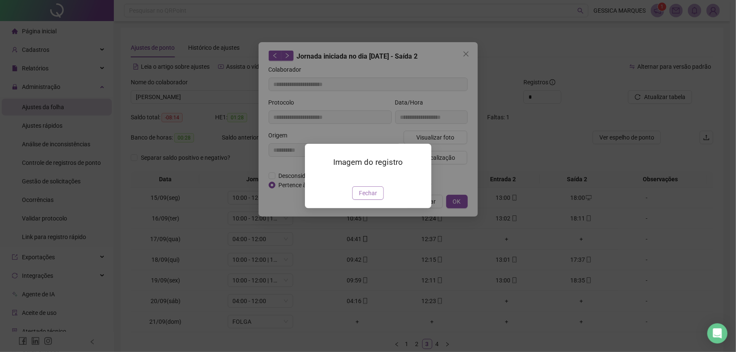
click at [372, 198] on span "Fechar" at bounding box center [368, 192] width 18 height 9
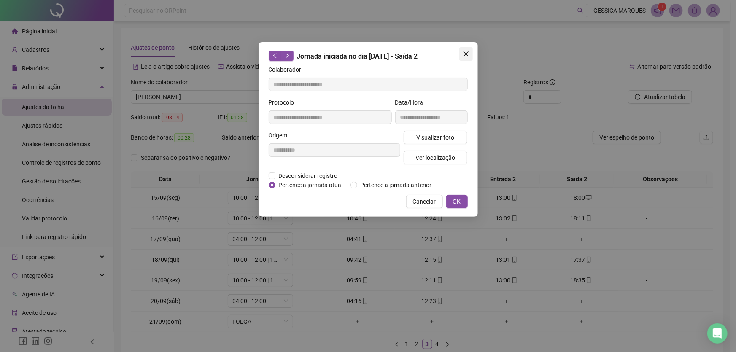
click at [464, 54] on icon "close" at bounding box center [466, 54] width 7 height 7
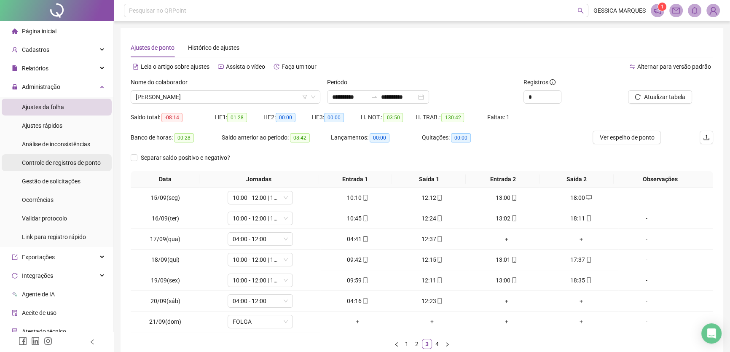
click at [59, 169] on div "Controle de registros de ponto" at bounding box center [61, 162] width 79 height 17
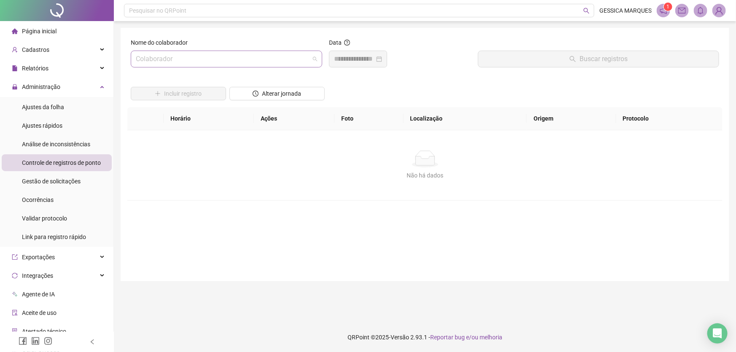
click at [210, 59] on input "search" at bounding box center [223, 59] width 174 height 16
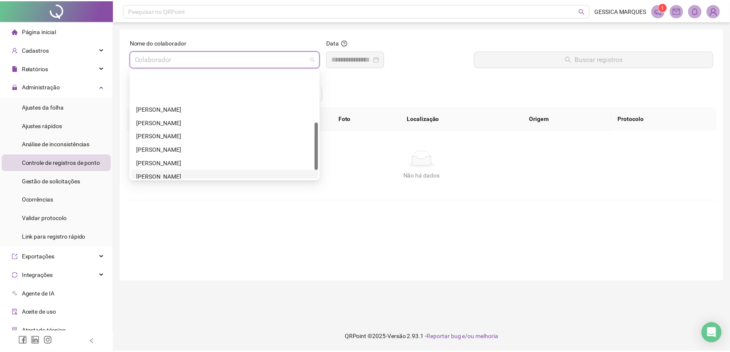
scroll to position [115, 0]
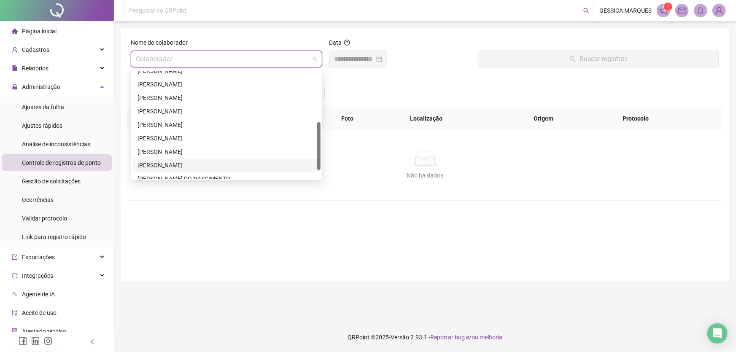
click at [208, 162] on div "[PERSON_NAME]" at bounding box center [226, 165] width 178 height 9
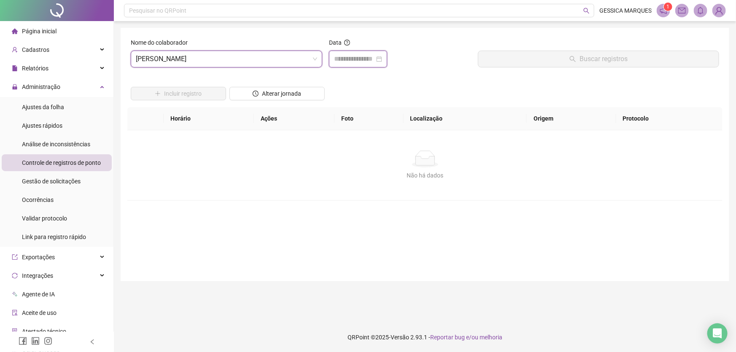
click at [374, 58] on input at bounding box center [354, 59] width 40 height 10
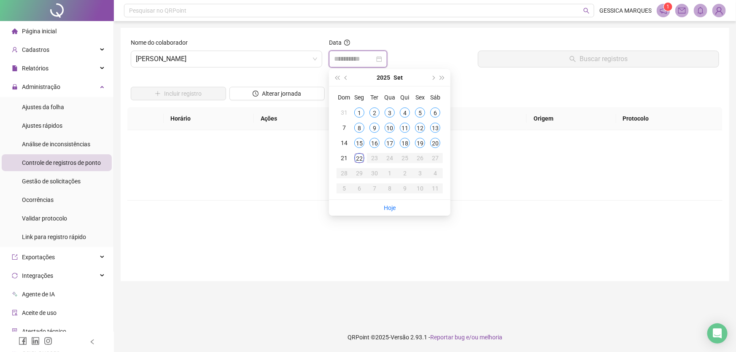
type input "**********"
click at [420, 145] on div "19" at bounding box center [420, 143] width 10 height 10
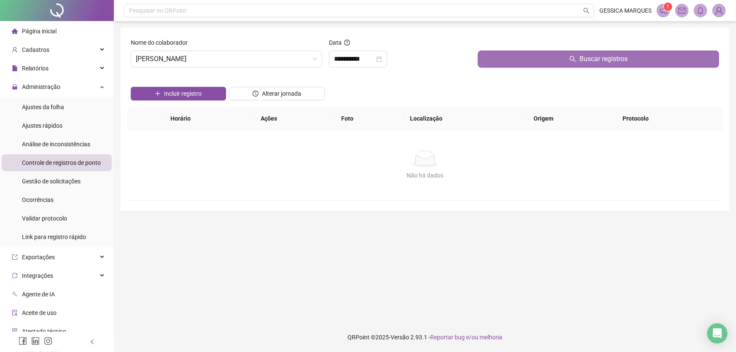
click at [498, 55] on button "Buscar registros" at bounding box center [598, 59] width 241 height 17
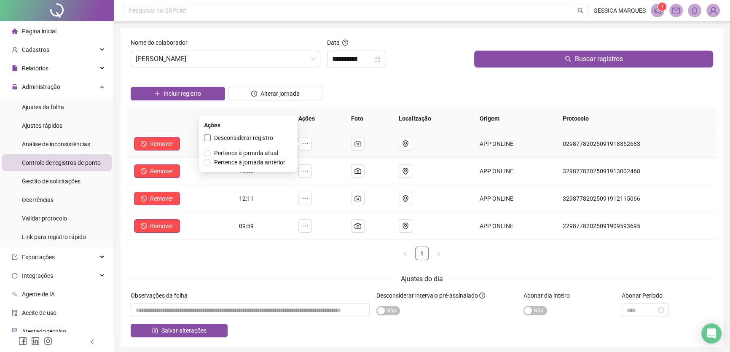
click at [245, 138] on span "Desconsiderar registro" at bounding box center [243, 138] width 59 height 7
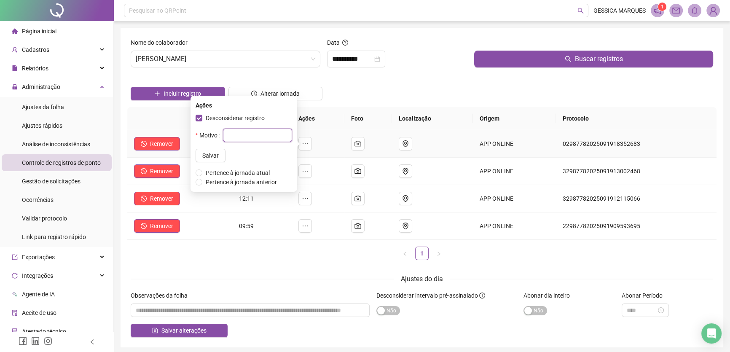
click at [232, 135] on input "text" at bounding box center [257, 135] width 69 height 13
type input "**********"
